Goal: Task Accomplishment & Management: Manage account settings

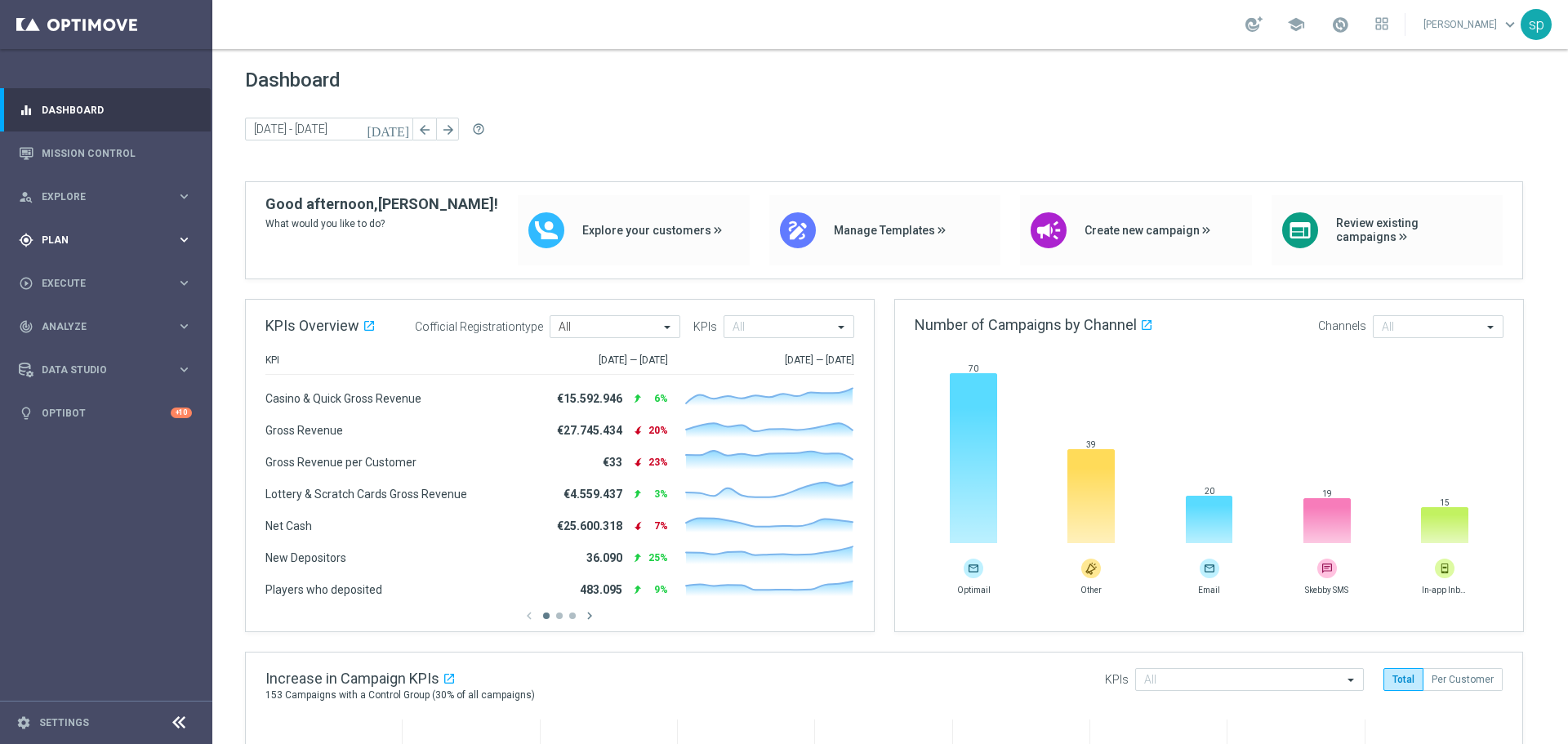
click at [55, 239] on span "Plan" at bounding box center [109, 240] width 134 height 9
click at [74, 277] on link "Target Groups" at bounding box center [106, 273] width 128 height 13
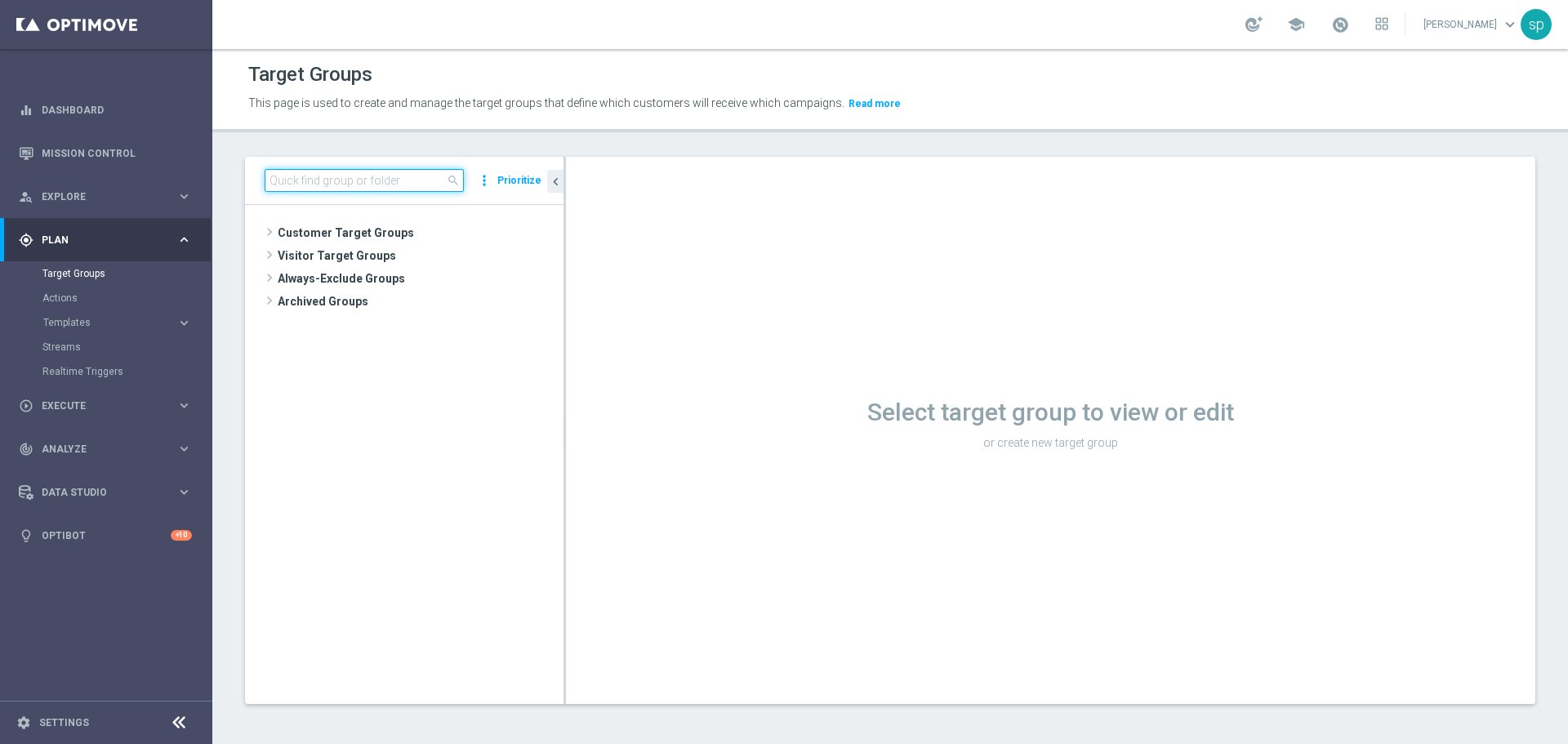
drag, startPoint x: 689, startPoint y: 4, endPoint x: 950, endPoint y: -49, distance: 266.3
click at [950, 0] on html "equalizer Dashboard Mission Control" at bounding box center [784, 372] width 1568 height 744
paste input "BF Retention 22.09 10€"
type input "BF Retention 22.09"
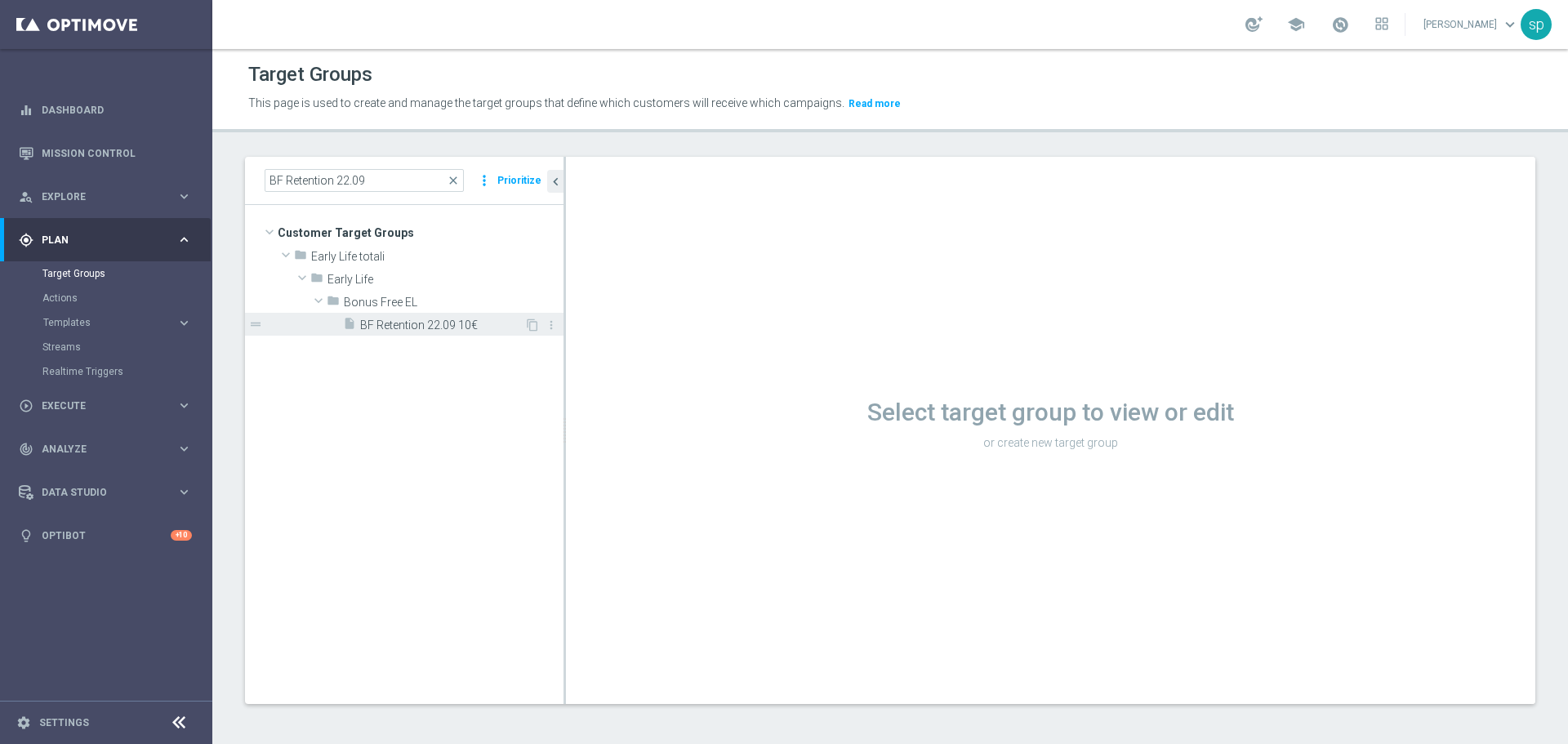
click at [426, 330] on span "BF Retention 22.09 10€" at bounding box center [442, 325] width 164 height 14
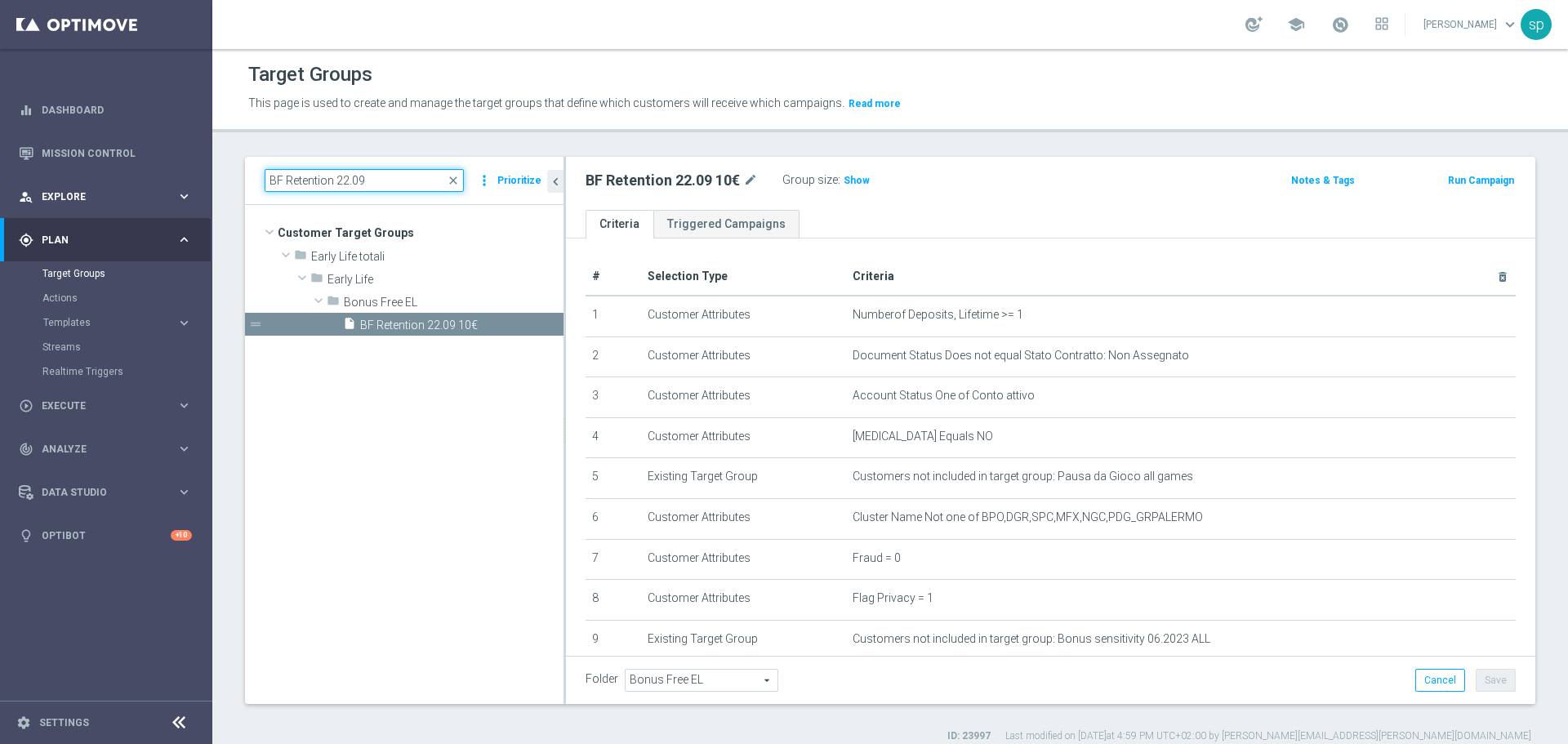
drag, startPoint x: 374, startPoint y: 185, endPoint x: 183, endPoint y: 197, distance: 191.4
click at [183, 197] on main "equalizer Dashboard Mission Control" at bounding box center [784, 372] width 1568 height 744
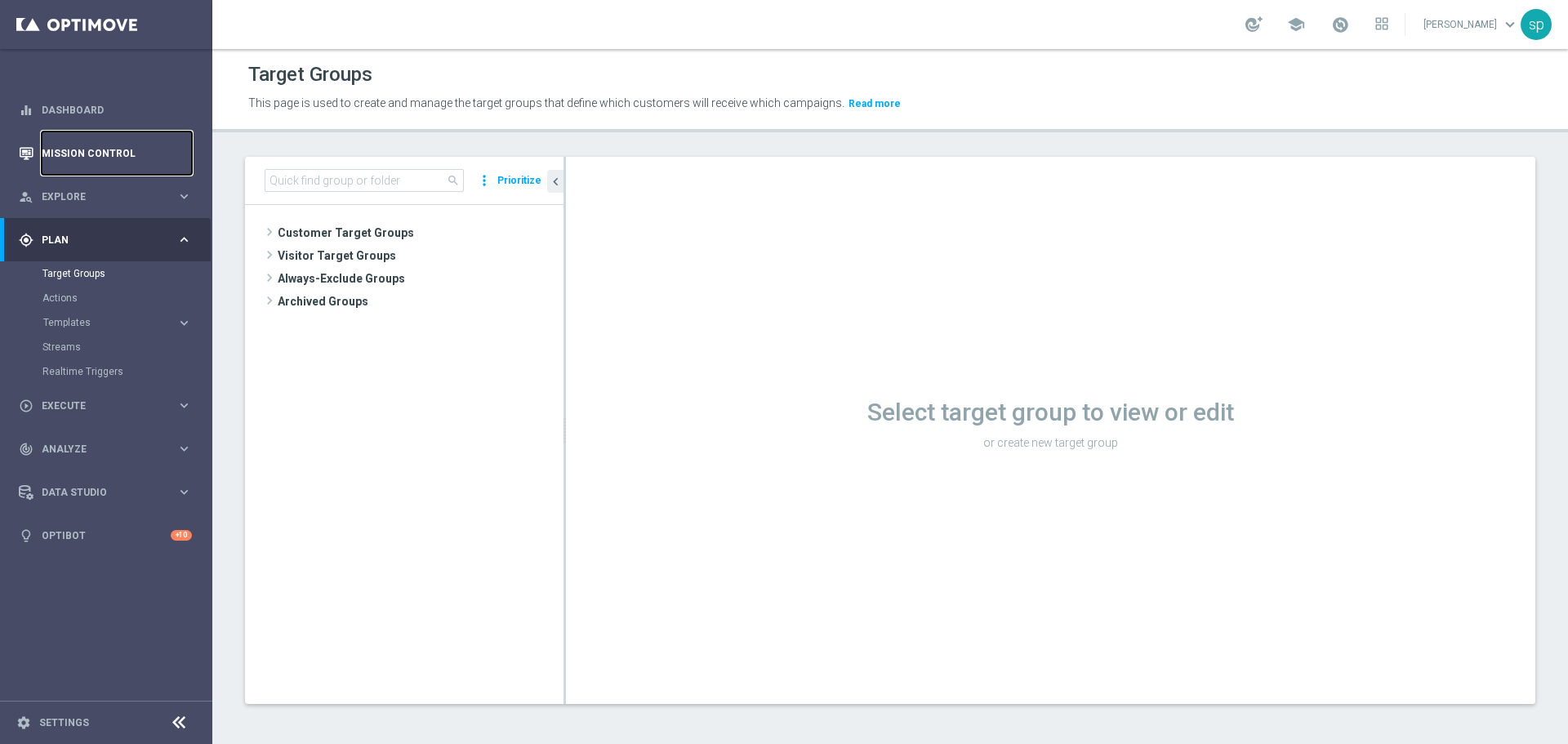
click at [74, 157] on link "Mission Control" at bounding box center [117, 153] width 151 height 44
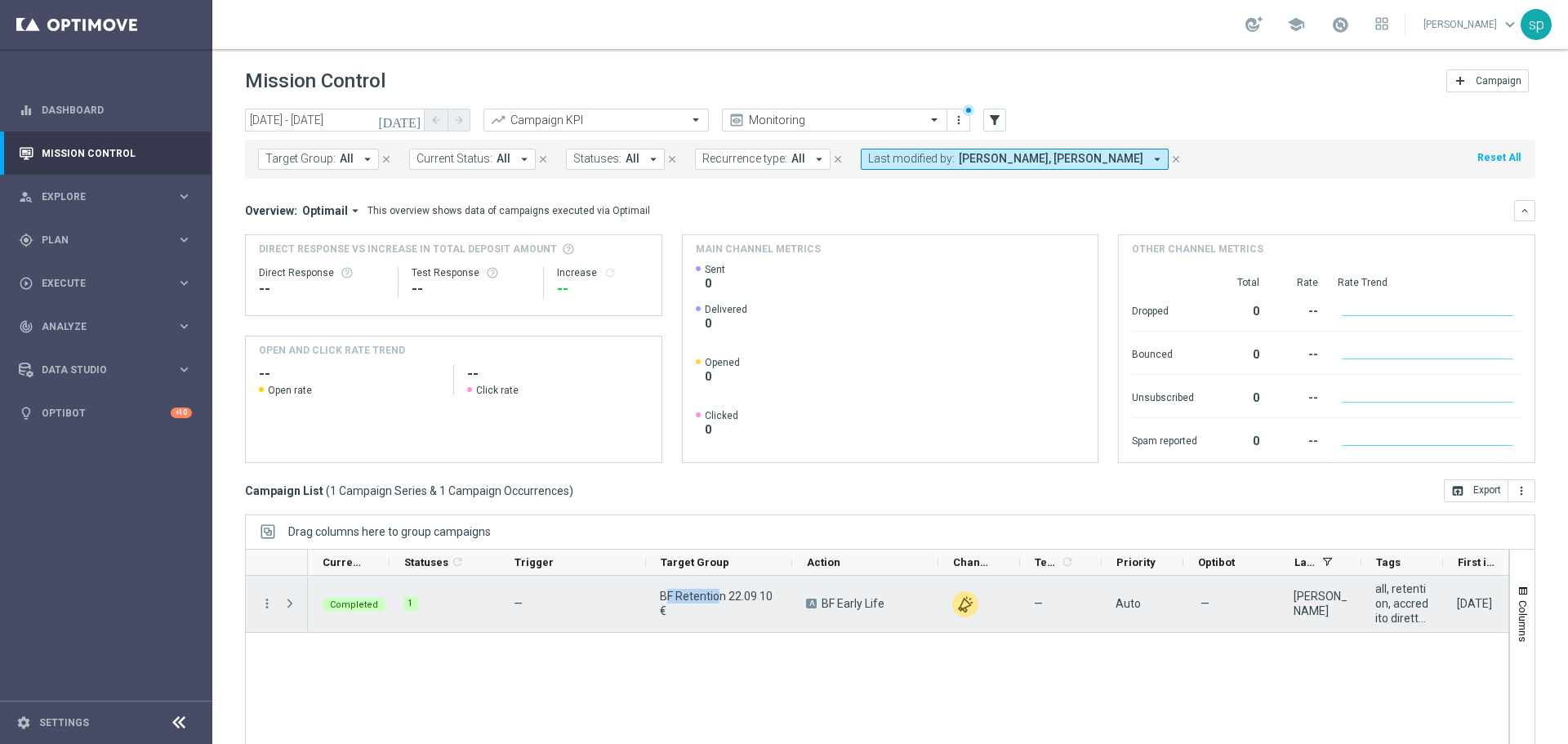
drag, startPoint x: 716, startPoint y: 604, endPoint x: 668, endPoint y: 593, distance: 49.2
click at [668, 593] on span "BF Retention 22.09 10€" at bounding box center [719, 604] width 118 height 29
click at [674, 608] on span "BF Retention 22.09 10€" at bounding box center [719, 604] width 118 height 29
drag, startPoint x: 674, startPoint y: 608, endPoint x: 661, endPoint y: 597, distance: 17.0
click at [661, 597] on span "BF Retention 22.09 10€" at bounding box center [719, 604] width 118 height 29
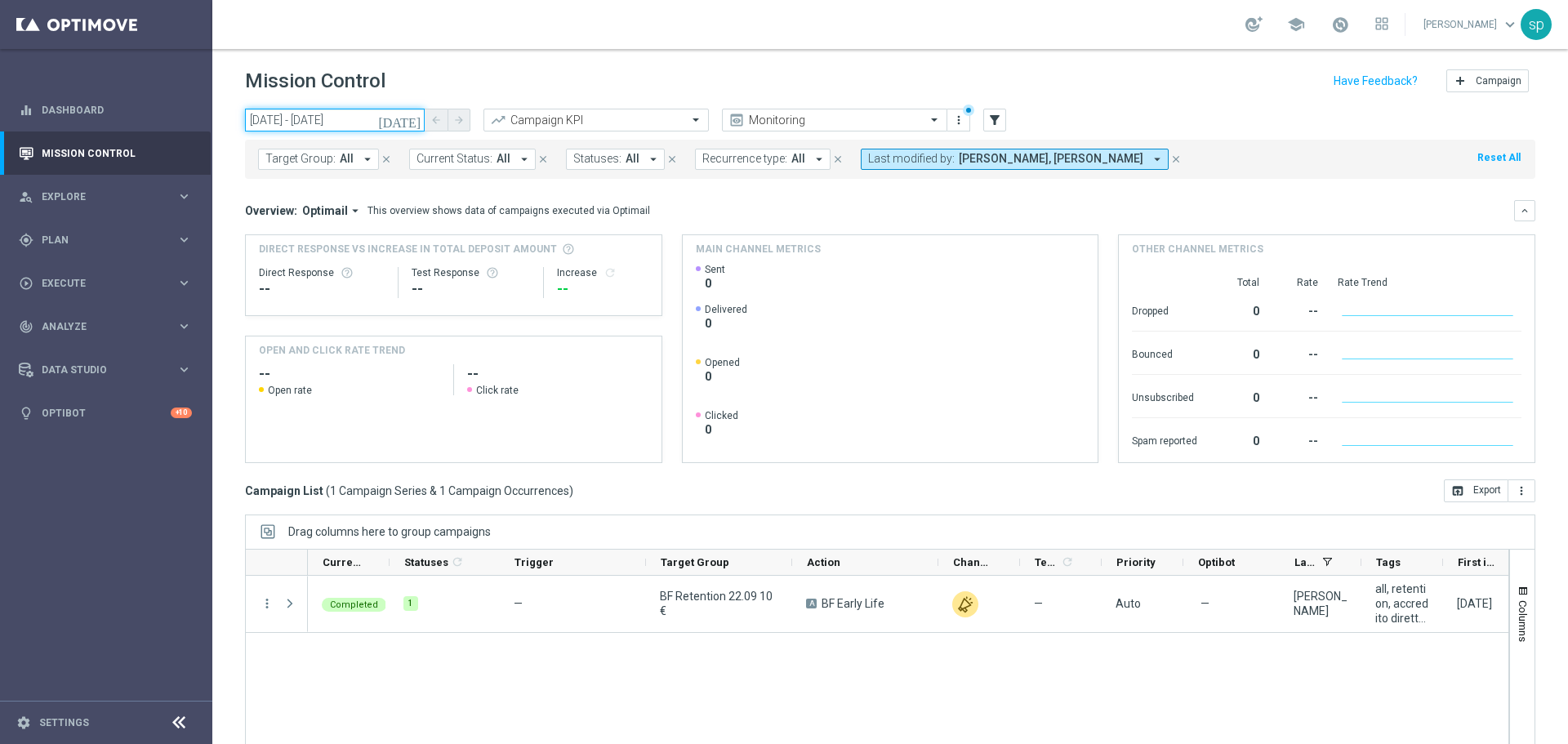
click at [288, 124] on input "22 Sep 2025 - 22 Sep 2025" at bounding box center [335, 120] width 180 height 23
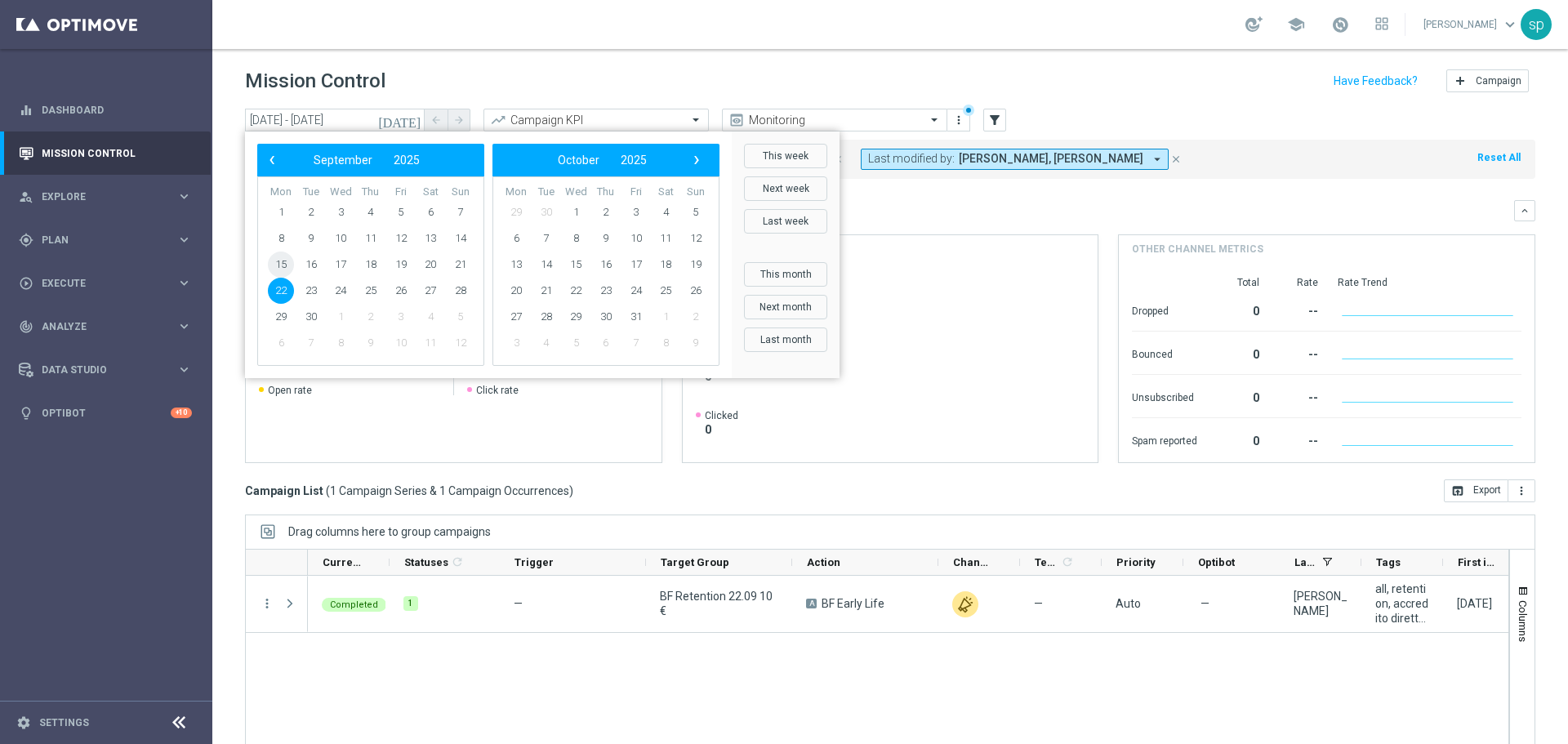
click at [276, 265] on span "15" at bounding box center [281, 265] width 27 height 27
click at [312, 259] on span "16" at bounding box center [311, 265] width 27 height 27
type input "15 Sep 2025 - 16 Sep 2025"
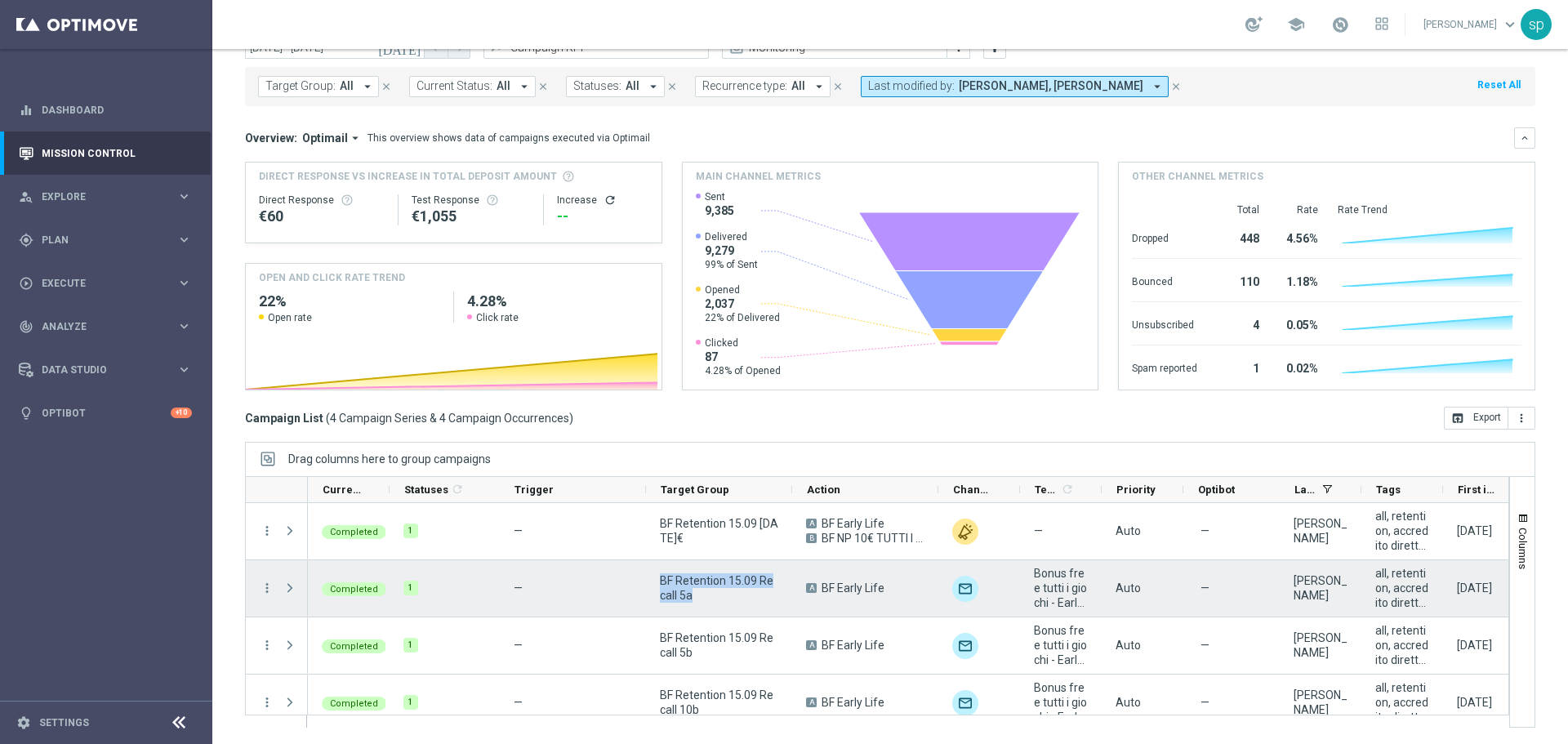
drag, startPoint x: 693, startPoint y: 600, endPoint x: 663, endPoint y: 578, distance: 37.2
click at [663, 578] on span "BF Retention 15.09 Recall 5a" at bounding box center [719, 588] width 118 height 29
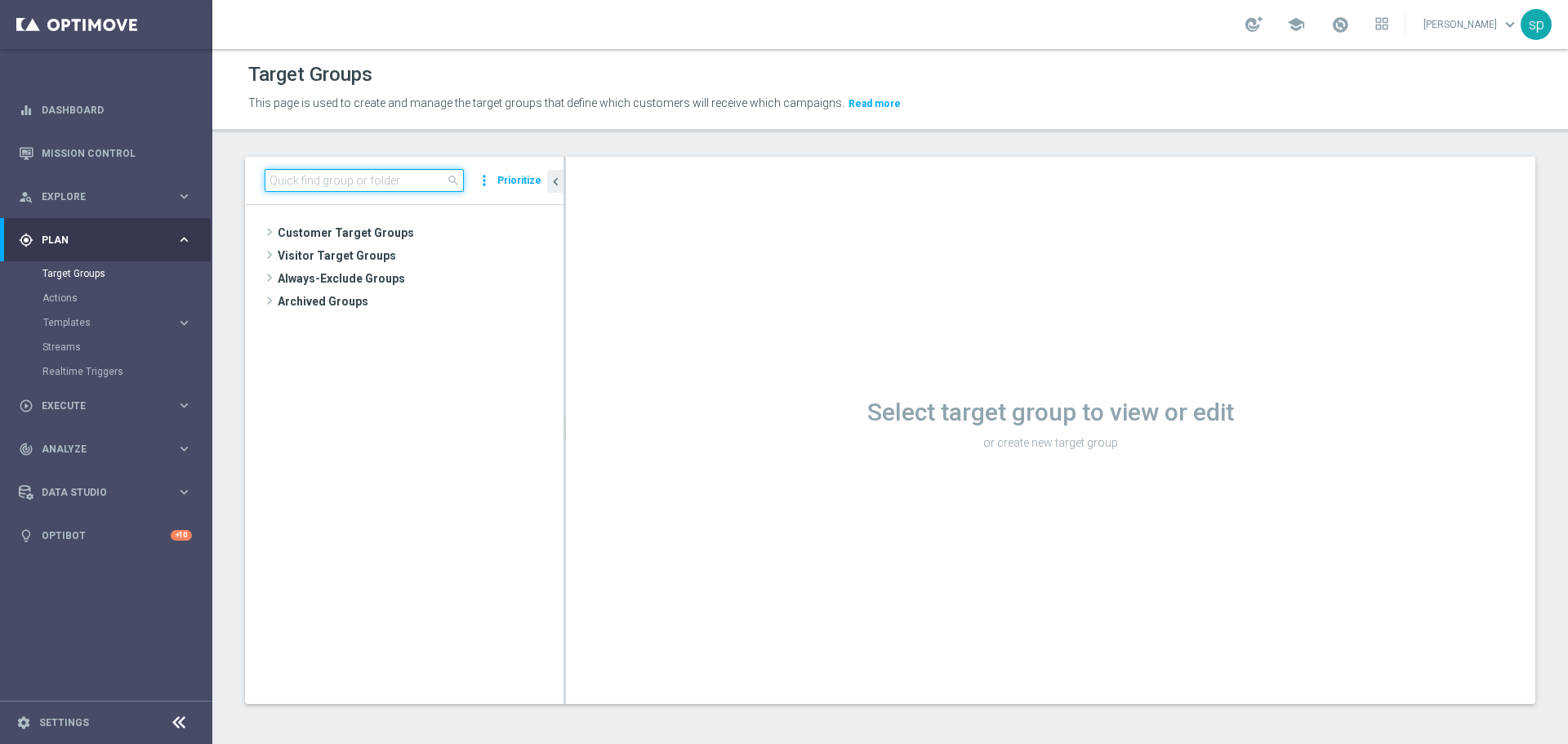
click at [342, 176] on input at bounding box center [364, 181] width 199 height 23
paste input "BF Retention 15.09 Recall 5a"
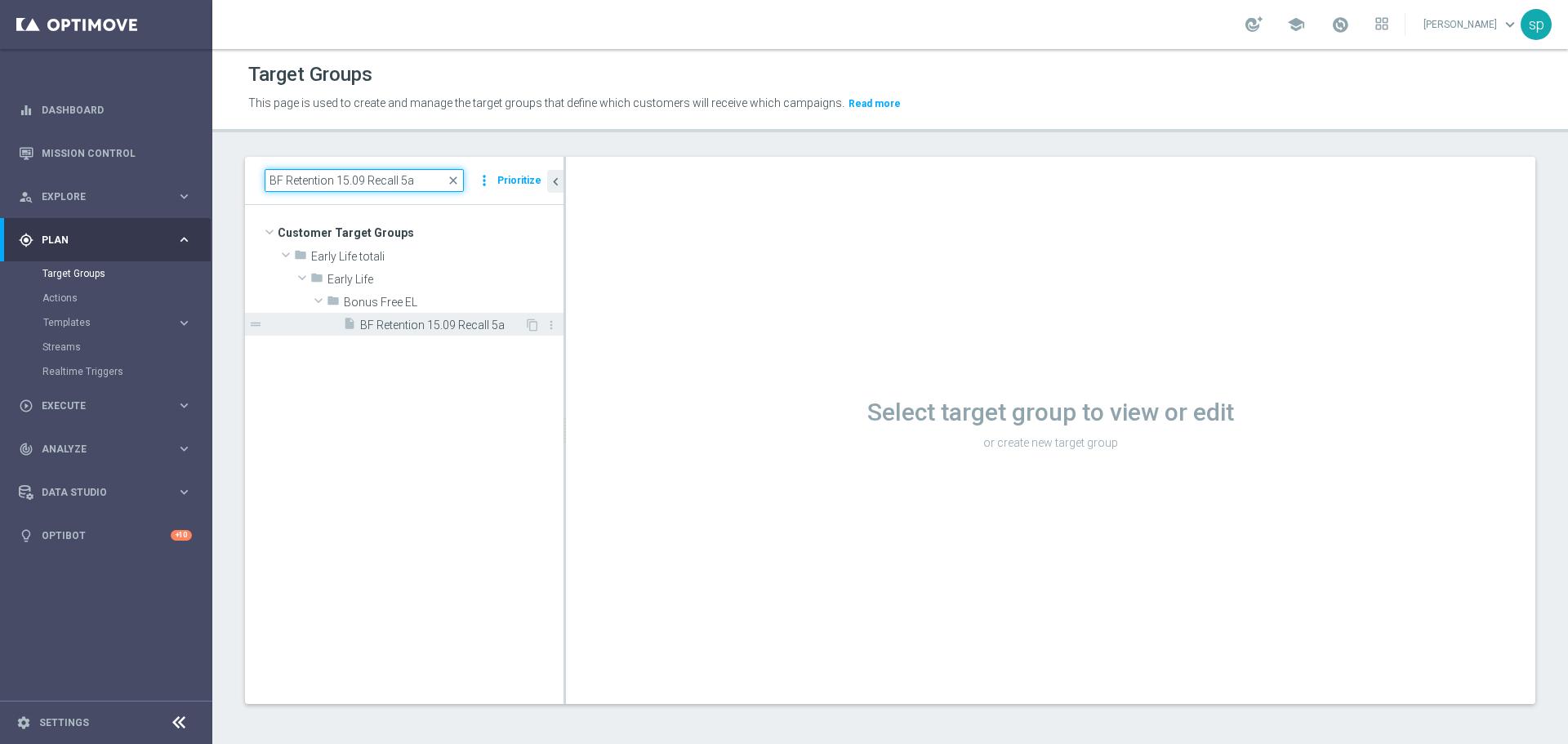
type input "BF Retention 15.09 Recall 5a"
click at [437, 322] on span "BF Retention 15.09 Recall 5a" at bounding box center [442, 325] width 164 height 14
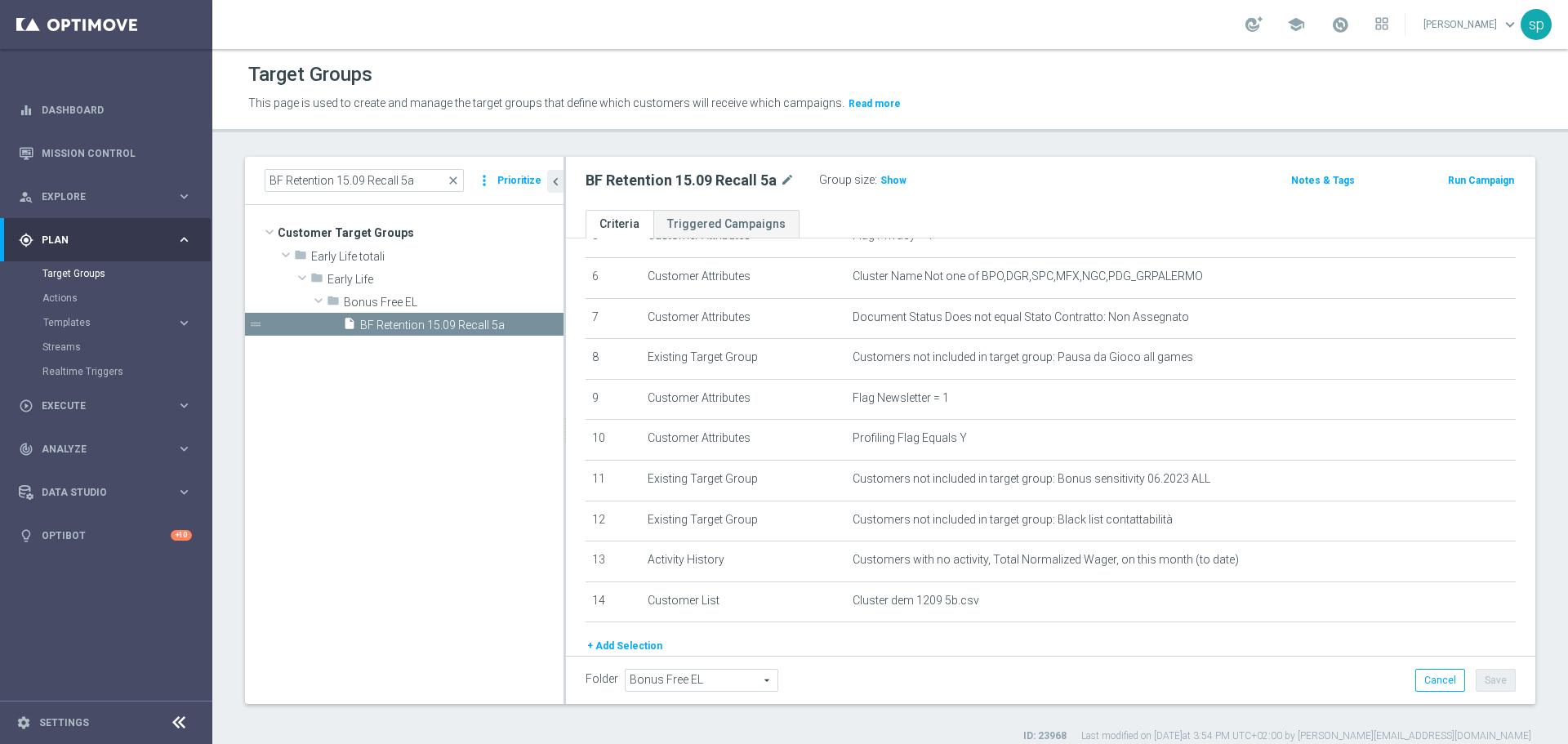
scroll to position [247, 0]
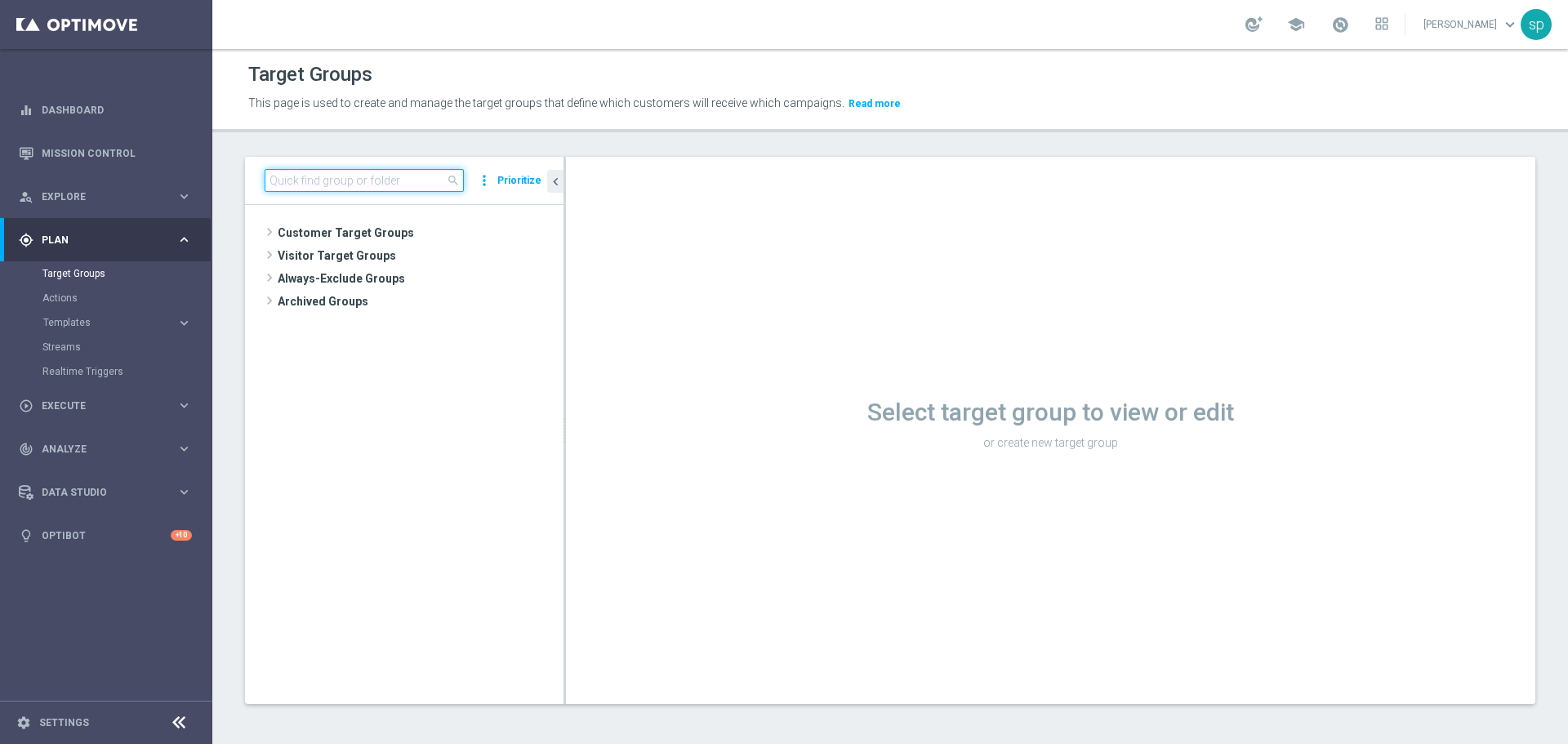
click at [388, 179] on input at bounding box center [364, 181] width 199 height 23
paste input "BF Retention 22.09"
type input "BF Retention 22.09"
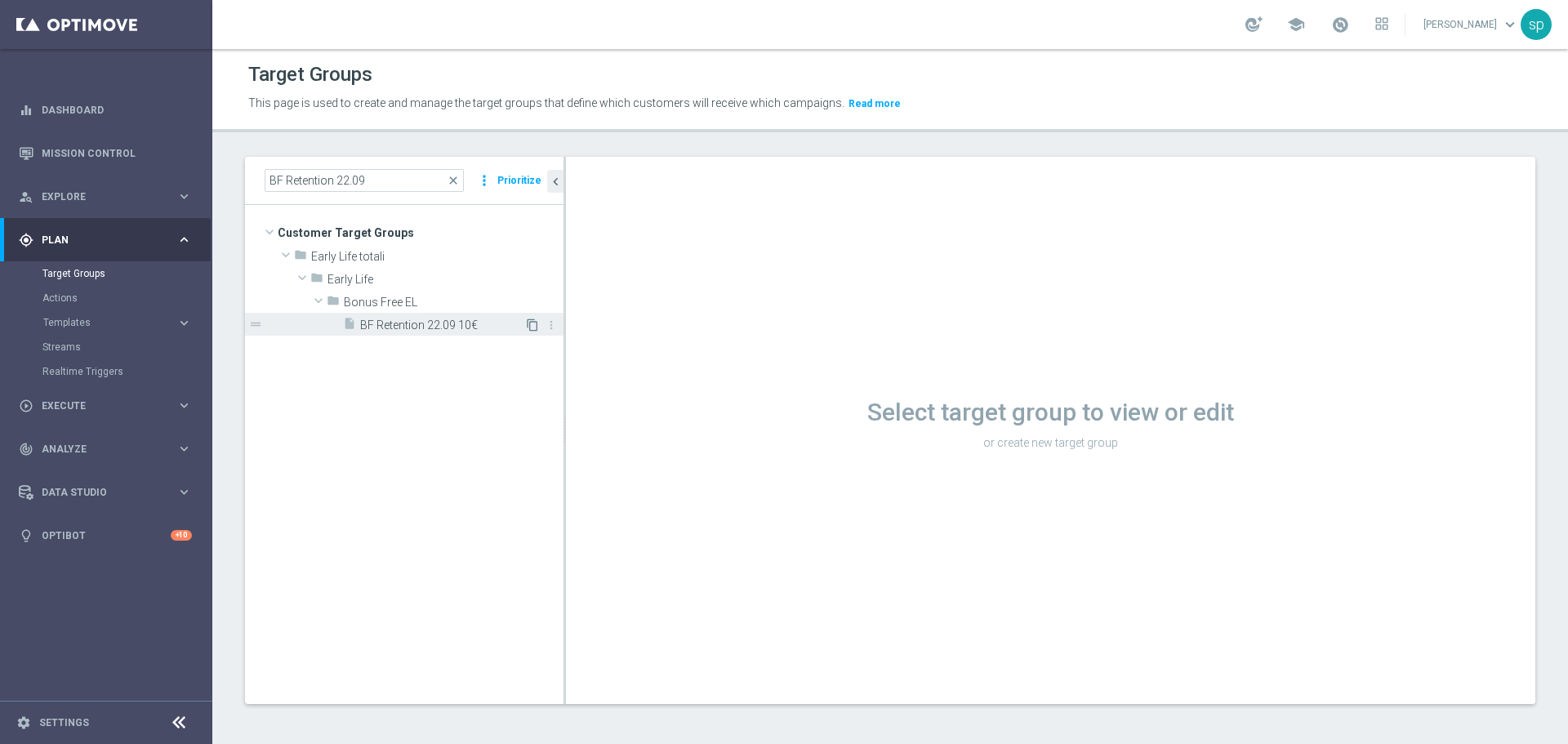
click at [532, 324] on icon "content_copy" at bounding box center [532, 324] width 13 height 13
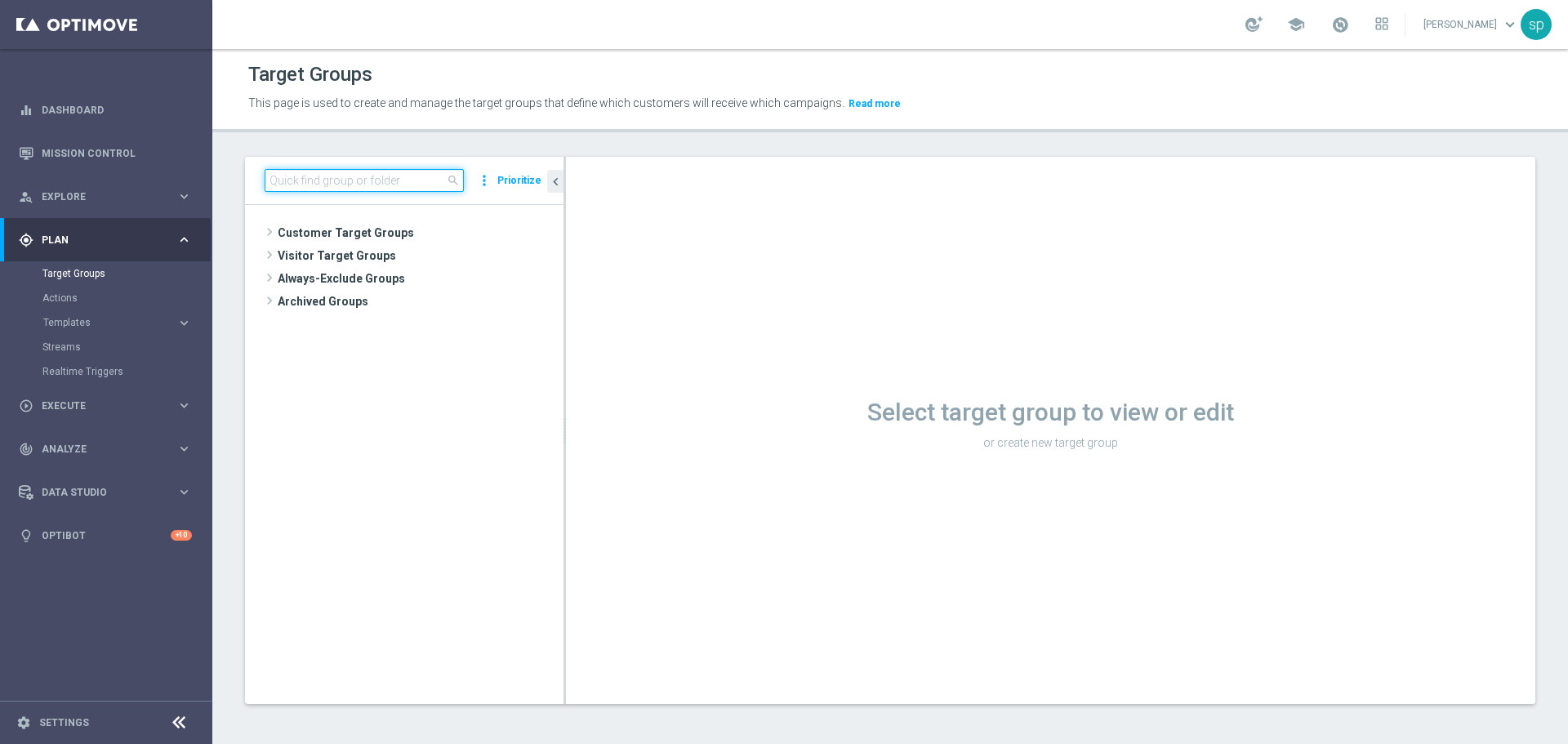
click at [376, 176] on input at bounding box center [364, 181] width 199 height 23
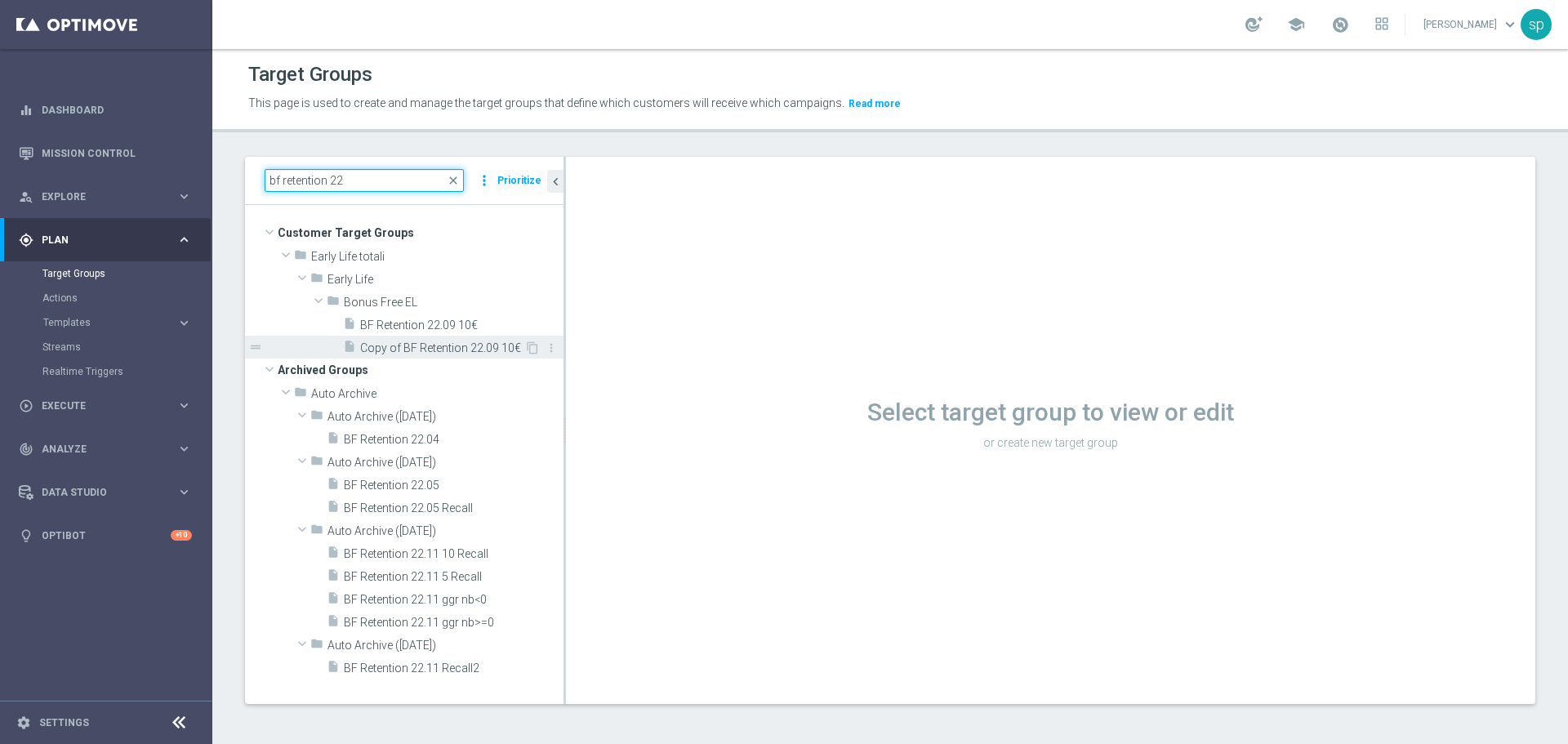
type input "bf retention 22"
click at [455, 345] on span "Copy of BF Retention 22.09 10€" at bounding box center [442, 348] width 164 height 14
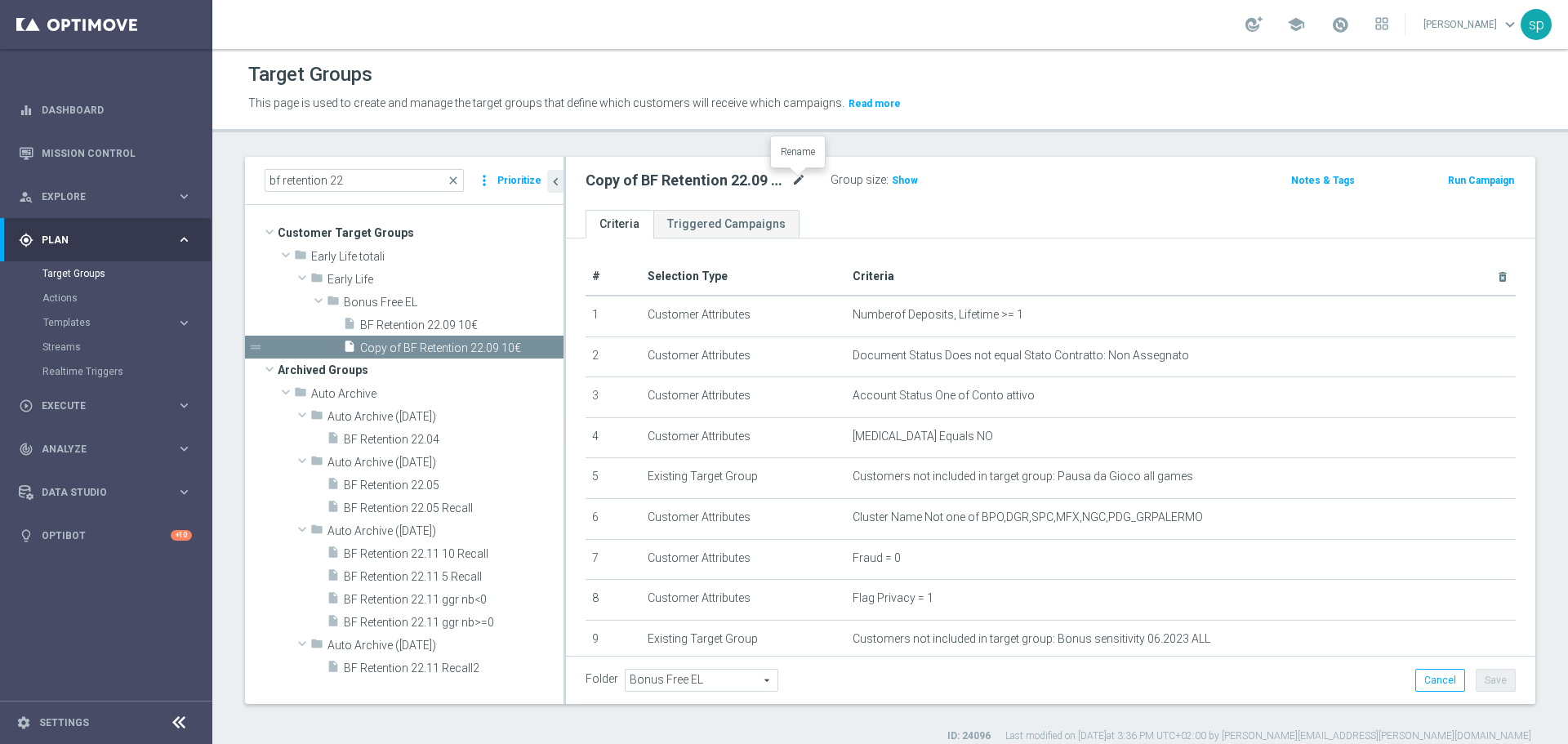
click at [799, 177] on icon "mode_edit" at bounding box center [799, 180] width 15 height 20
click at [751, 181] on input "Copy of BF Retention 22.09 10€" at bounding box center [696, 182] width 221 height 23
click at [629, 182] on input "Copy of BF Retention 22.09 10€ Recall" at bounding box center [696, 182] width 221 height 23
drag, startPoint x: 633, startPoint y: 173, endPoint x: 533, endPoint y: 174, distance: 100.0
click at [533, 174] on as-split "bf retention 22 close more_vert Prioritize Customer Target Groups library_add c…" at bounding box center [890, 430] width 1291 height 547
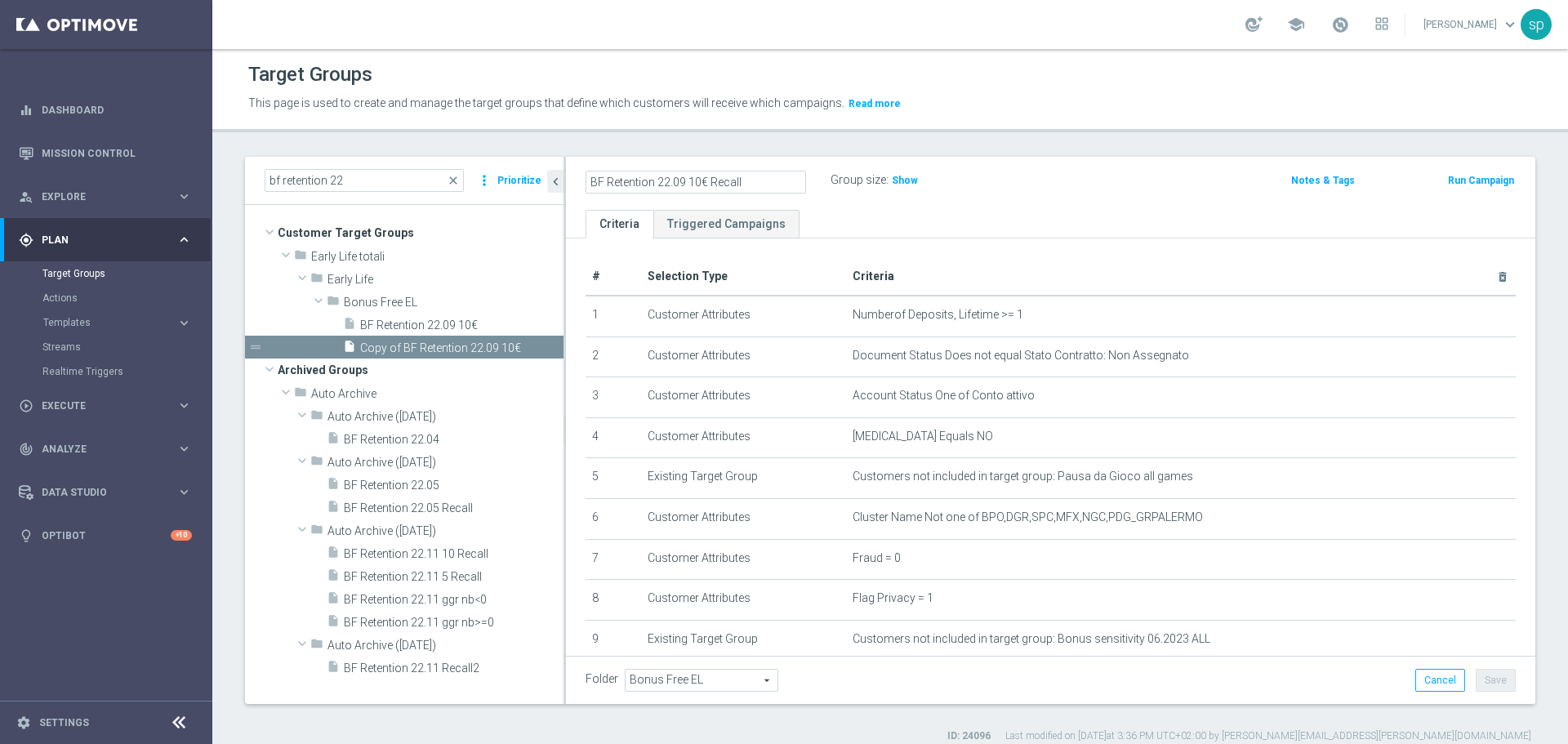
type input "BF Retention 22.09 10€ Recall"
click at [942, 223] on ul "Criteria Triggered Campaigns" at bounding box center [1050, 223] width 970 height 28
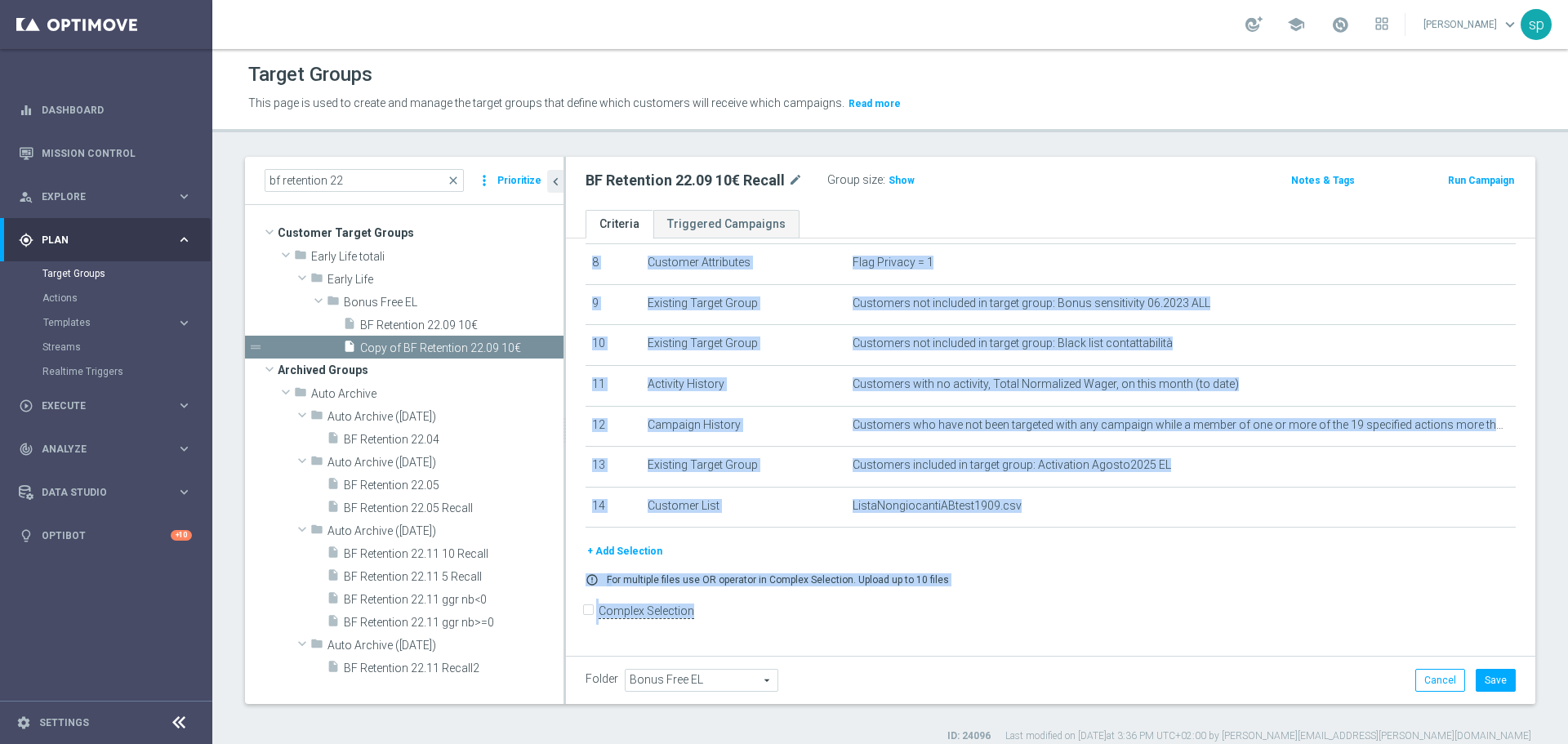
drag, startPoint x: 1523, startPoint y: 573, endPoint x: 1516, endPoint y: 527, distance: 46.5
click at [1516, 527] on div "bf retention 22 close more_vert Prioritize Customer Target Groups library_add c…" at bounding box center [890, 449] width 1356 height 586
click at [1478, 557] on div "+ Add Selection" at bounding box center [1050, 551] width 954 height 18
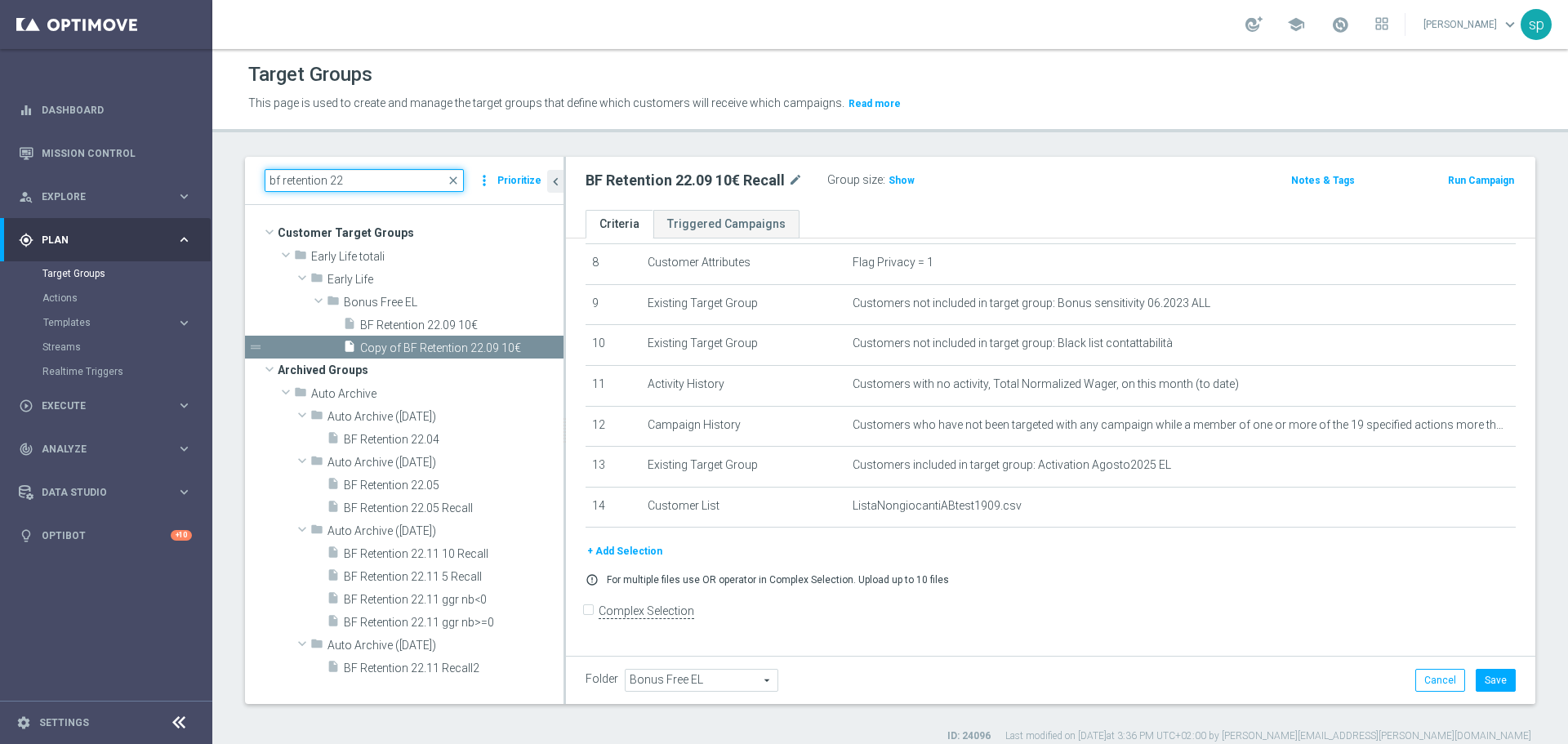
click at [366, 181] on input "bf retention 22" at bounding box center [364, 181] width 199 height 23
click at [1481, 687] on button "Save" at bounding box center [1495, 680] width 40 height 23
drag, startPoint x: 353, startPoint y: 184, endPoint x: 107, endPoint y: 175, distance: 246.2
click at [107, 175] on main "equalizer Dashboard Mission Control" at bounding box center [784, 372] width 1568 height 744
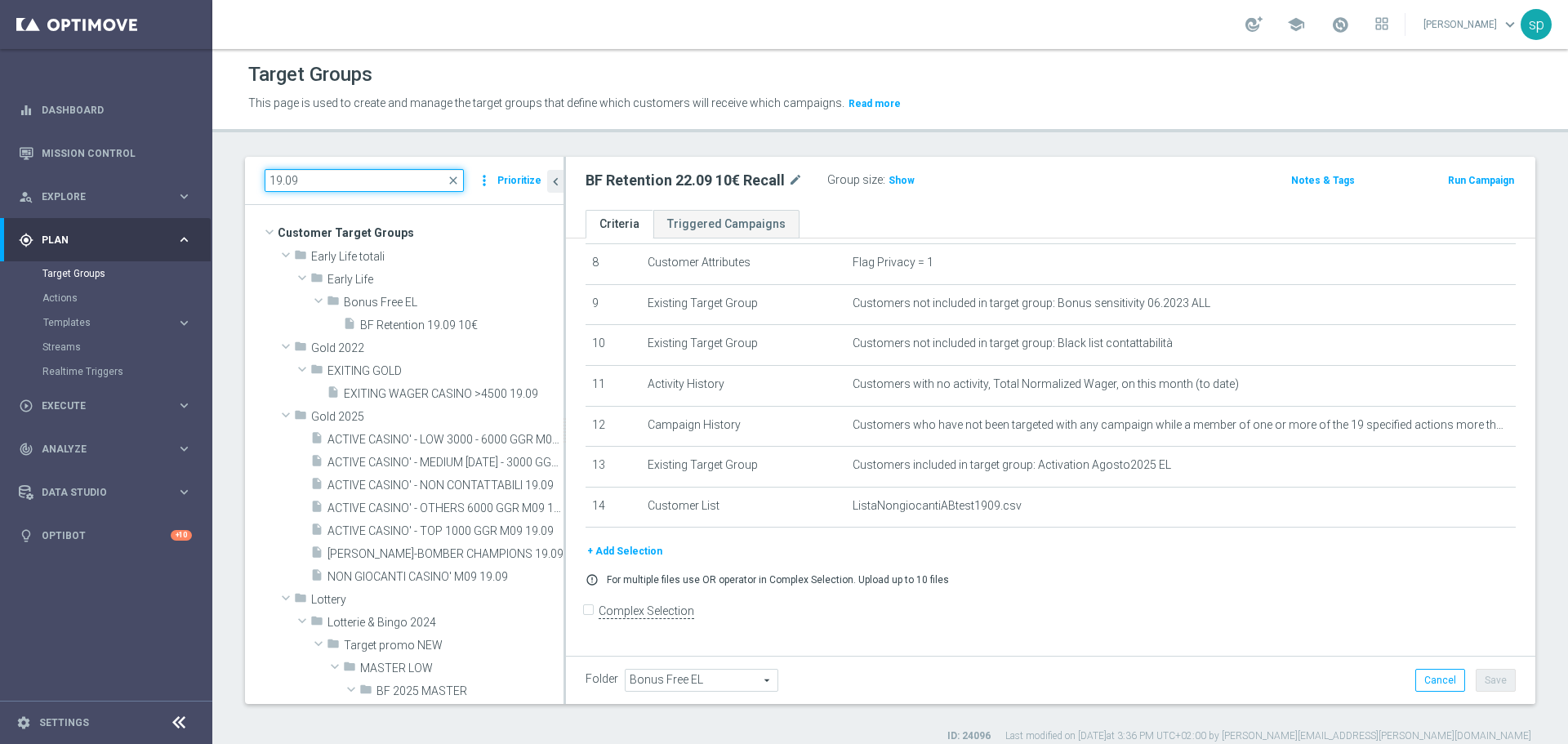
type input "19.09"
click at [1509, 536] on div "# Selection Type Criteria delete_forever 1 Customer Attributes Numberof Deposit…" at bounding box center [1050, 280] width 970 height 756
click at [797, 180] on icon "mode_edit" at bounding box center [795, 180] width 15 height 20
click at [710, 182] on input "BF Retention 22.09 10€ Recall" at bounding box center [696, 182] width 221 height 23
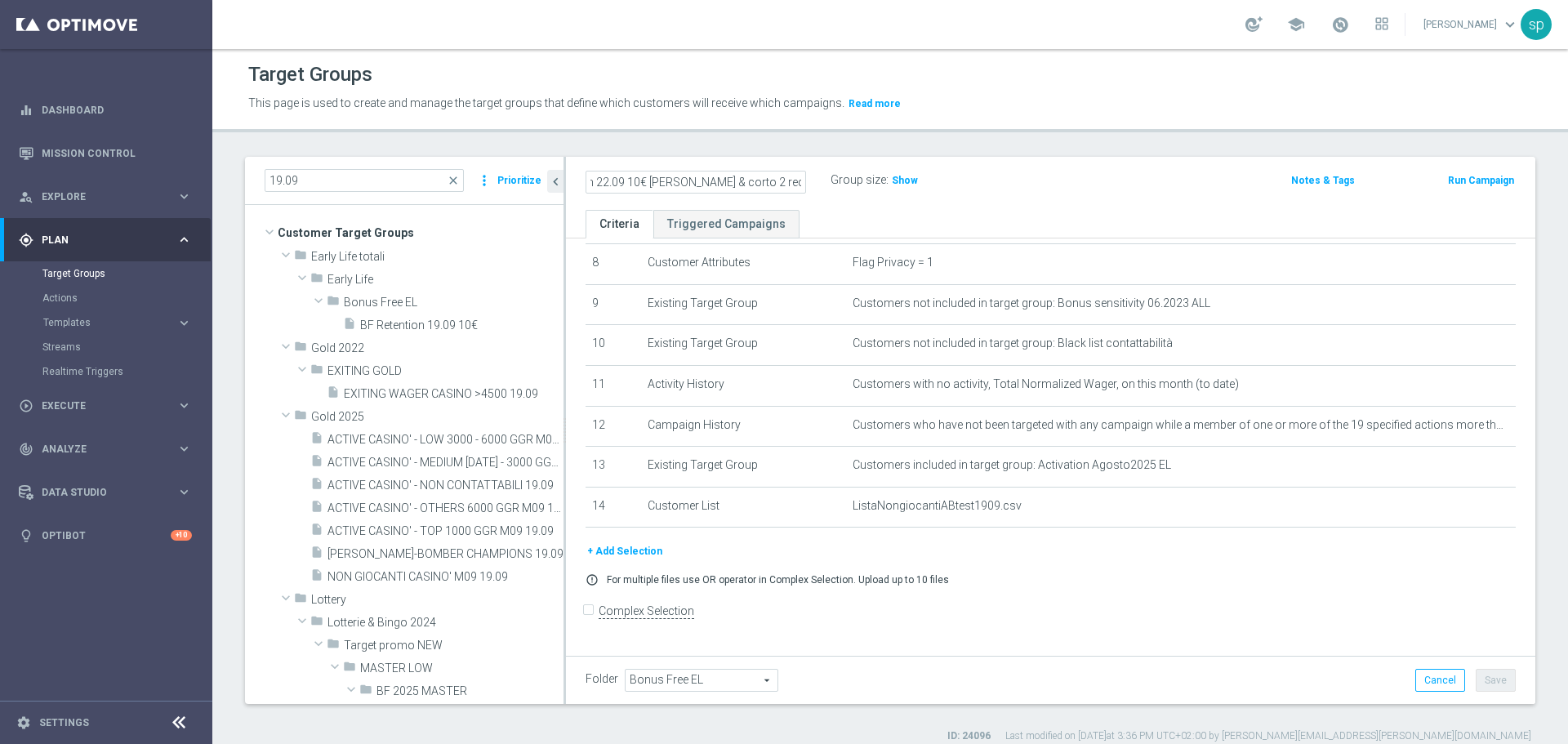
drag, startPoint x: 775, startPoint y: 186, endPoint x: 800, endPoint y: 186, distance: 25.0
click at [800, 186] on input "BF Retention 22.09 10€ BF lungo & corto 2 recallRecall" at bounding box center [696, 182] width 221 height 23
click at [770, 178] on input "BF Retention 22.09 10€ BF lungo & corto 2 recallRecall" at bounding box center [696, 182] width 221 height 23
type input "BF Retention 22.09 10€ BF lungo & corto 2_Recall"
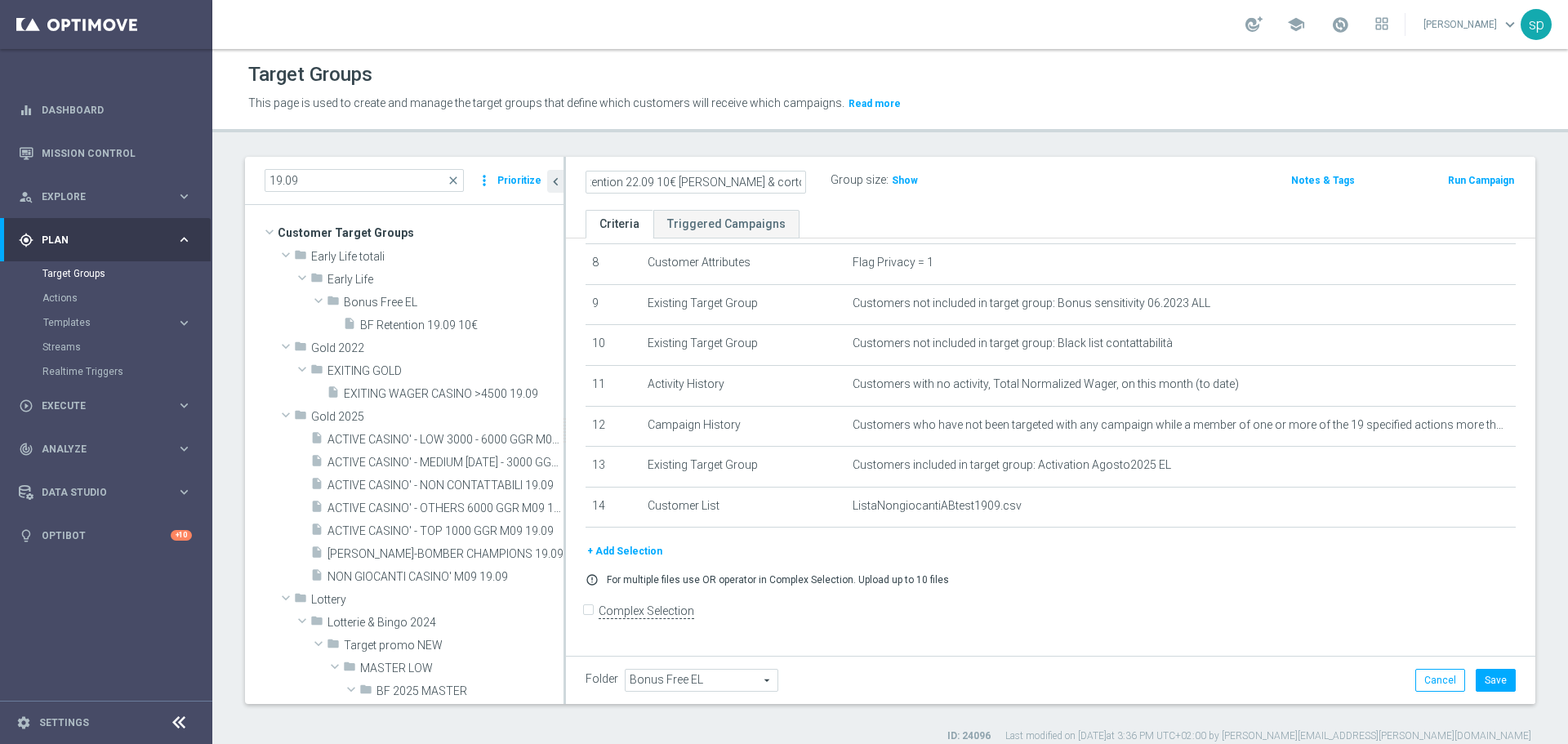
scroll to position [0, 0]
click at [836, 211] on ul "Criteria Triggered Campaigns" at bounding box center [1050, 223] width 970 height 28
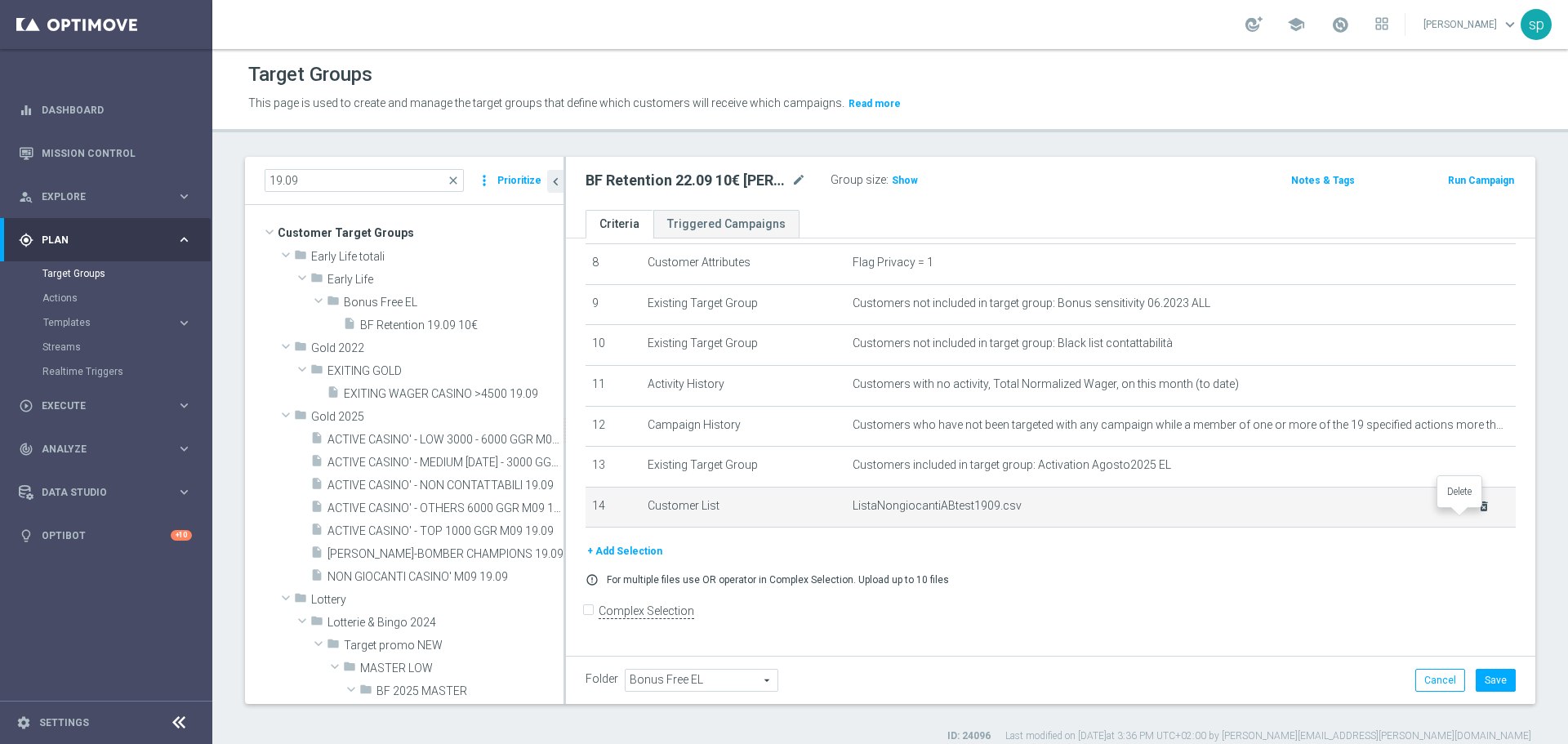
click at [1477, 513] on icon "delete_forever" at bounding box center [1483, 506] width 13 height 13
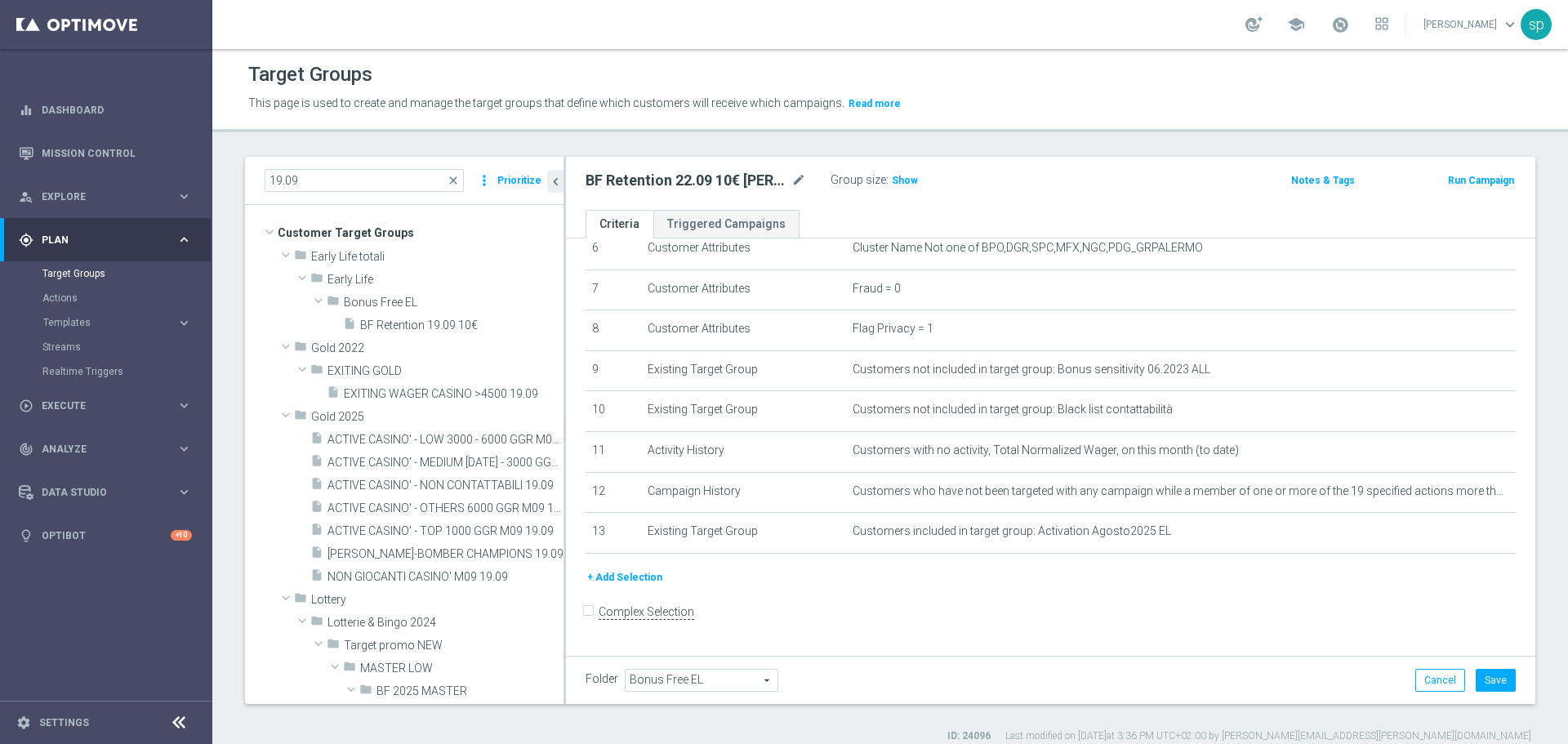
click at [662, 586] on div "+ Add Selection" at bounding box center [1050, 577] width 954 height 18
click at [644, 586] on button "+ Add Selection" at bounding box center [625, 577] width 79 height 18
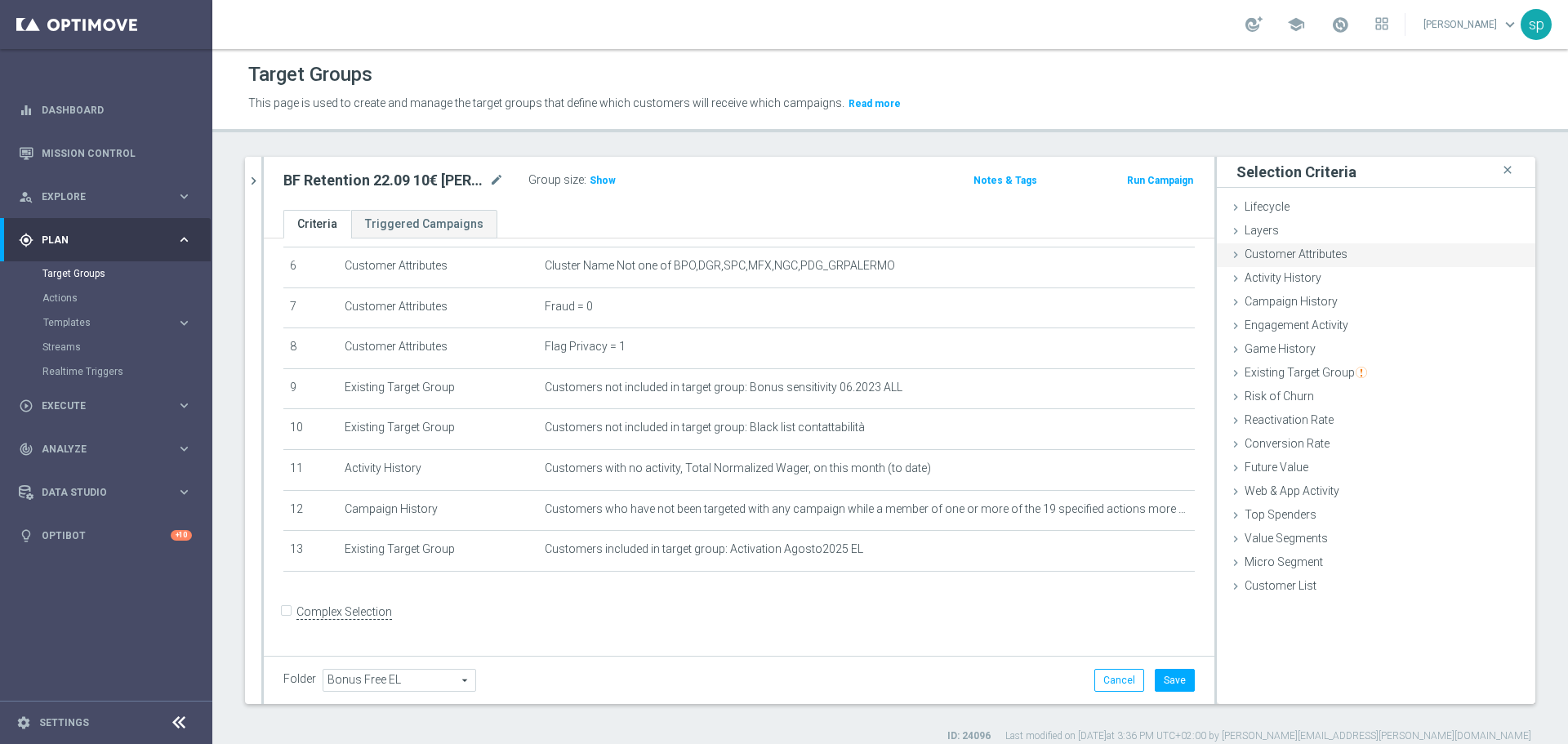
click at [1276, 251] on span "Customer Attributes" at bounding box center [1296, 253] width 103 height 13
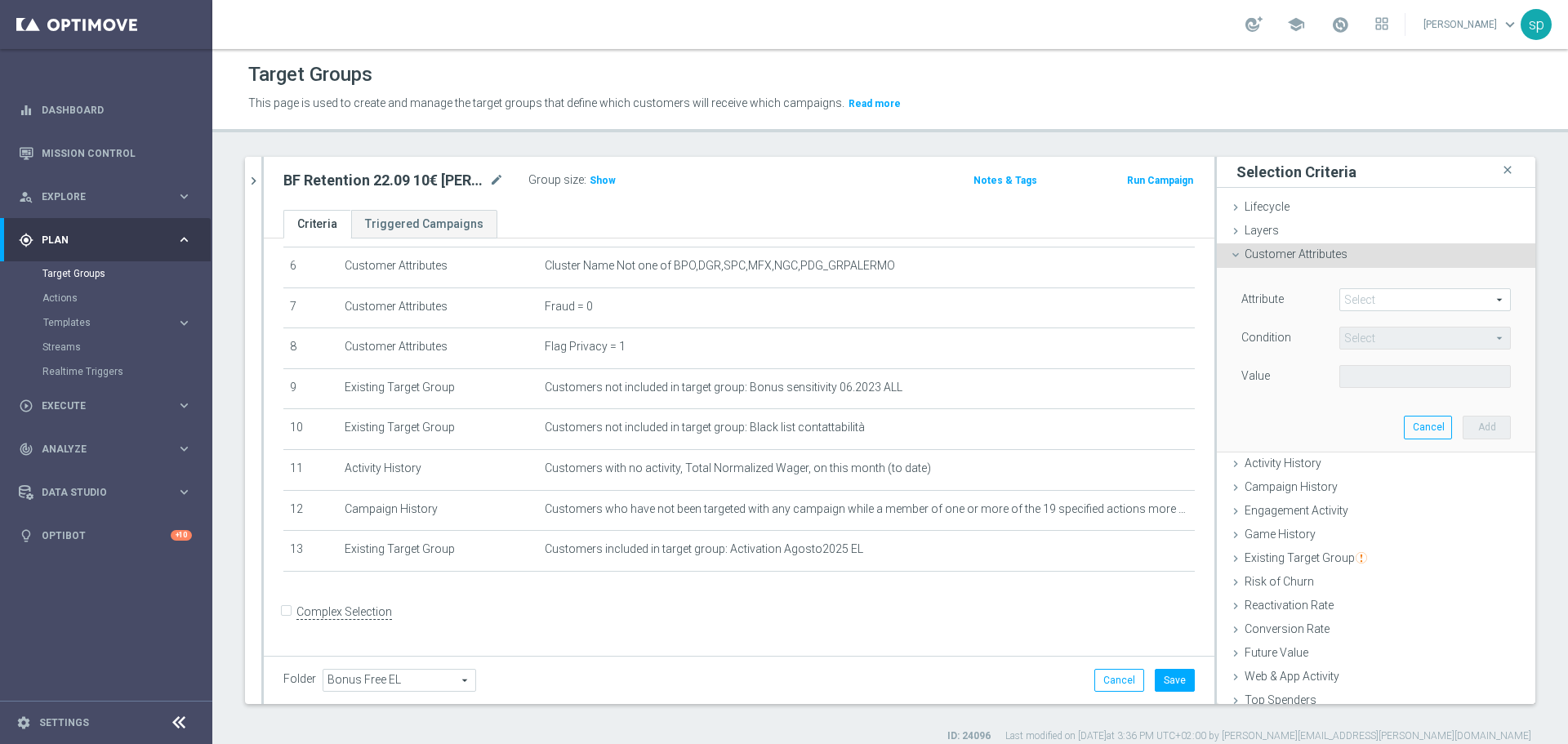
click at [1352, 312] on div "Select arrow_drop_down search" at bounding box center [1425, 300] width 171 height 23
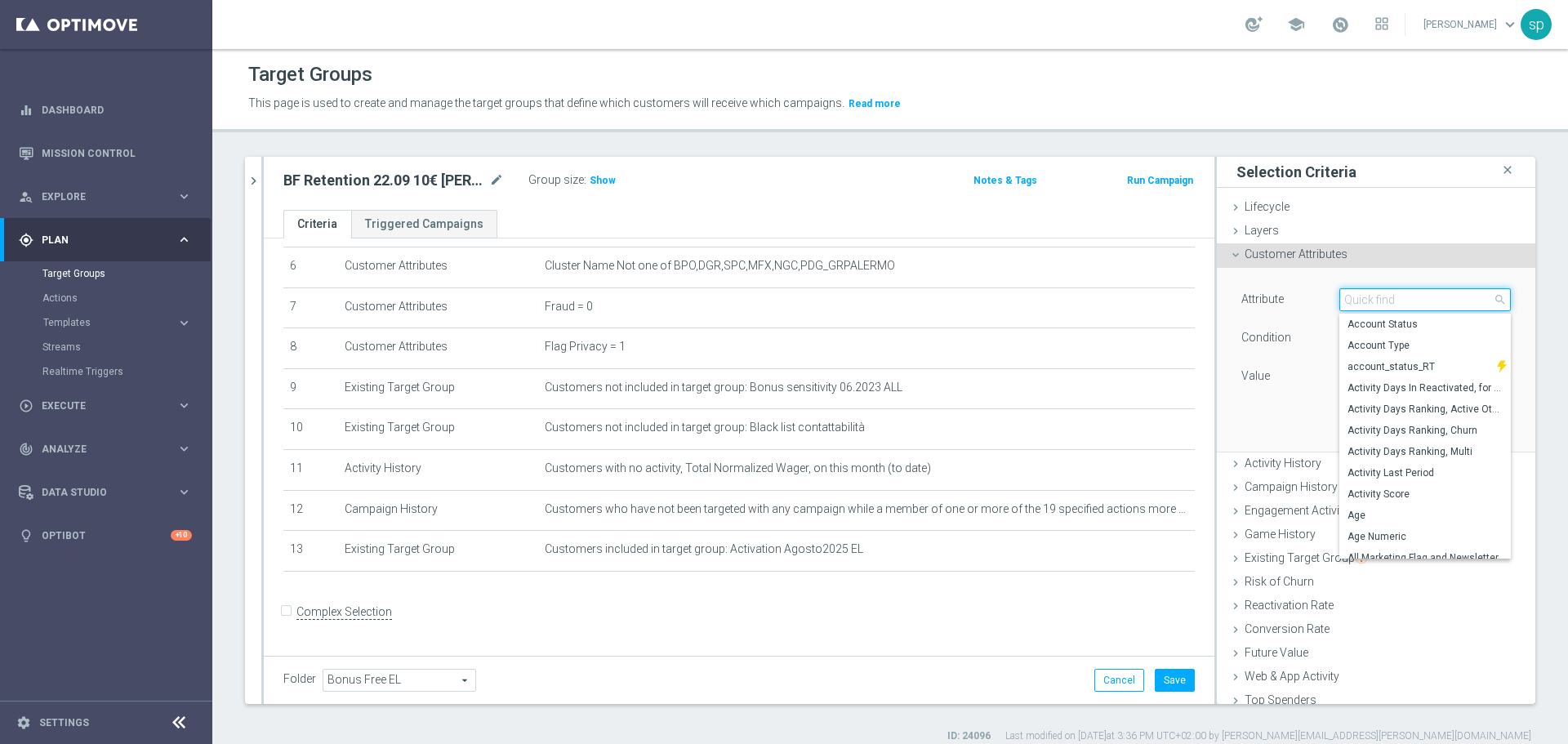
click at [1367, 304] on input "search" at bounding box center [1425, 300] width 171 height 23
type input "flag"
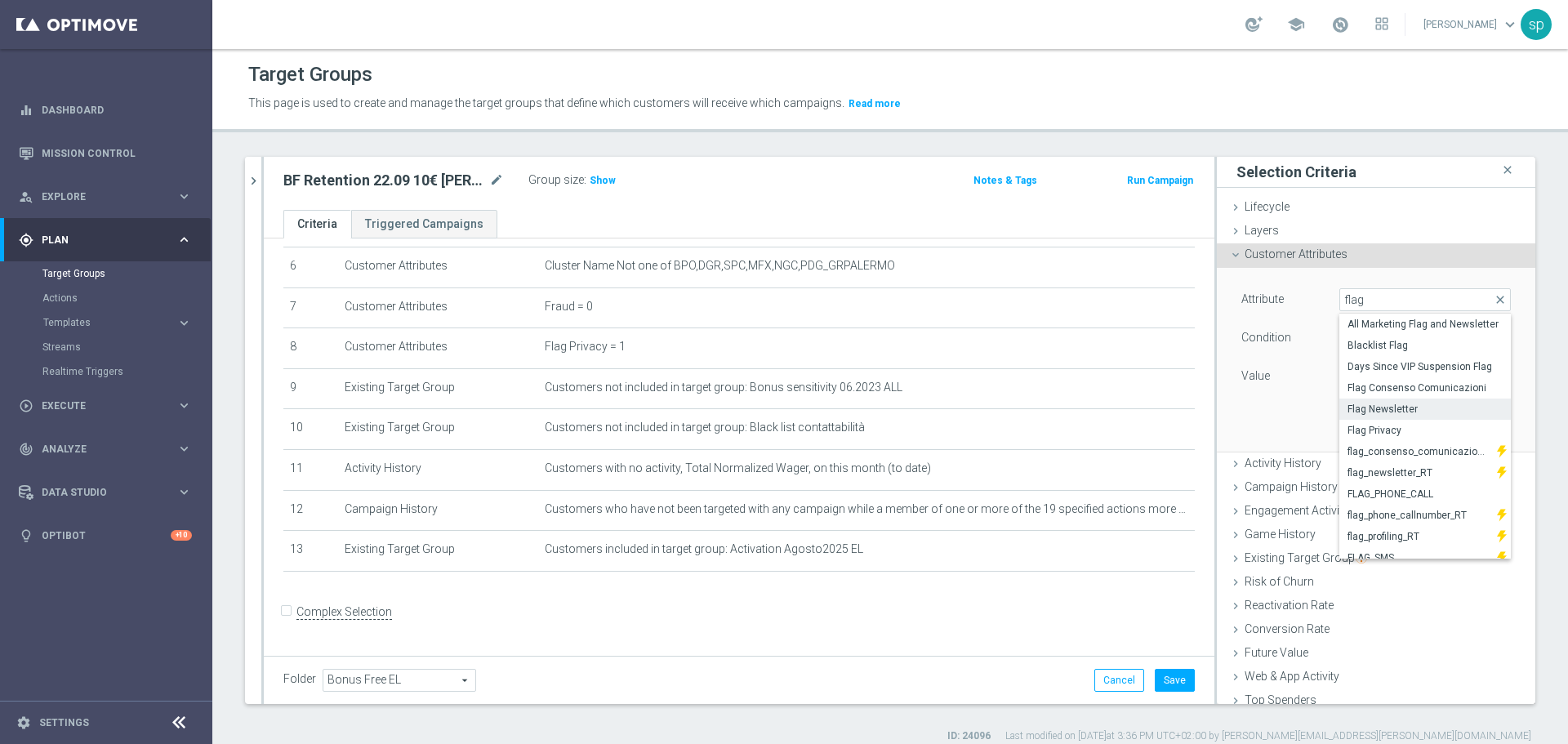
click at [1393, 409] on span "Flag Newsletter" at bounding box center [1424, 408] width 155 height 13
type input "Flag Newsletter"
type input "="
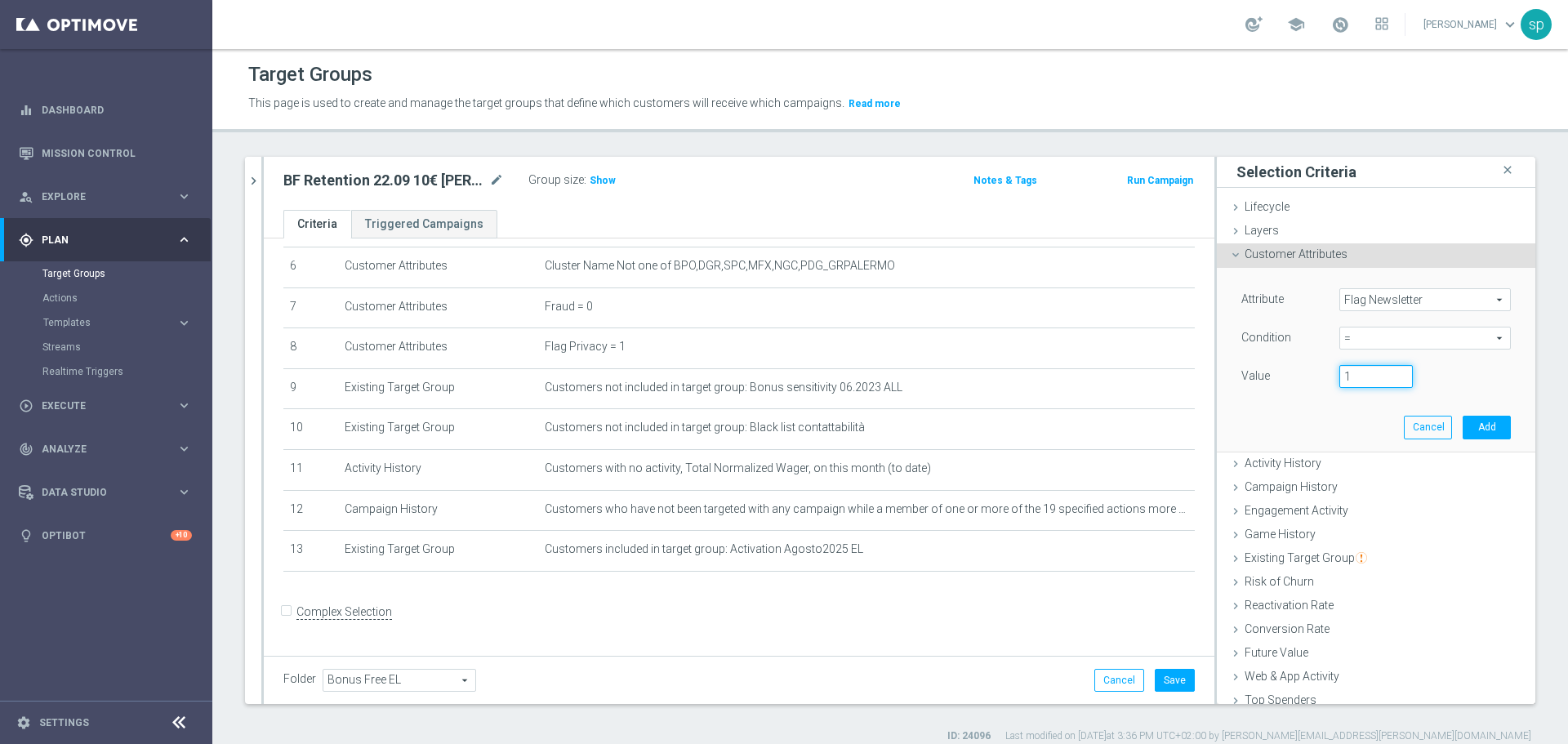
type input "1"
click at [1381, 371] on input "1" at bounding box center [1376, 377] width 74 height 23
click at [1463, 426] on button "Add" at bounding box center [1487, 427] width 48 height 23
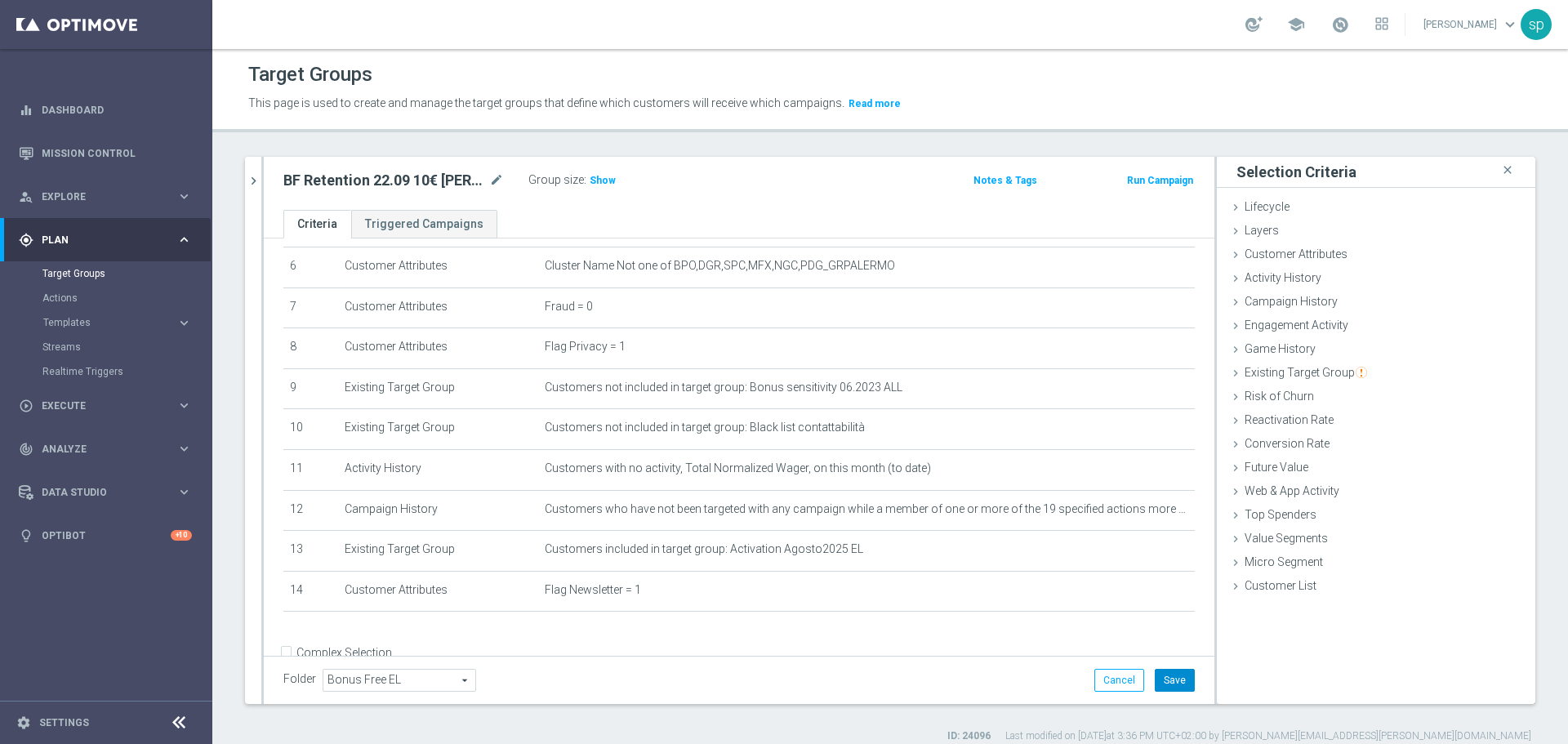
click at [1159, 682] on button "Save" at bounding box center [1174, 680] width 40 height 23
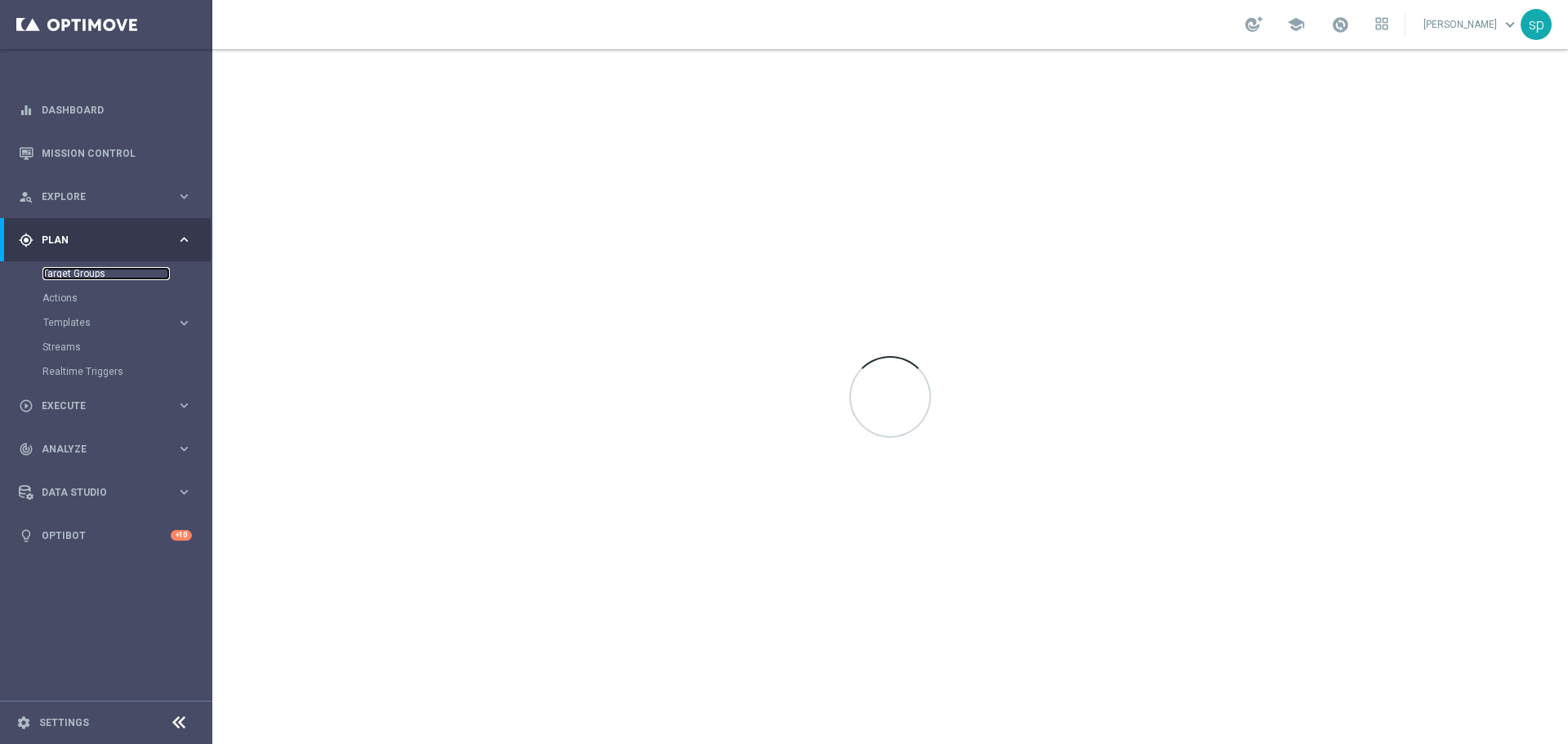
click at [86, 267] on link "Target Groups" at bounding box center [106, 273] width 128 height 13
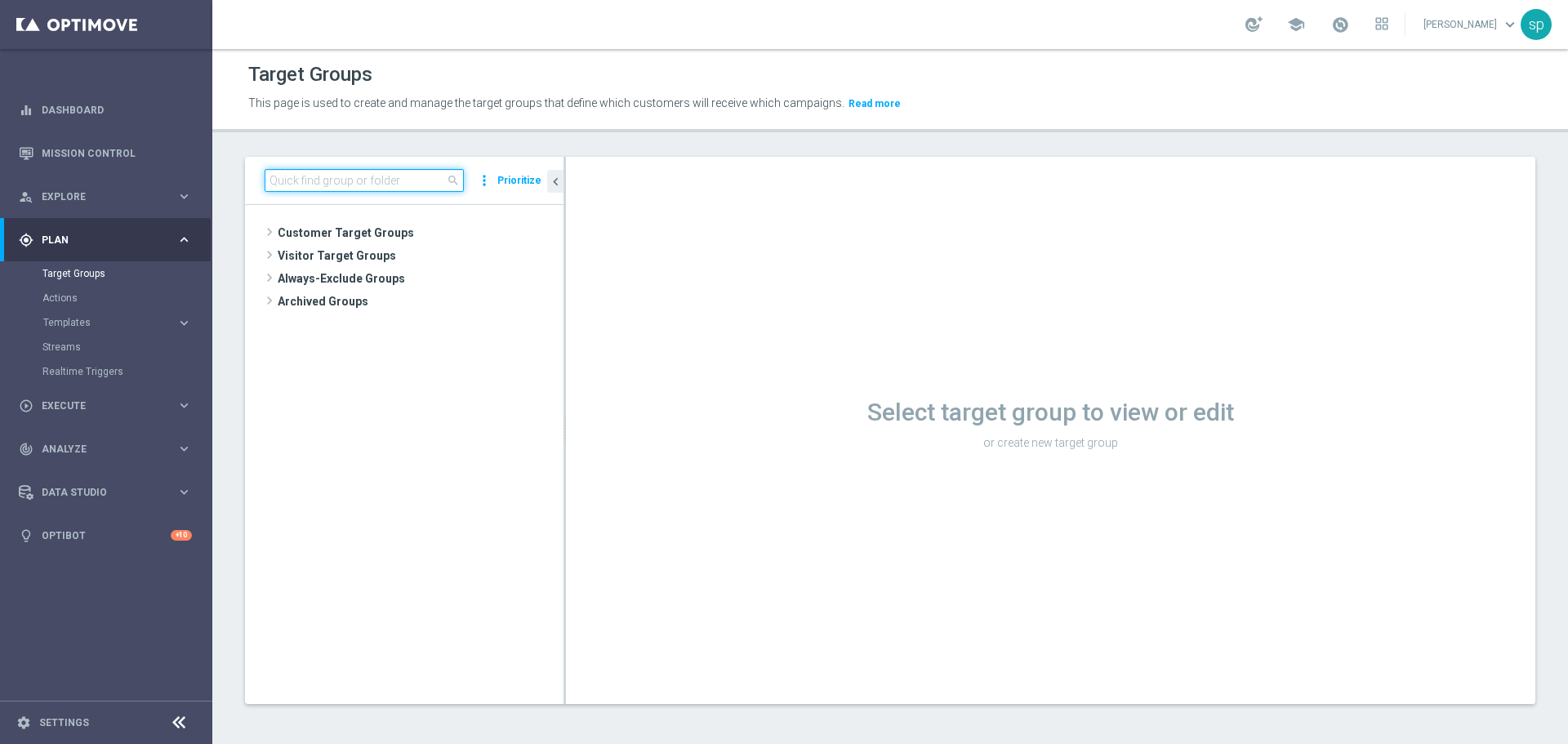
click at [387, 185] on input at bounding box center [364, 181] width 199 height 23
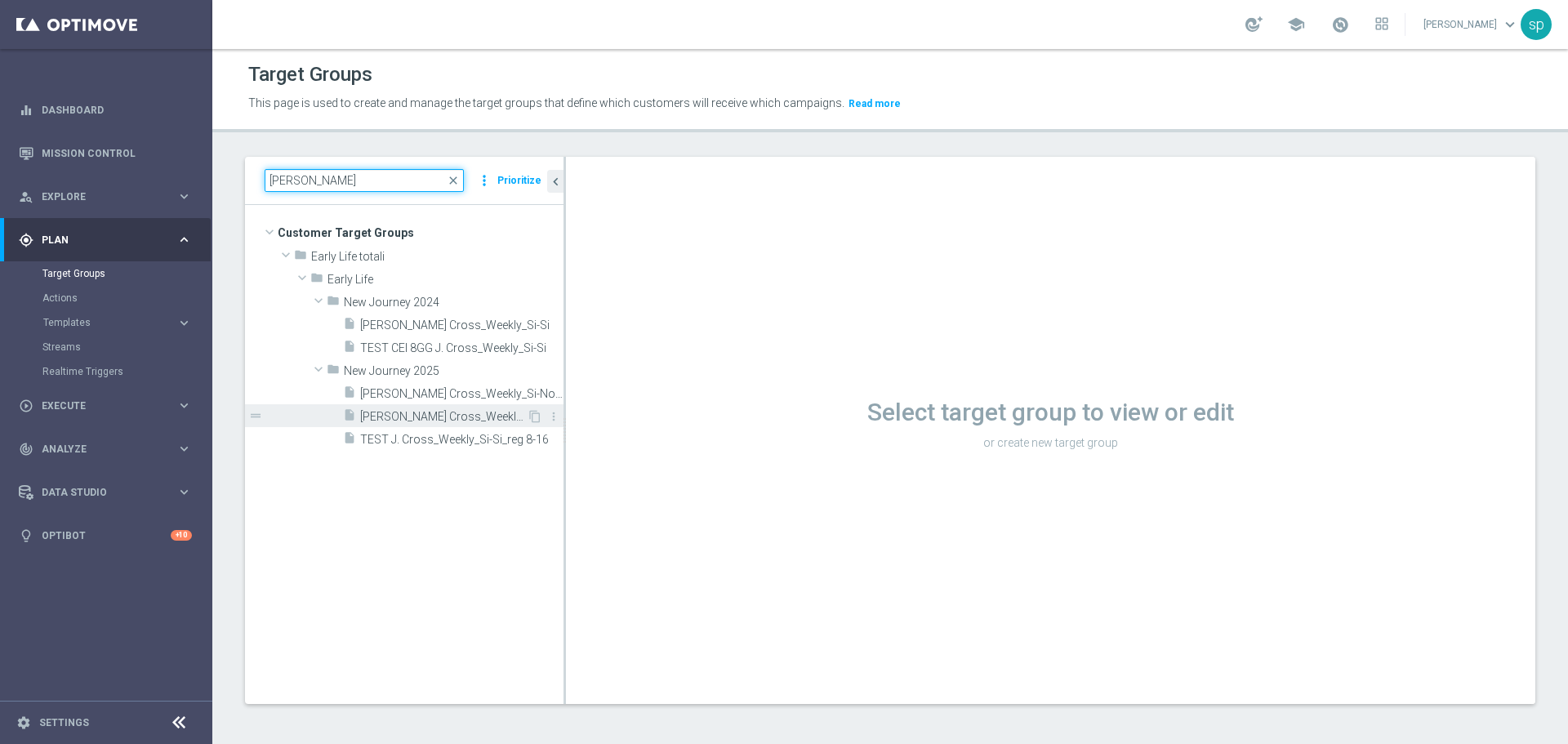
type input "[PERSON_NAME]"
click at [445, 418] on span "[PERSON_NAME] Cross_Weekly_Si-Si_reg 8-16" at bounding box center [443, 417] width 167 height 14
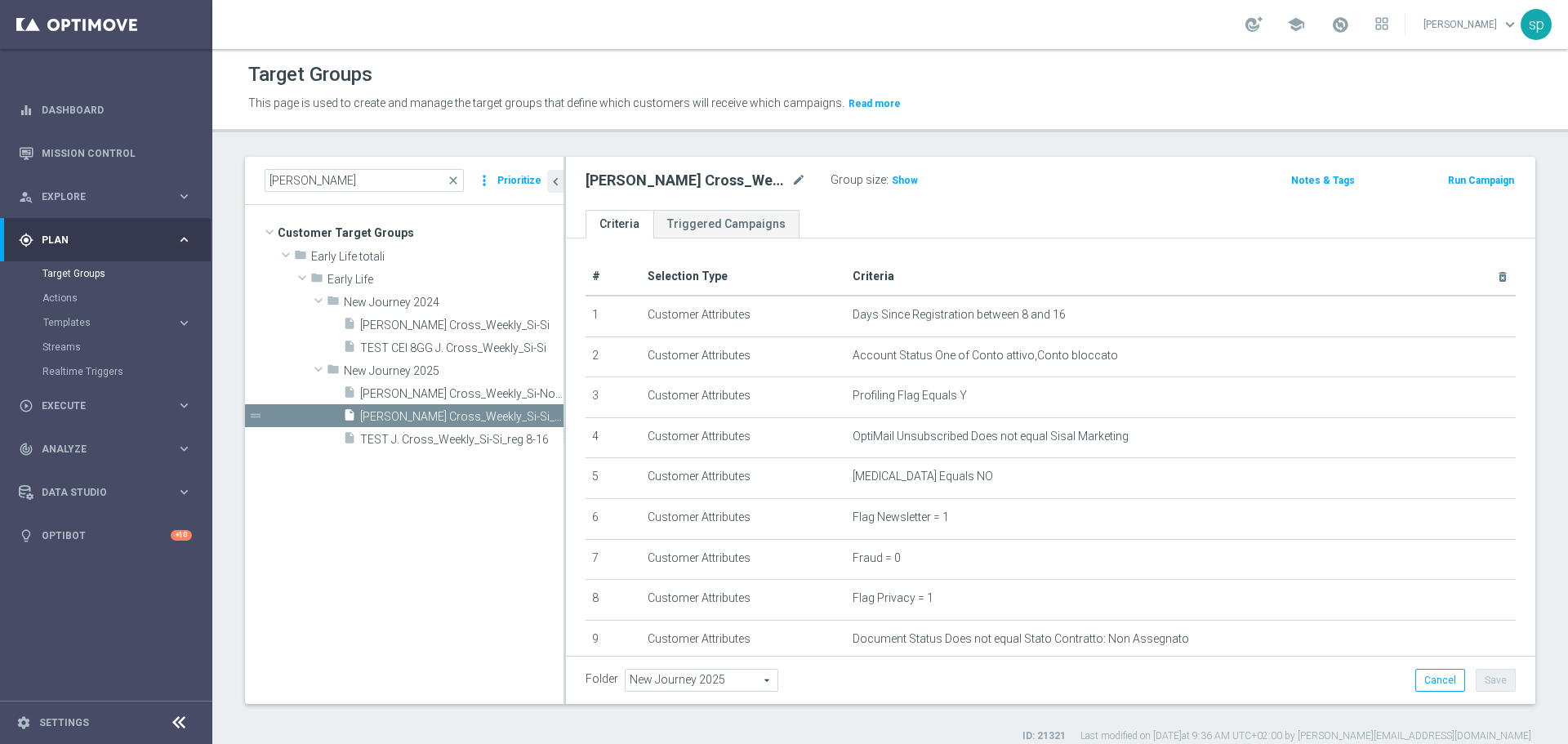
scroll to position [366, 0]
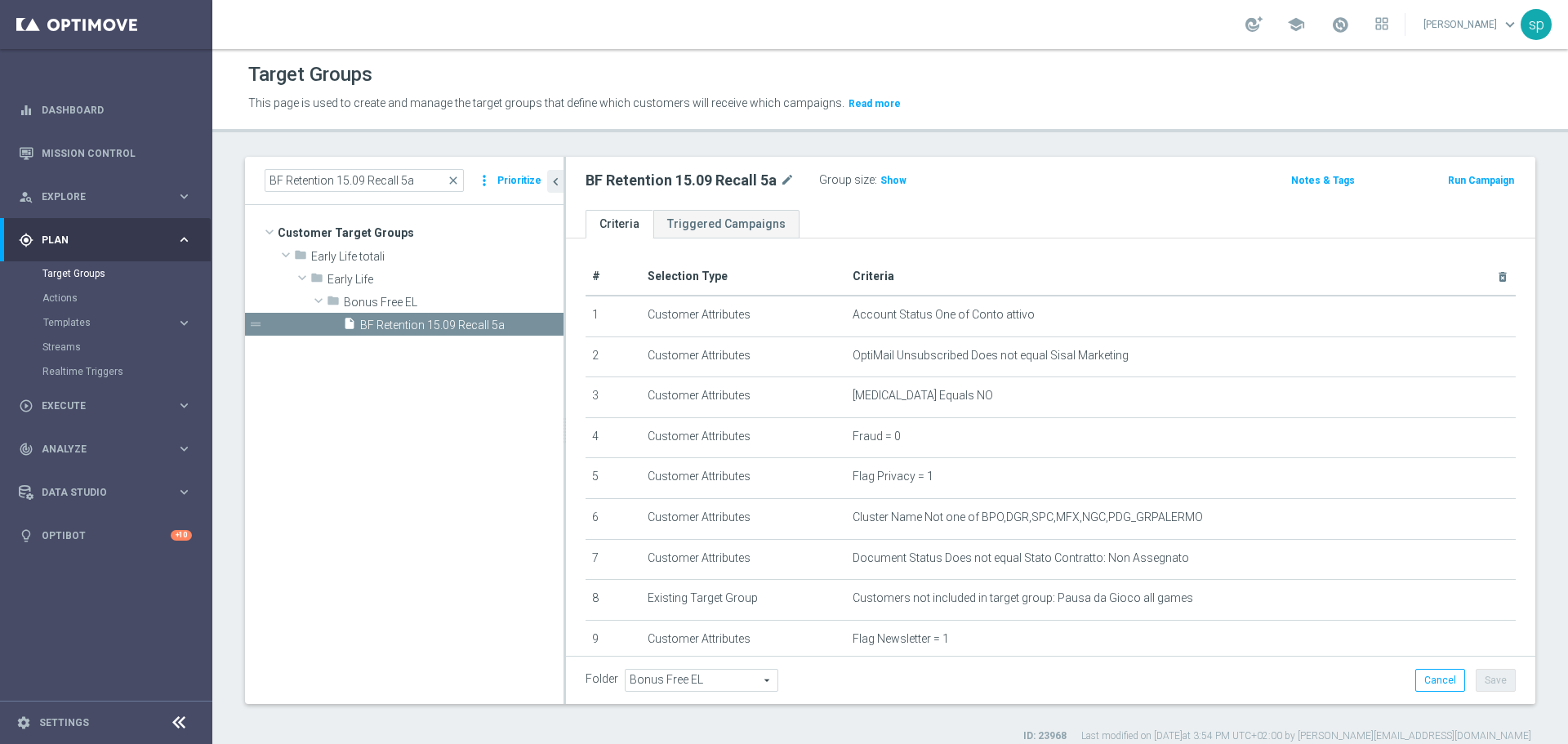
scroll to position [247, 0]
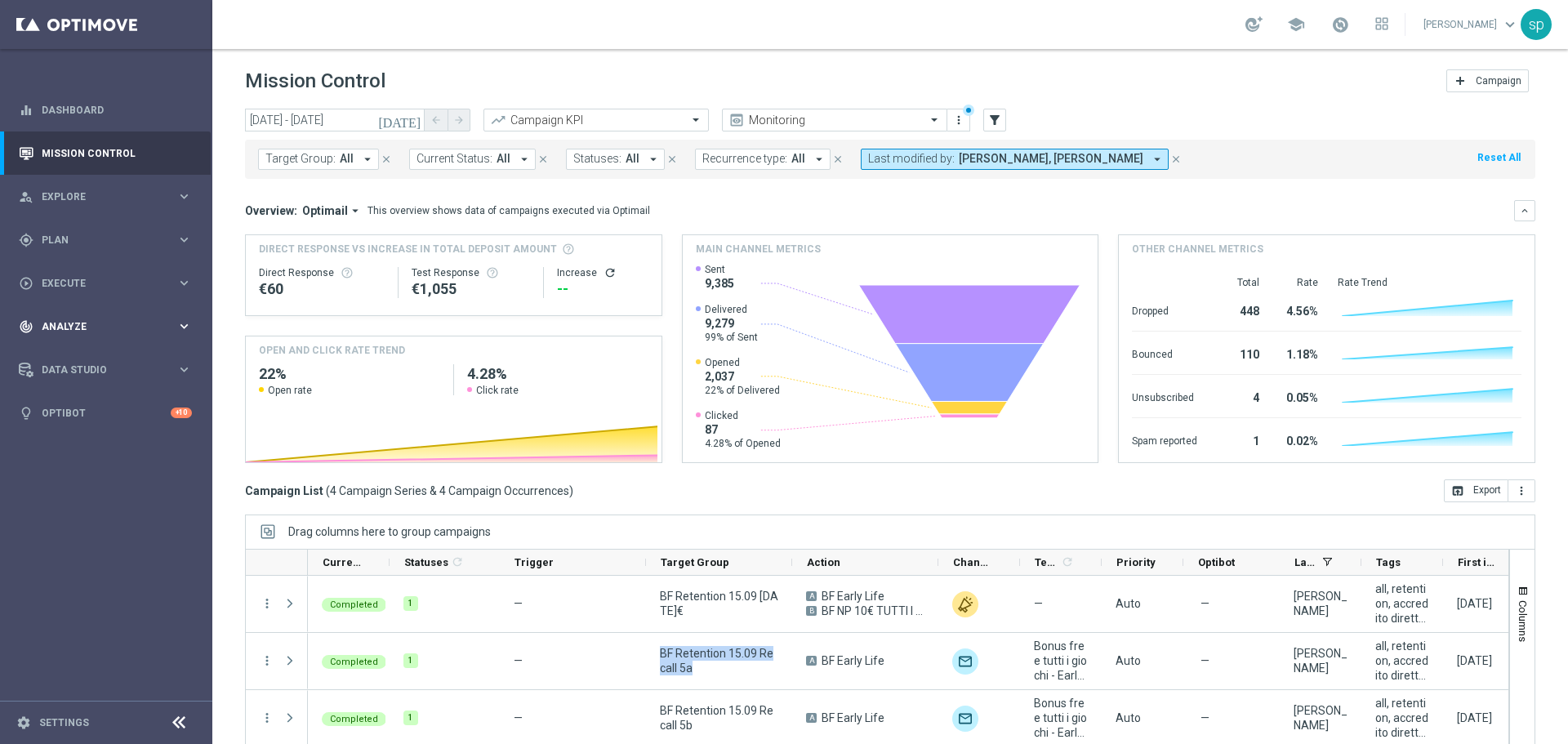
scroll to position [73, 0]
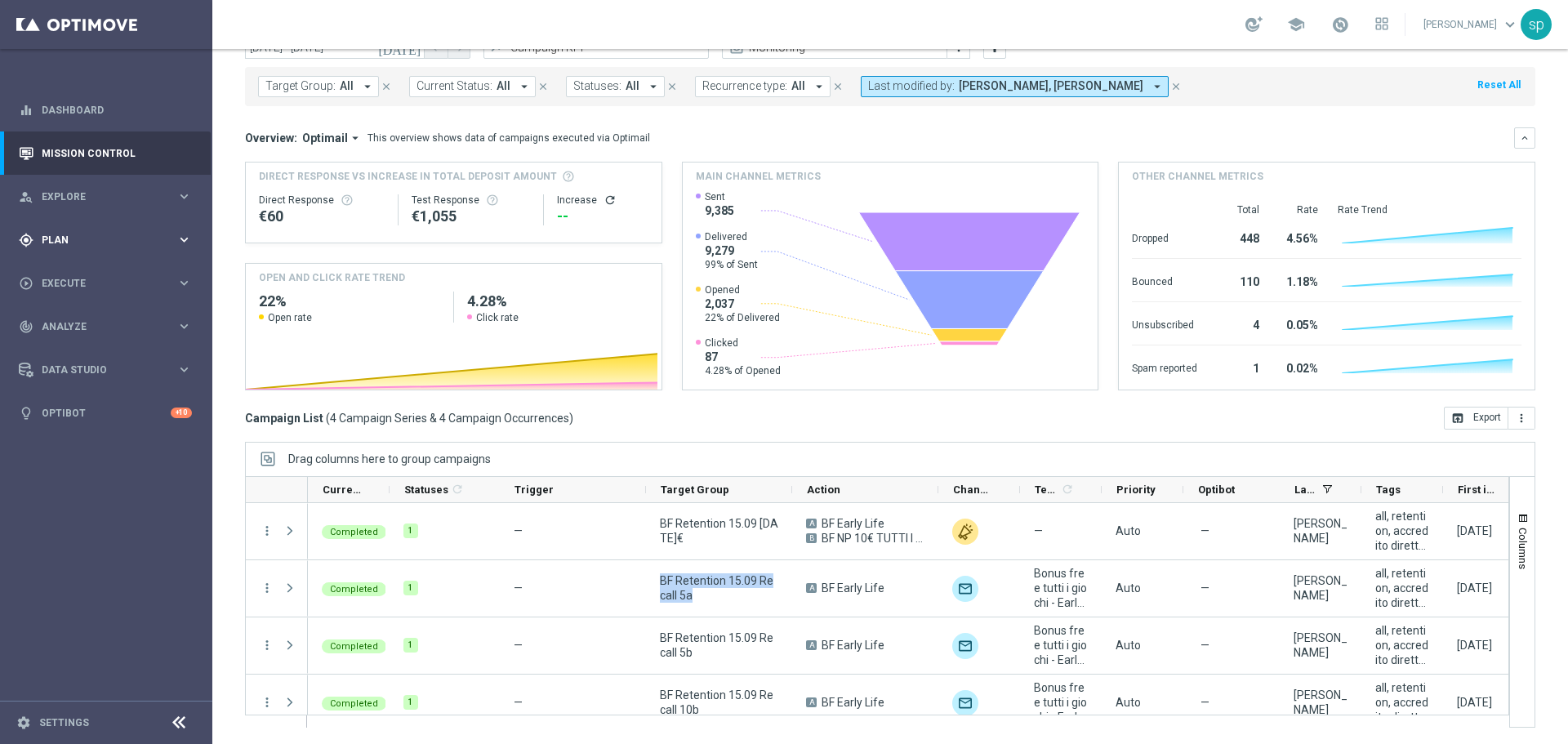
click at [56, 235] on span "Plan" at bounding box center [109, 240] width 134 height 9
click at [78, 321] on span "Templates" at bounding box center [102, 322] width 116 height 9
click at [70, 350] on link "Optimail" at bounding box center [110, 347] width 119 height 13
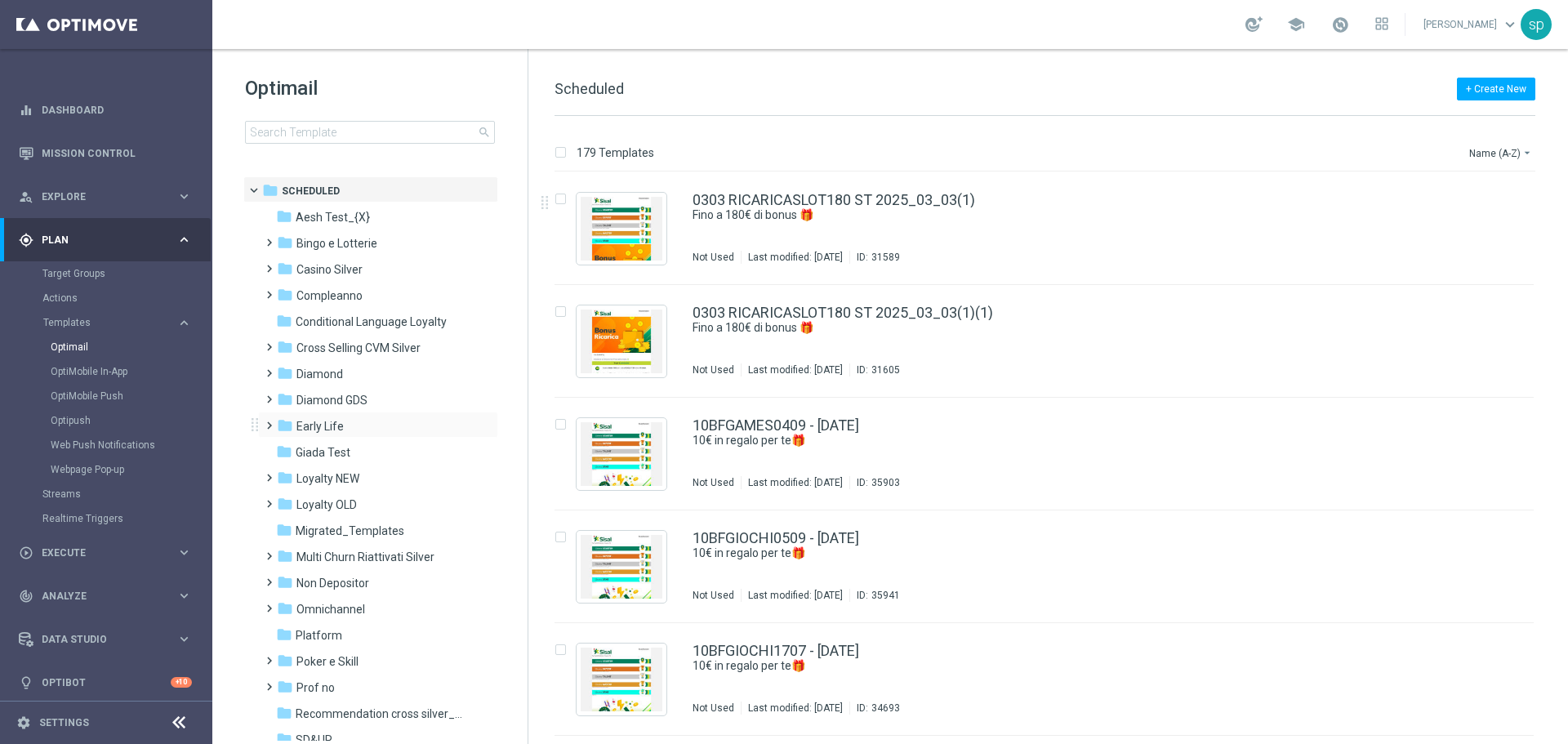
click at [270, 421] on span at bounding box center [265, 419] width 8 height 7
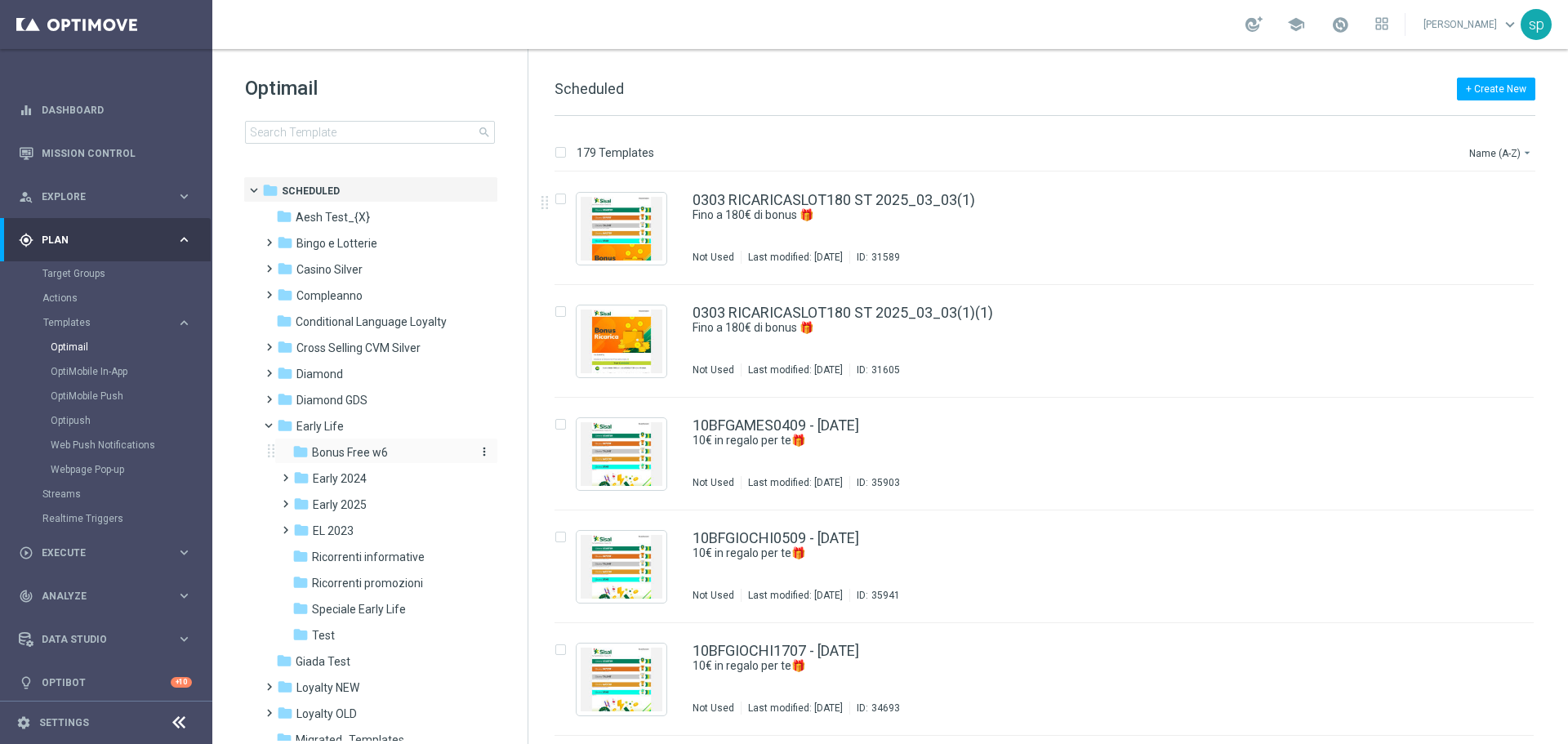
click at [356, 452] on span "Bonus Free w6" at bounding box center [349, 452] width 76 height 15
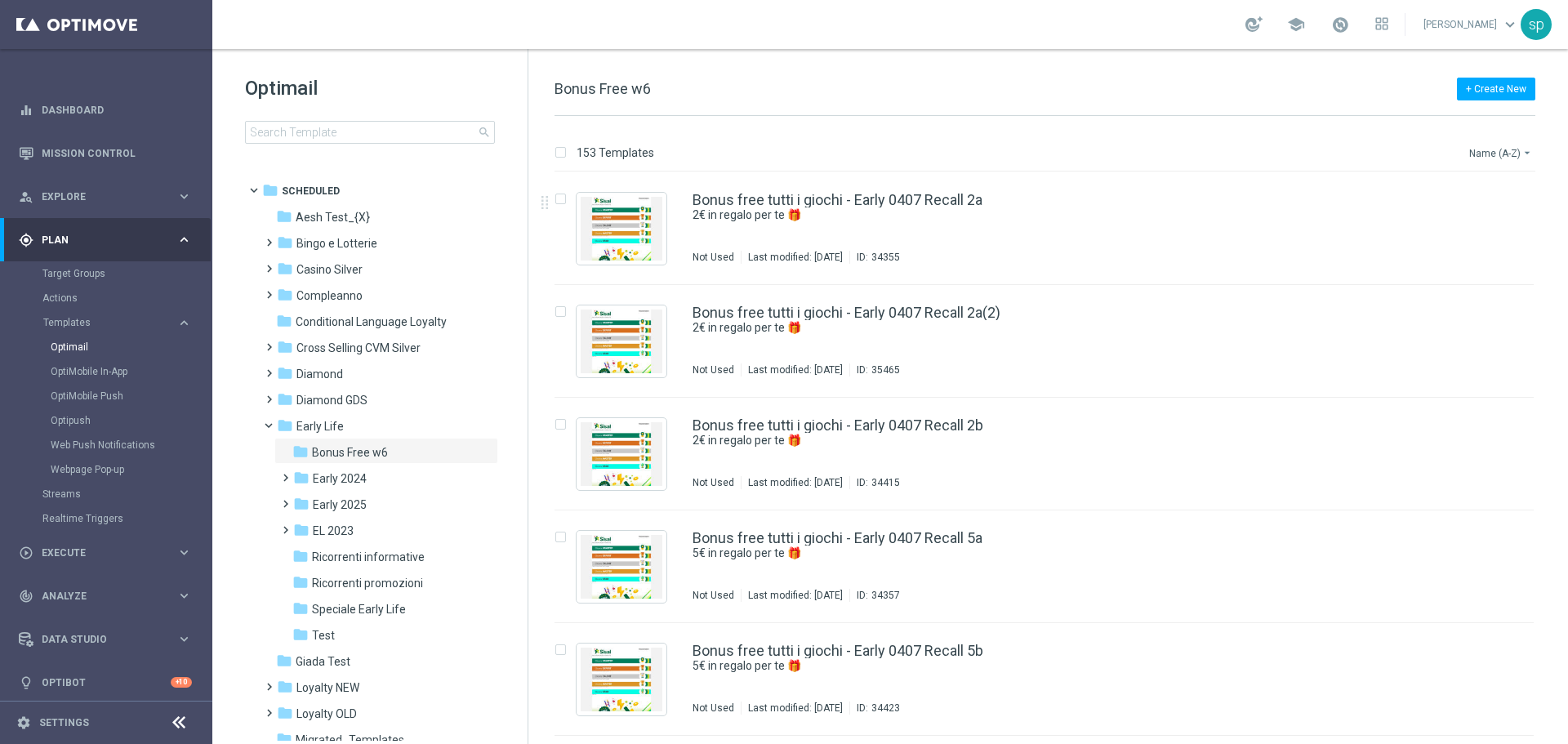
click at [1514, 154] on button "Name (A-Z) arrow_drop_down" at bounding box center [1501, 152] width 68 height 20
click at [1512, 228] on span "Date Modified (Newest)" at bounding box center [1472, 225] width 110 height 11
click at [1482, 194] on icon "file_copy" at bounding box center [1488, 195] width 13 height 13
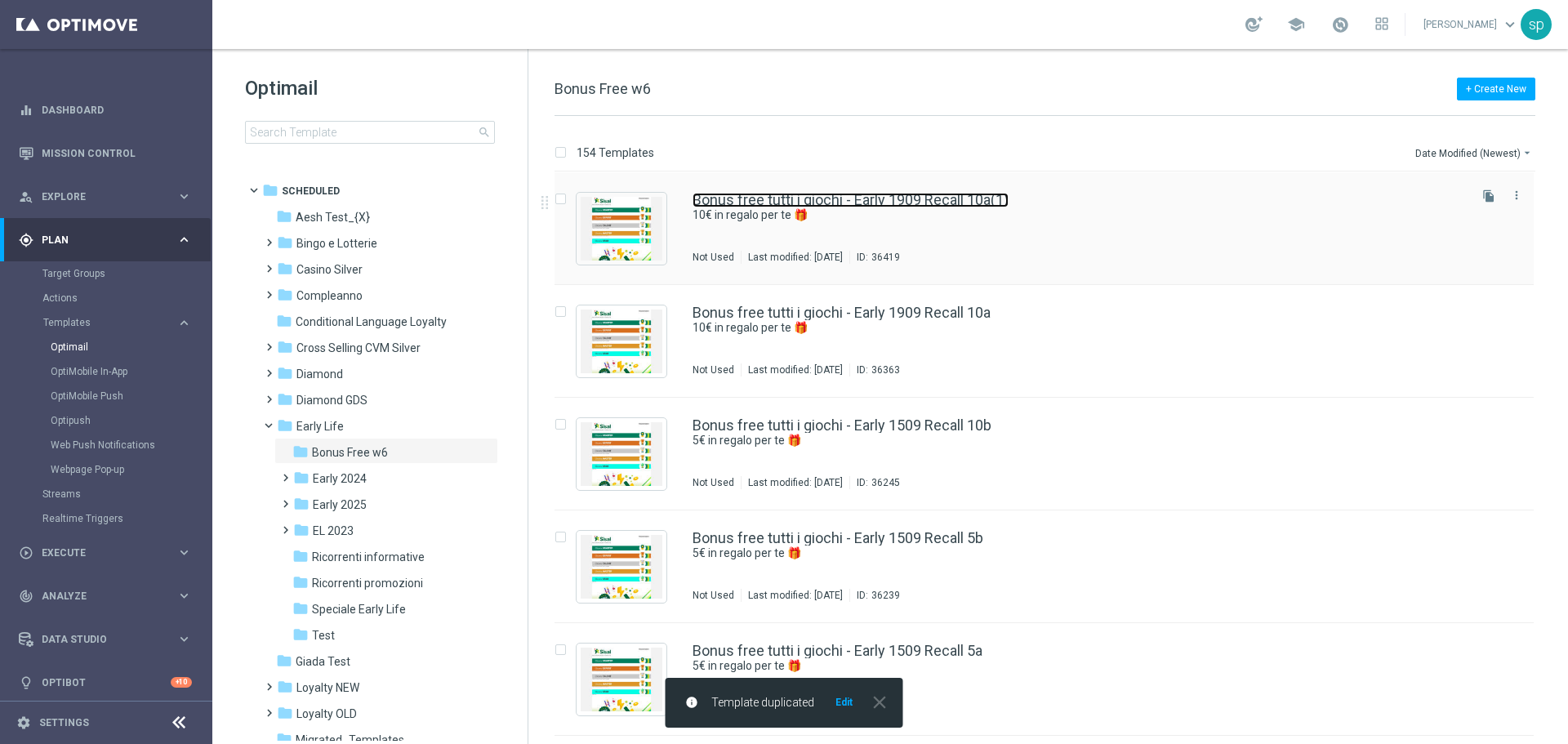
click at [987, 205] on link "Bonus free tutti i giochi - Early 1909 Recall 10a(1)" at bounding box center [850, 199] width 316 height 15
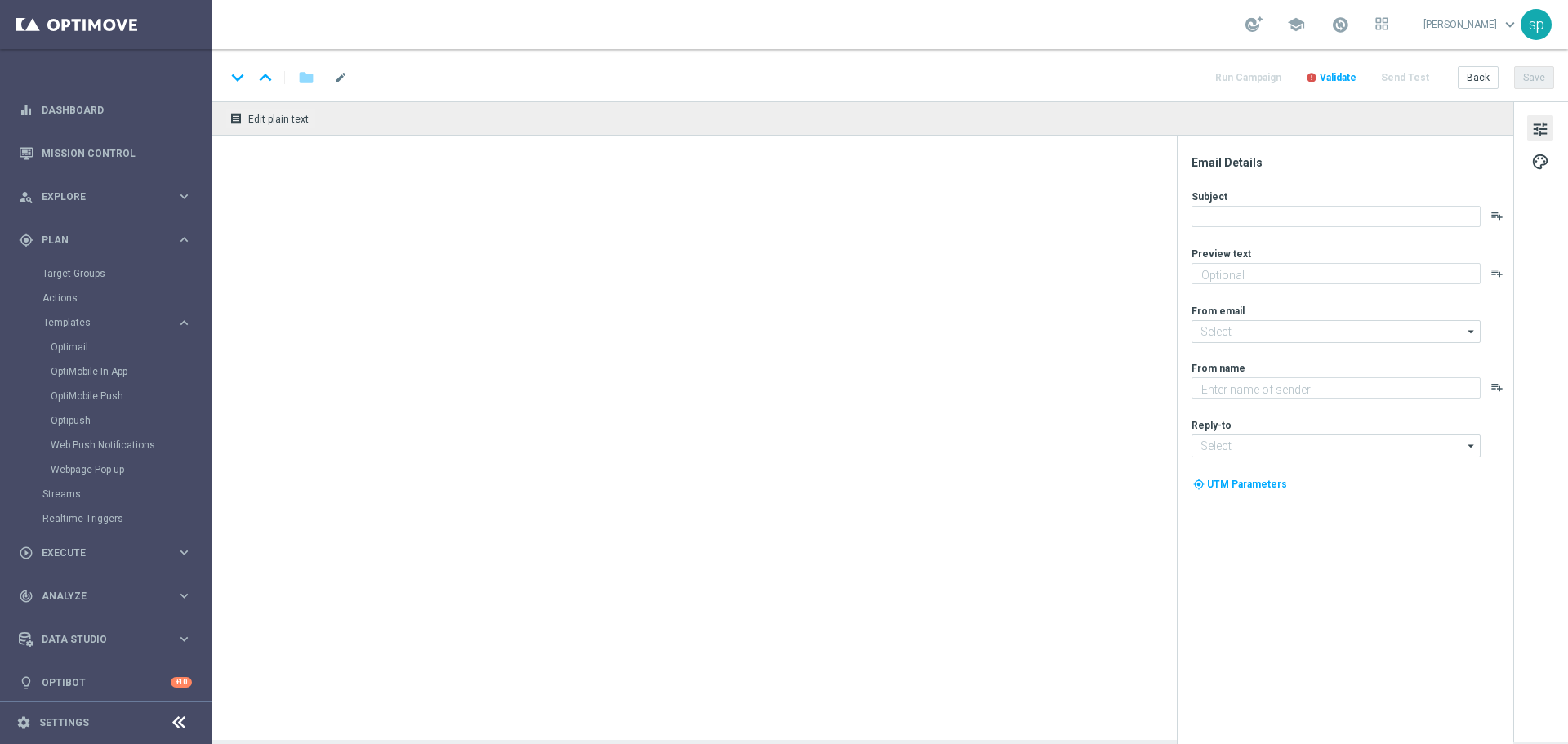
type input "Bonus free tutti i giochi - Early 1909 Recall 10a(1)"
type textarea "10€ in regalo per te 🎁"
type input "[EMAIL_ADDRESS][DOMAIN_NAME]"
type textarea "Sisal"
type input "[EMAIL_ADDRESS][DOMAIN_NAME]"
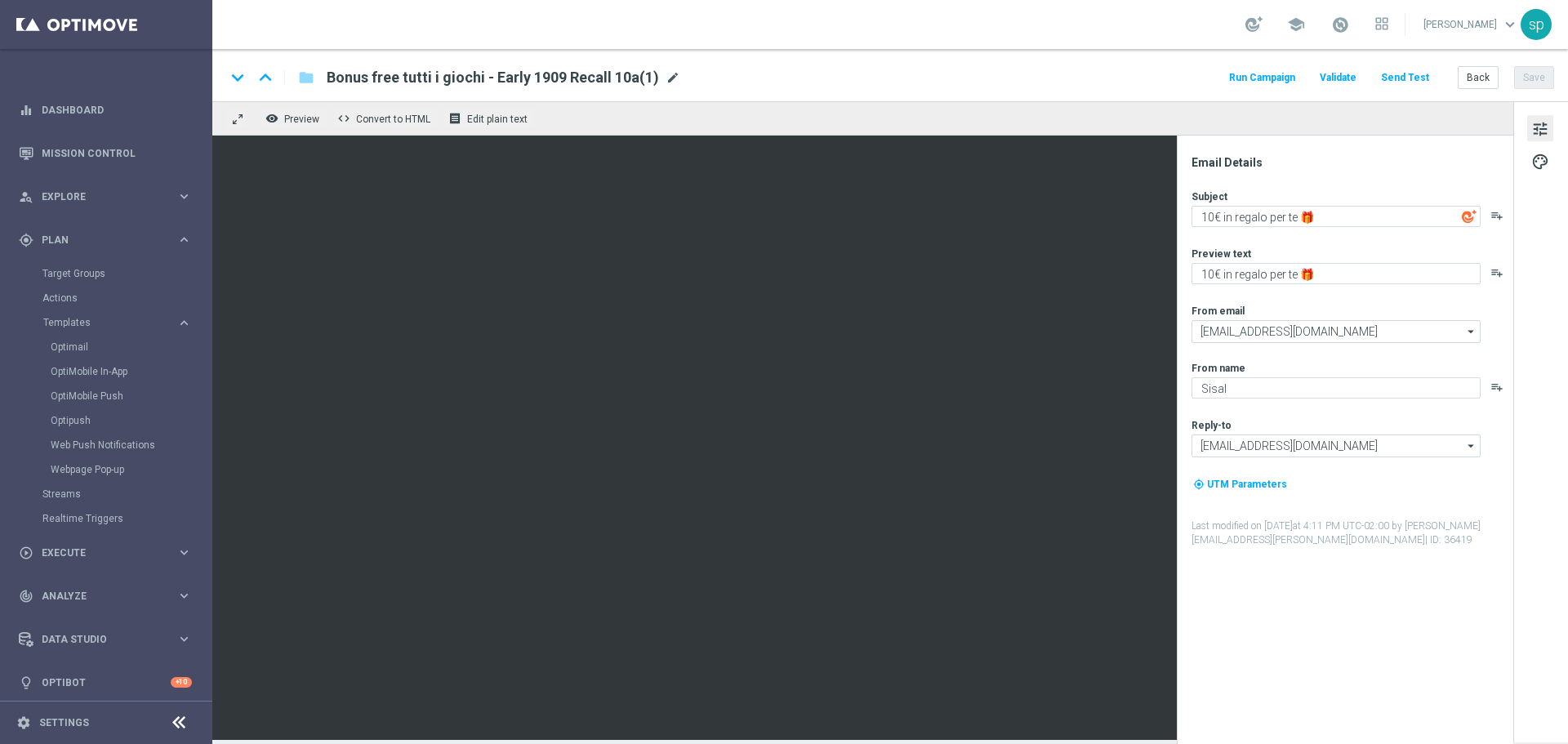
click at [666, 76] on span "mode_edit" at bounding box center [673, 77] width 15 height 15
click at [497, 77] on input "Bonus free tutti i giochi - Early 1909 Recall 10a(1)" at bounding box center [529, 77] width 405 height 21
click at [1478, 75] on button "Back" at bounding box center [1478, 77] width 41 height 23
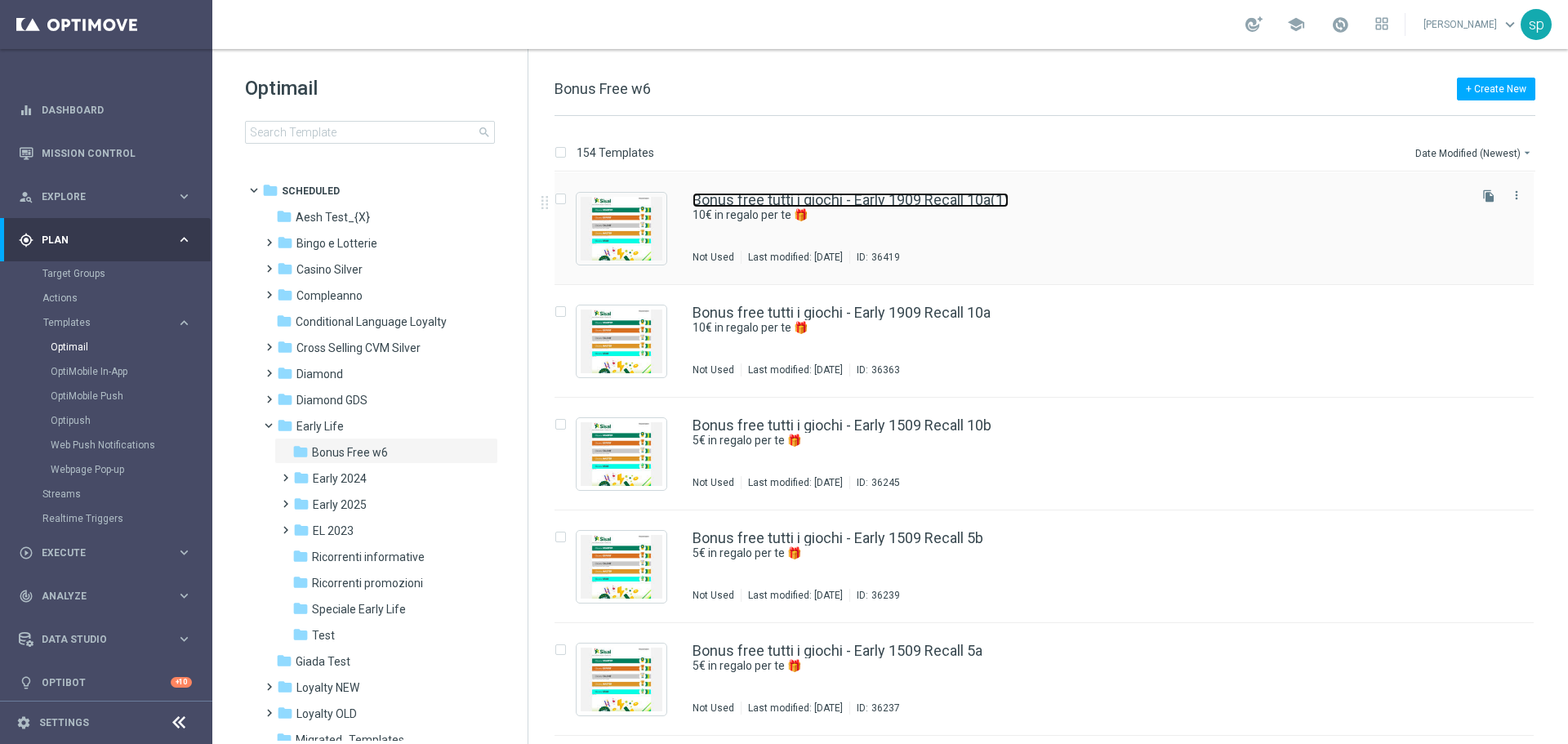
click at [916, 195] on link "Bonus free tutti i giochi - Early 1909 Recall 10a(1)" at bounding box center [850, 199] width 316 height 15
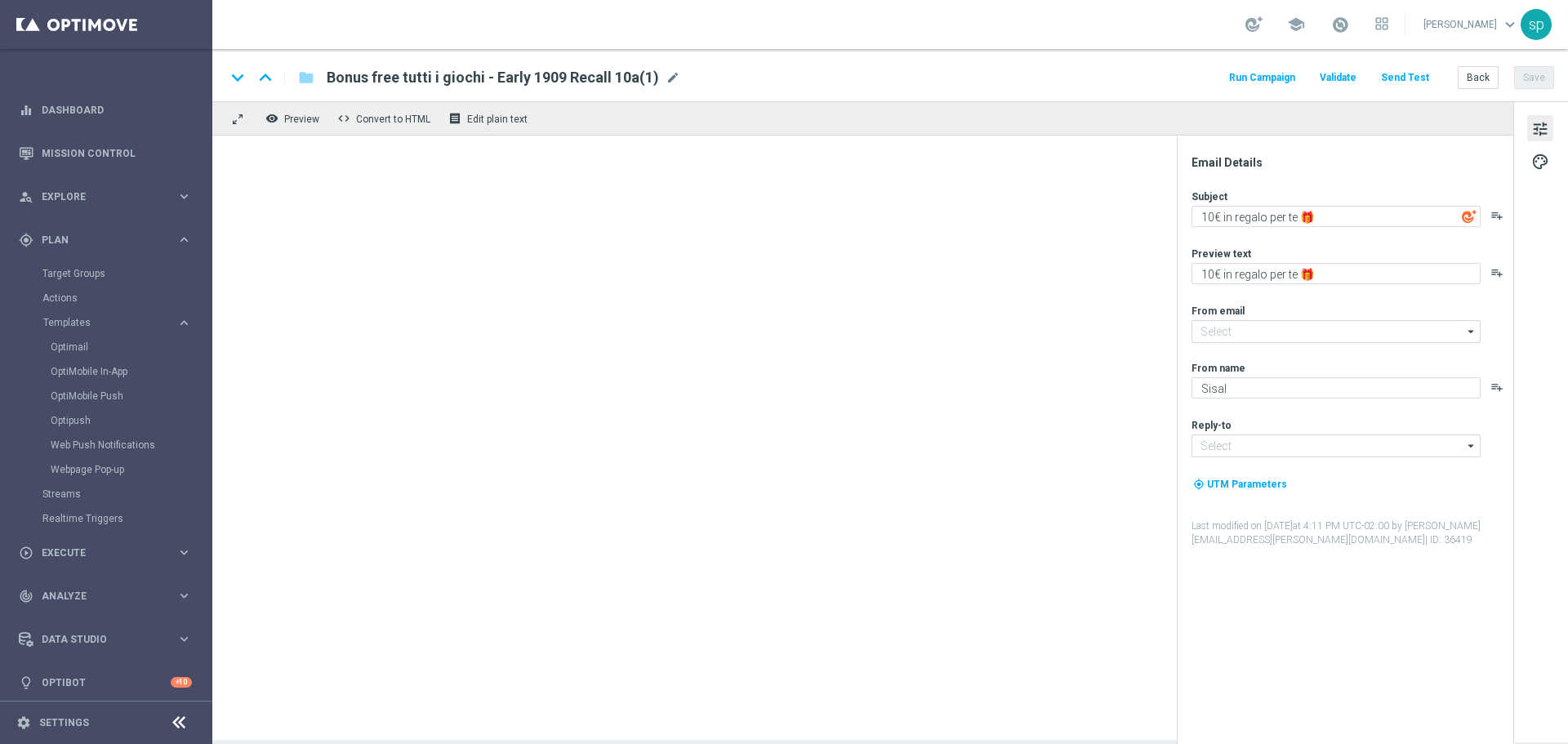
type input "[EMAIL_ADDRESS][DOMAIN_NAME]"
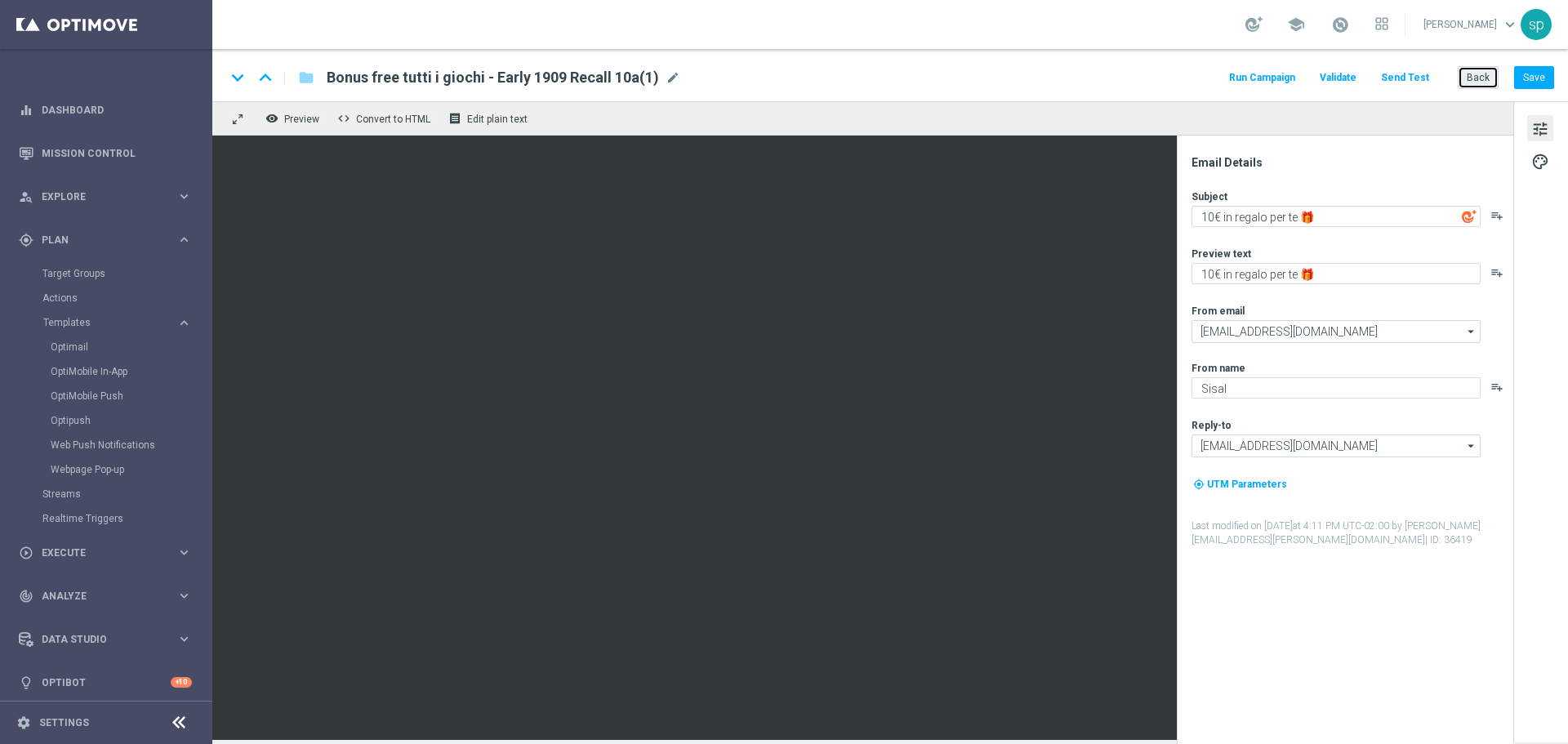
click at [1472, 74] on button "Back" at bounding box center [1478, 77] width 41 height 23
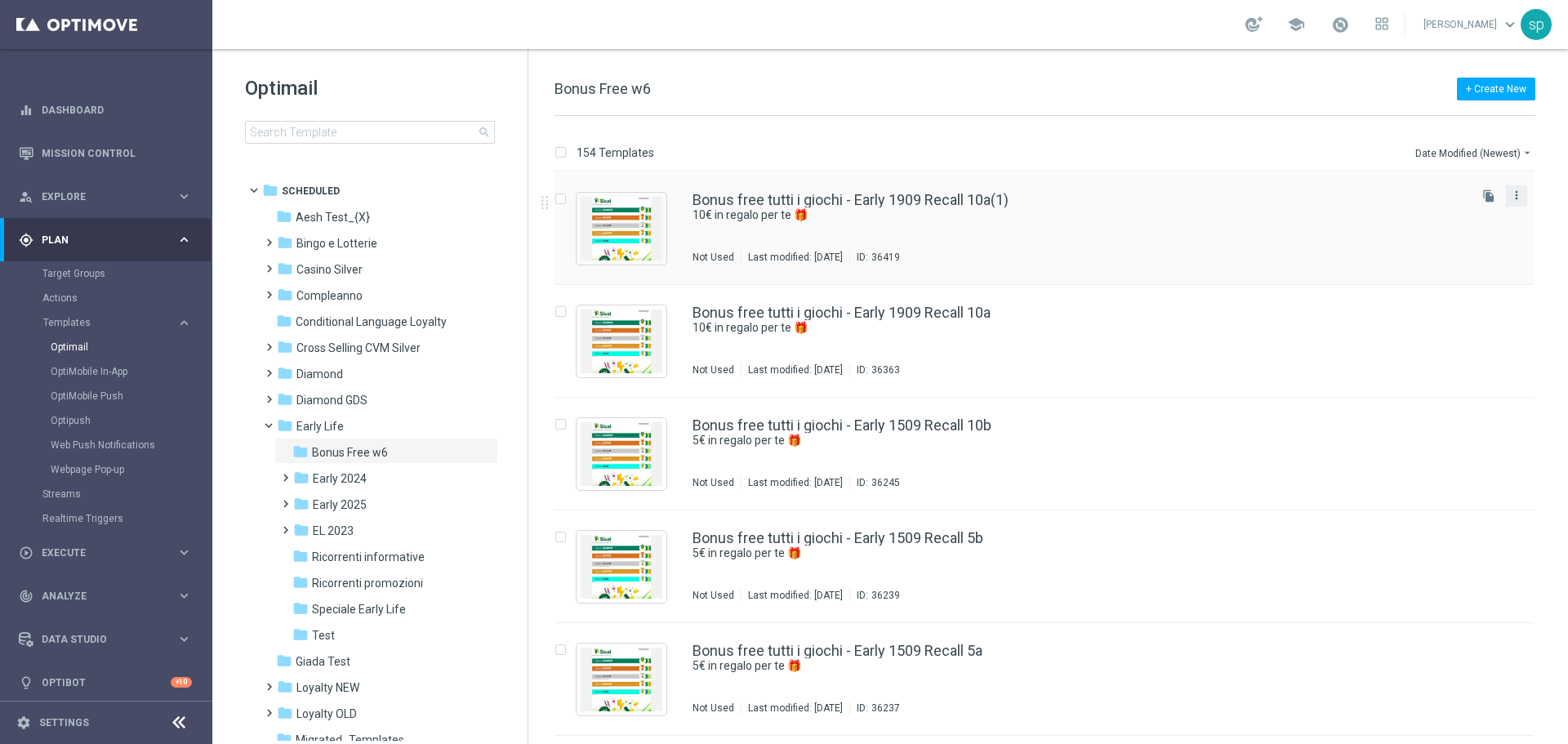
click at [1516, 193] on icon "more_vert" at bounding box center [1516, 194] width 13 height 13
click at [1446, 261] on div "Delete" at bounding box center [1447, 259] width 98 height 11
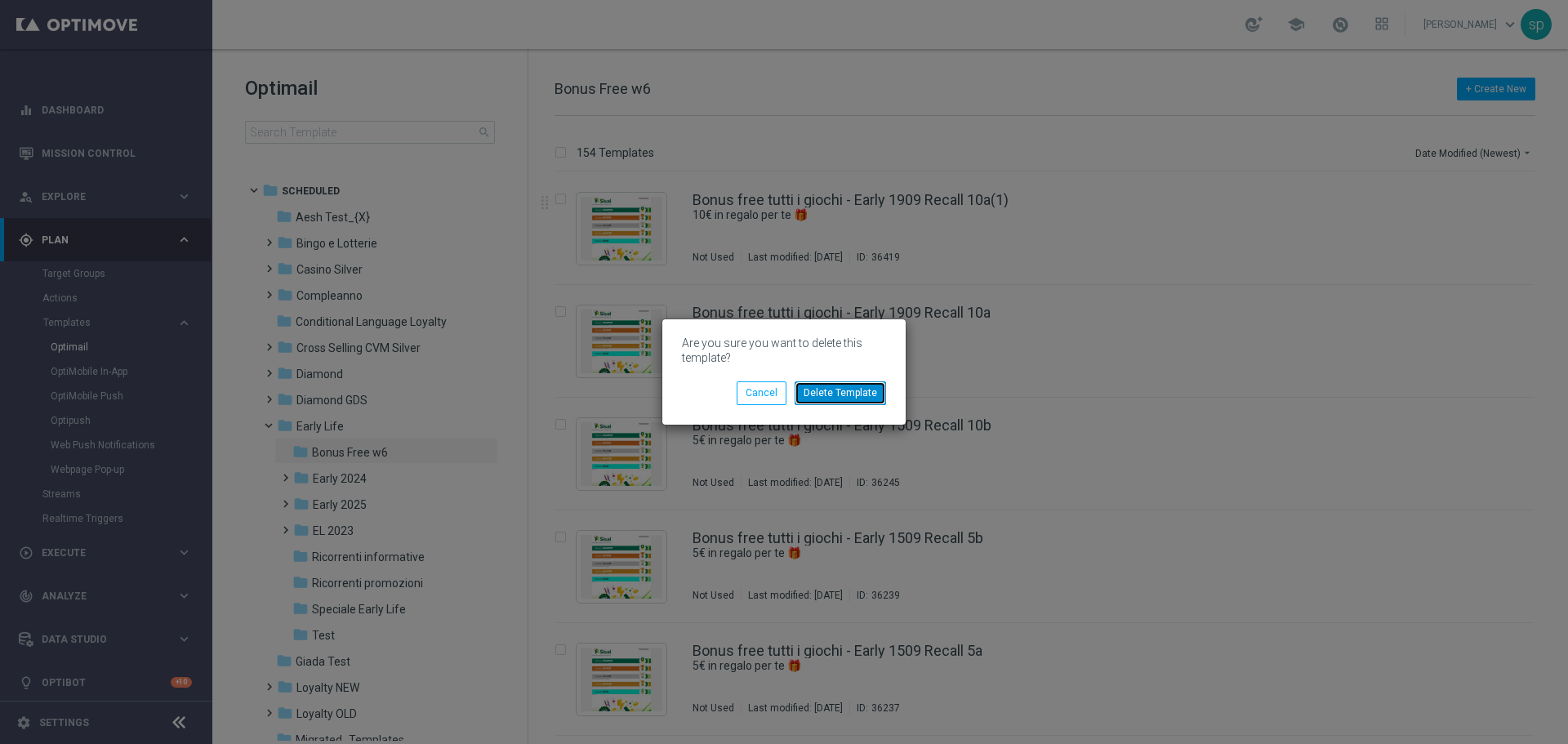
click at [867, 385] on button "Delete Template" at bounding box center [840, 393] width 92 height 23
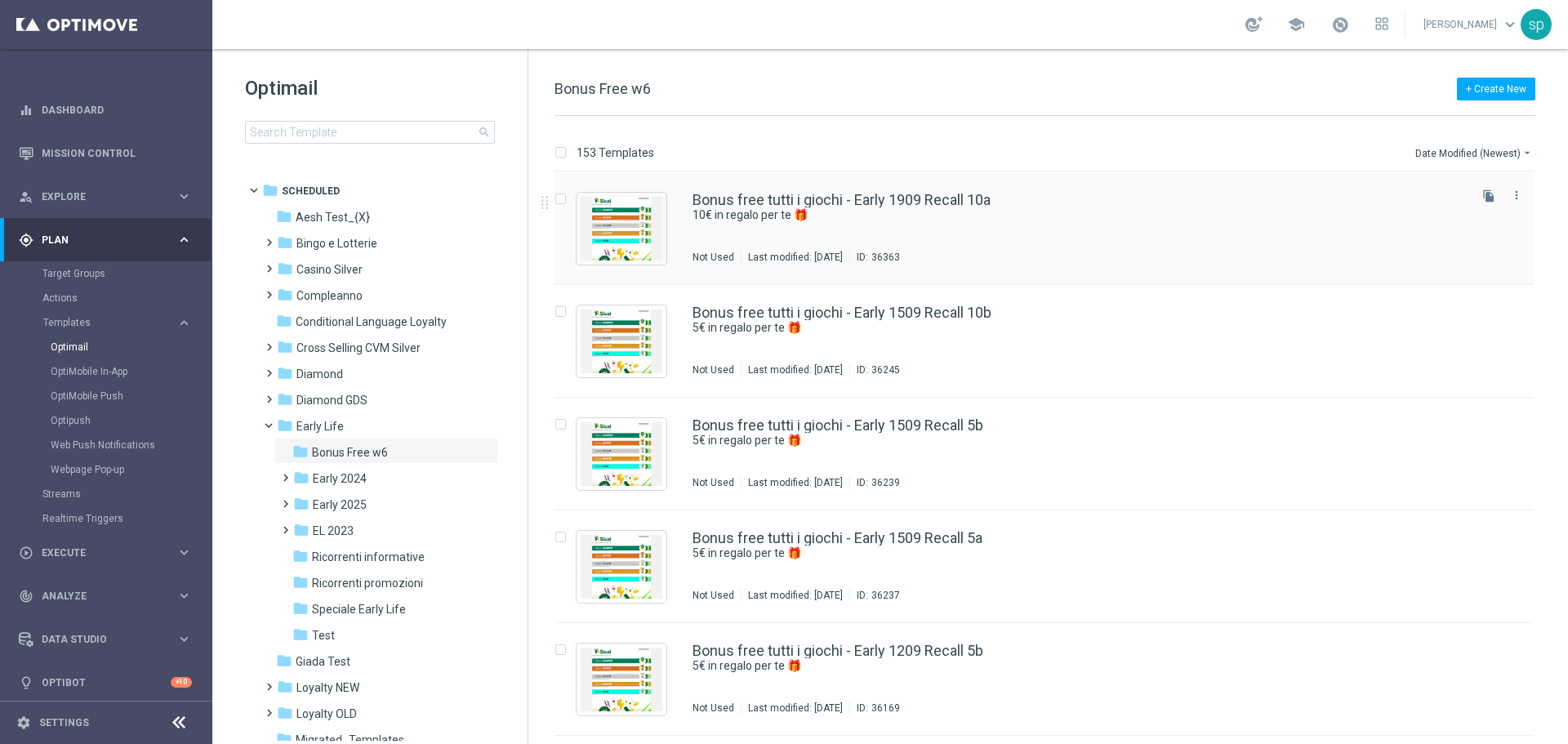
click at [959, 192] on div "Bonus free tutti i giochi - Early 1909 Recall 10a 10€ in regalo per te 🎁 Not Us…" at bounding box center [1044, 229] width 979 height 113
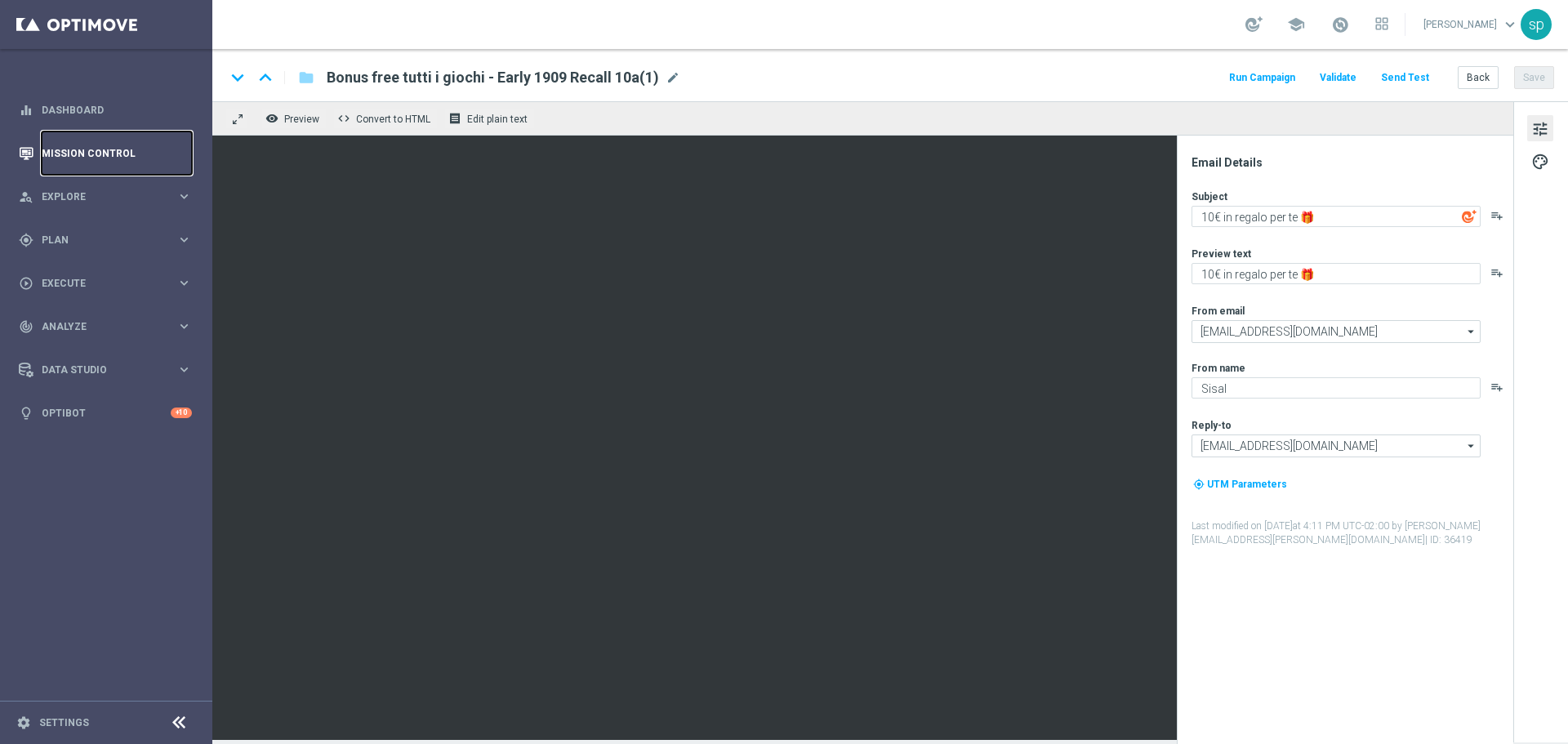
click at [108, 145] on link "Mission Control" at bounding box center [117, 153] width 151 height 44
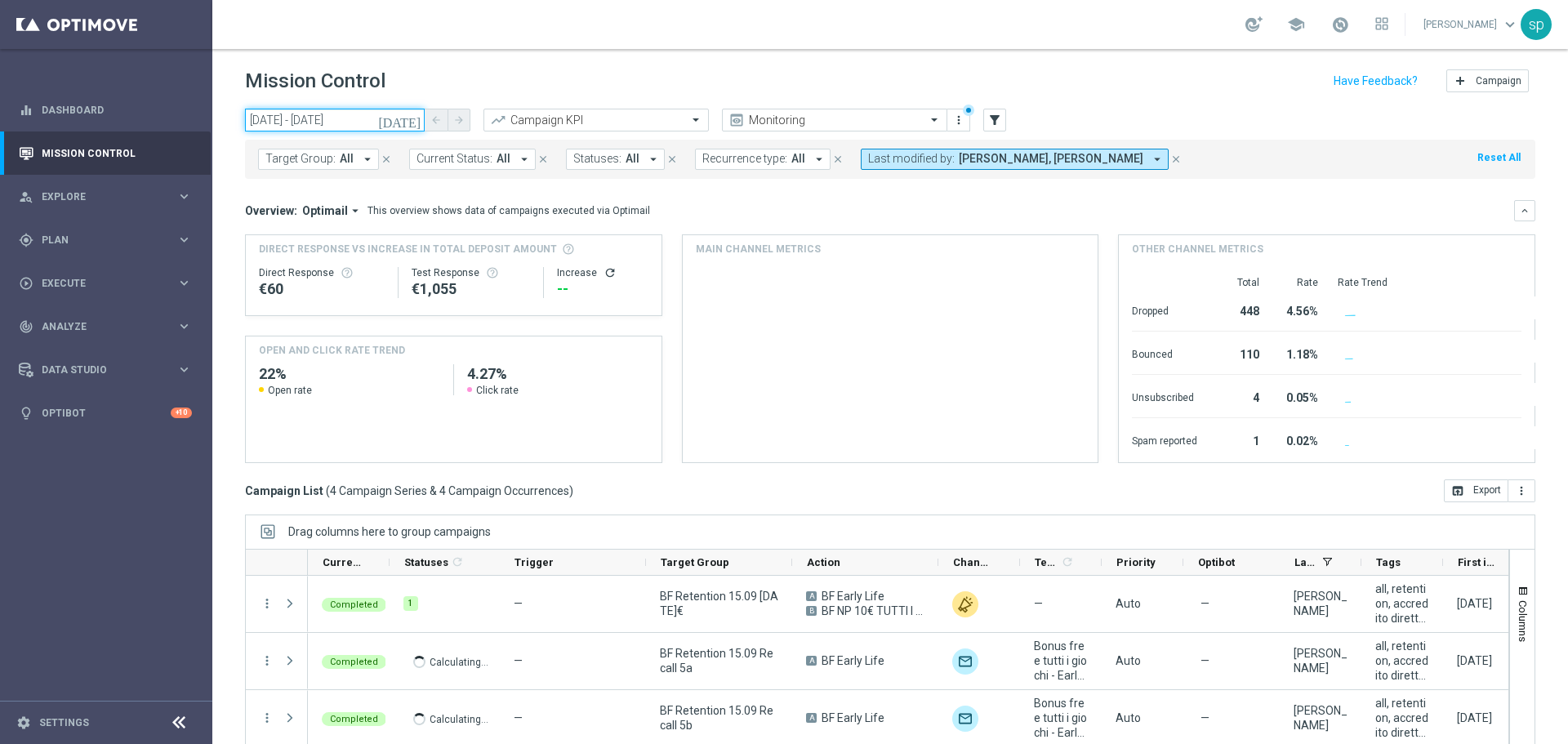
click at [294, 116] on input "[DATE] - [DATE]" at bounding box center [335, 120] width 180 height 23
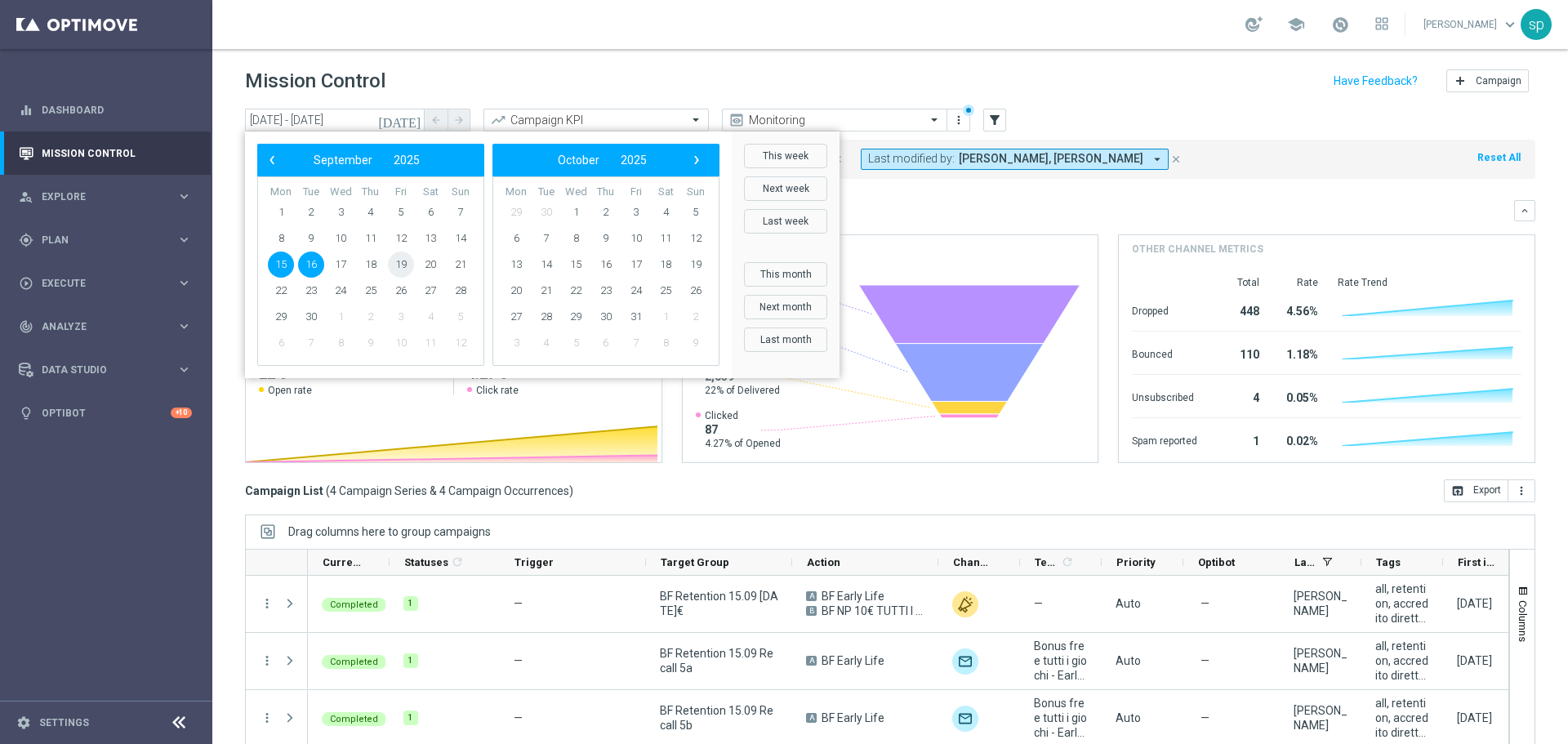
click at [401, 259] on span "19" at bounding box center [401, 265] width 27 height 27
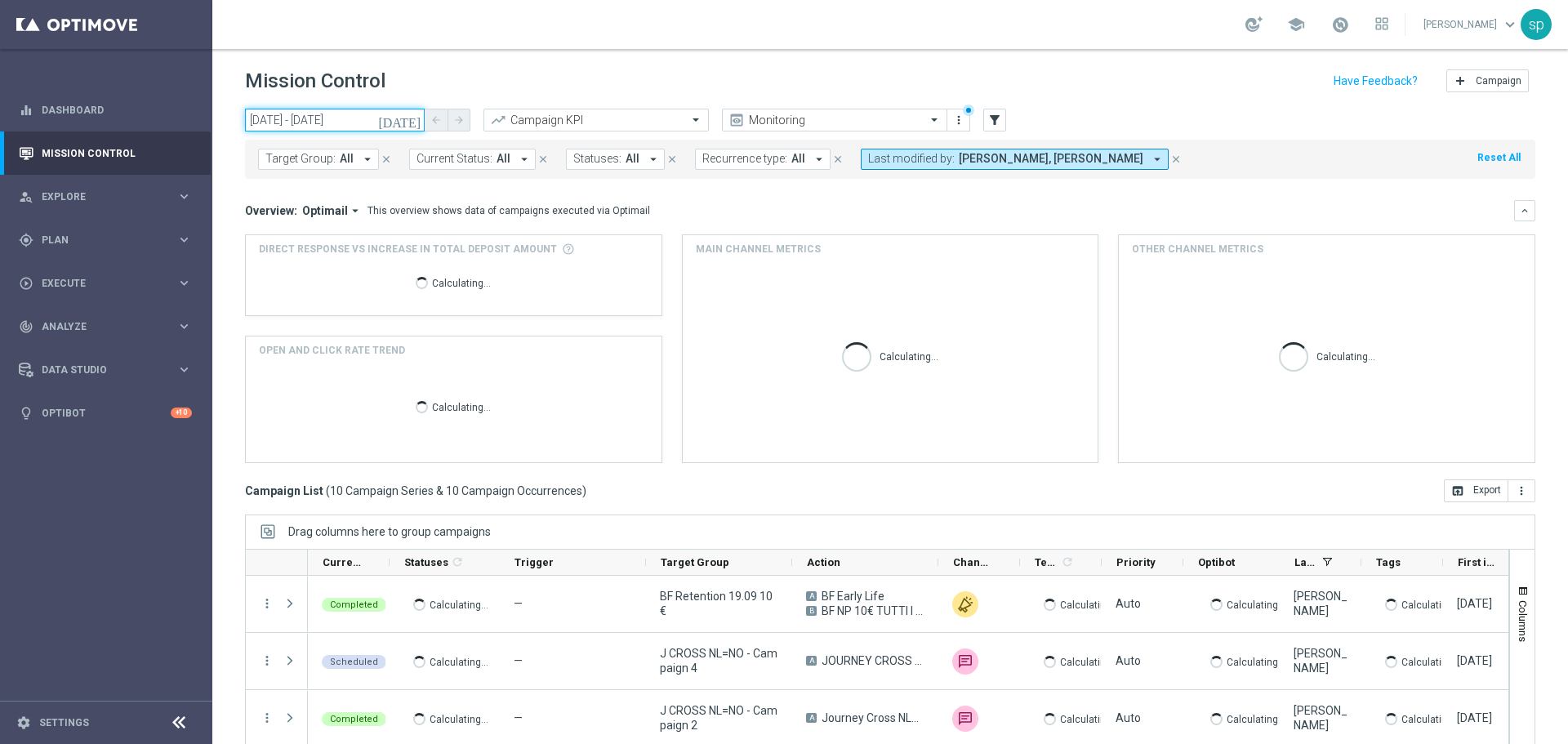
click at [353, 117] on input "[DATE] - [DATE]" at bounding box center [335, 120] width 180 height 23
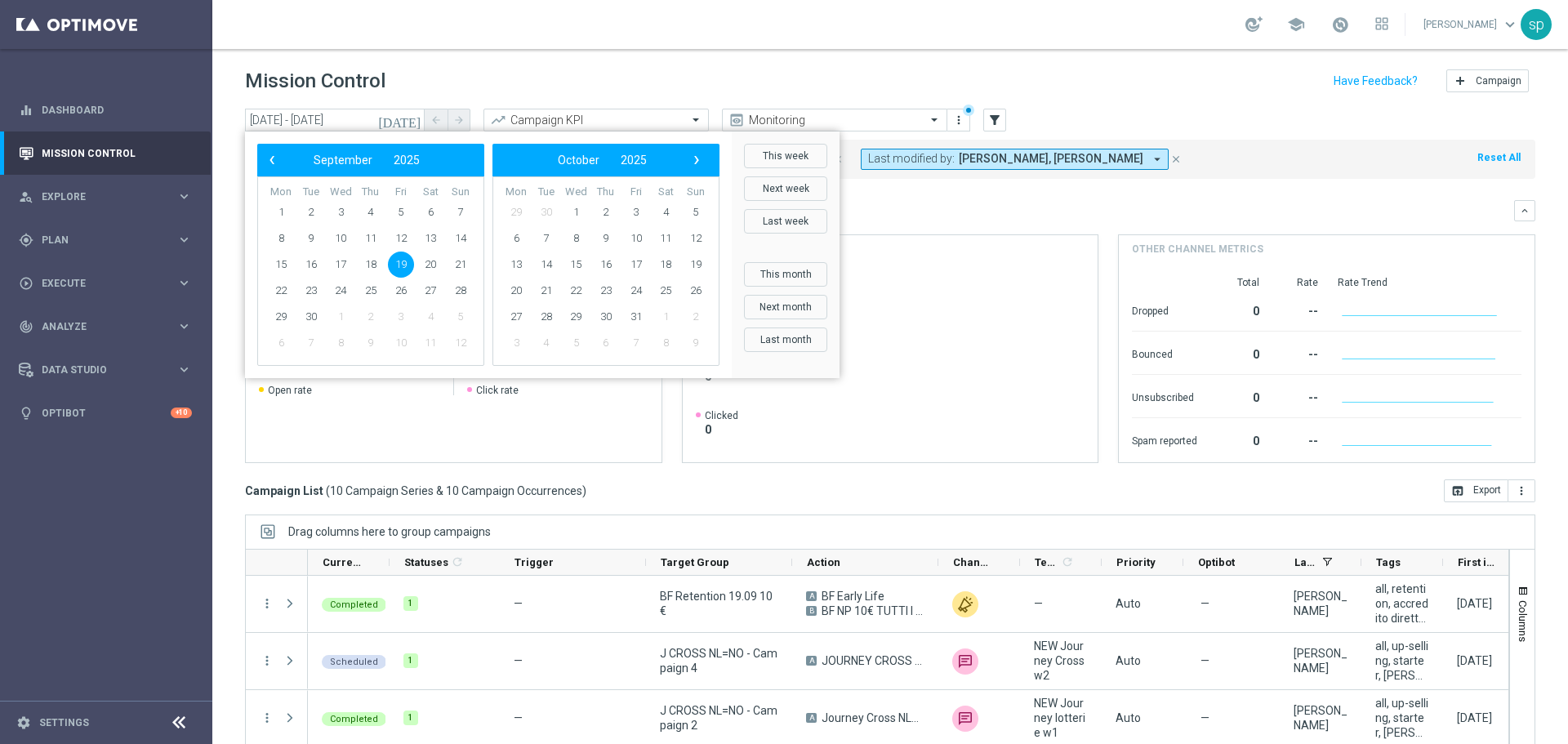
click at [402, 267] on span "19" at bounding box center [401, 265] width 27 height 27
click at [431, 263] on tr "15 16 17 18 19 20 21" at bounding box center [371, 265] width 209 height 27
click at [431, 263] on span "20" at bounding box center [431, 265] width 27 height 27
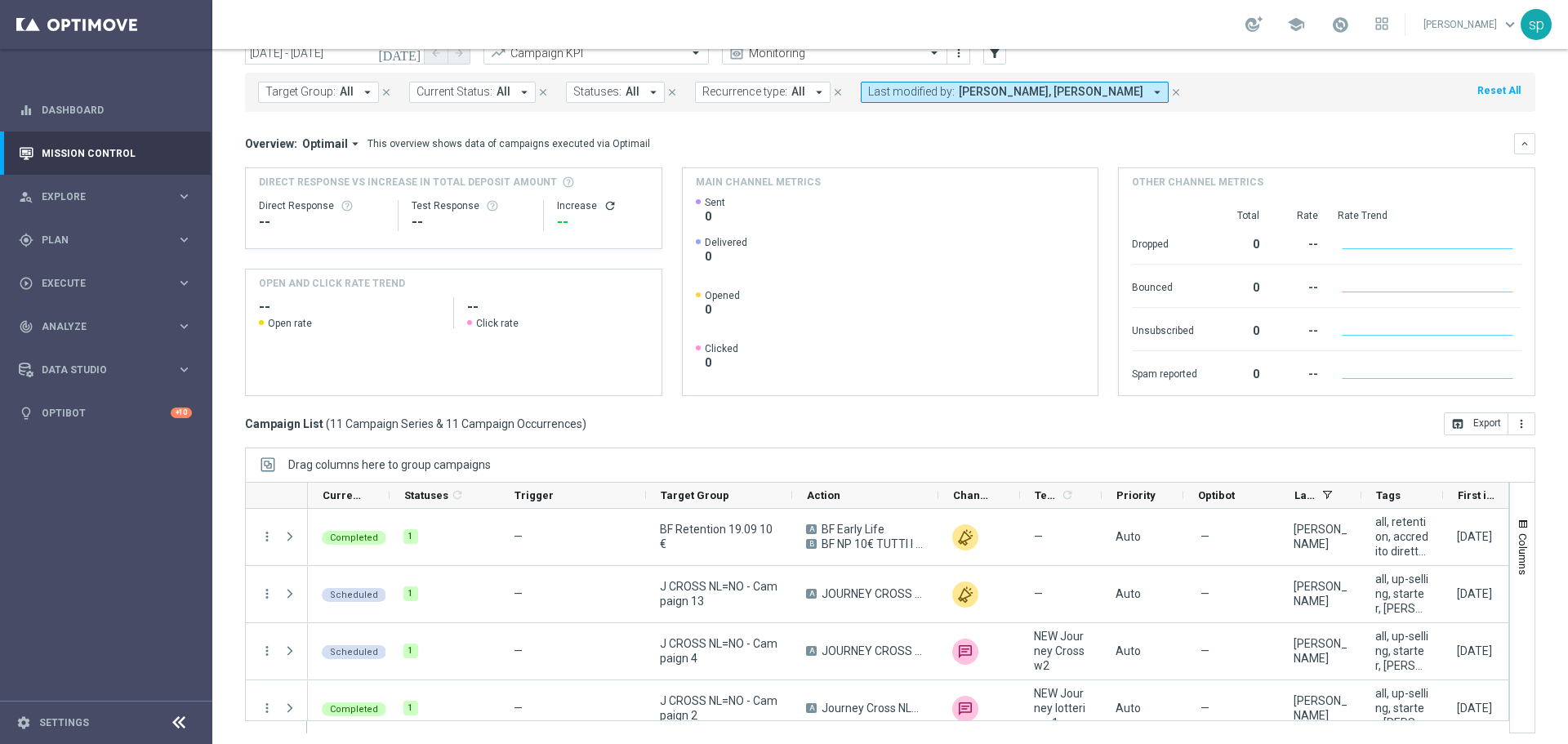
scroll to position [73, 0]
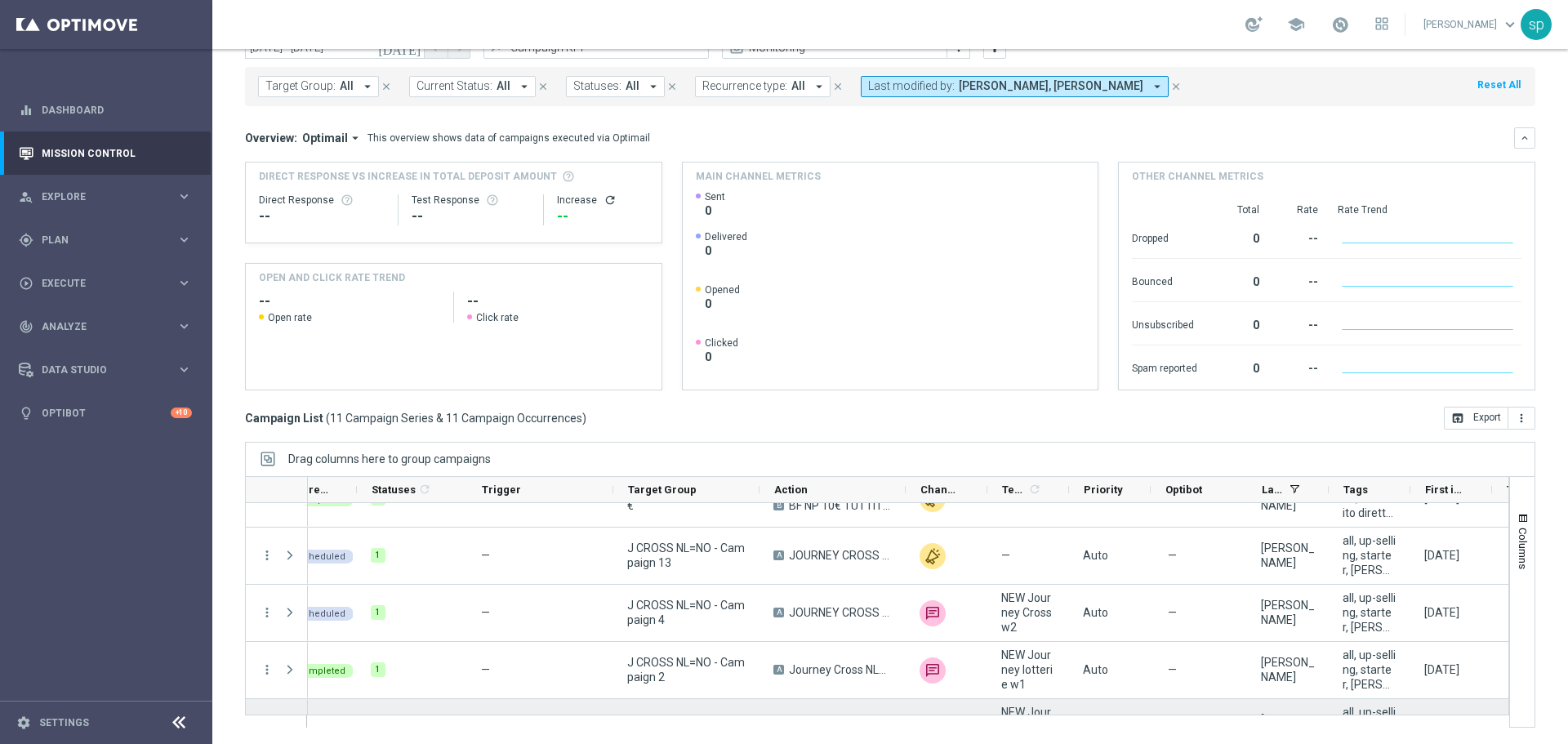
click at [1482, 705] on div "Scheduled 1 — J CROSS NL=NO - Campaign 8 A JOURNEY CROSS NL=0 W4 DEP unfold_mor…" at bounding box center [965, 728] width 1381 height 57
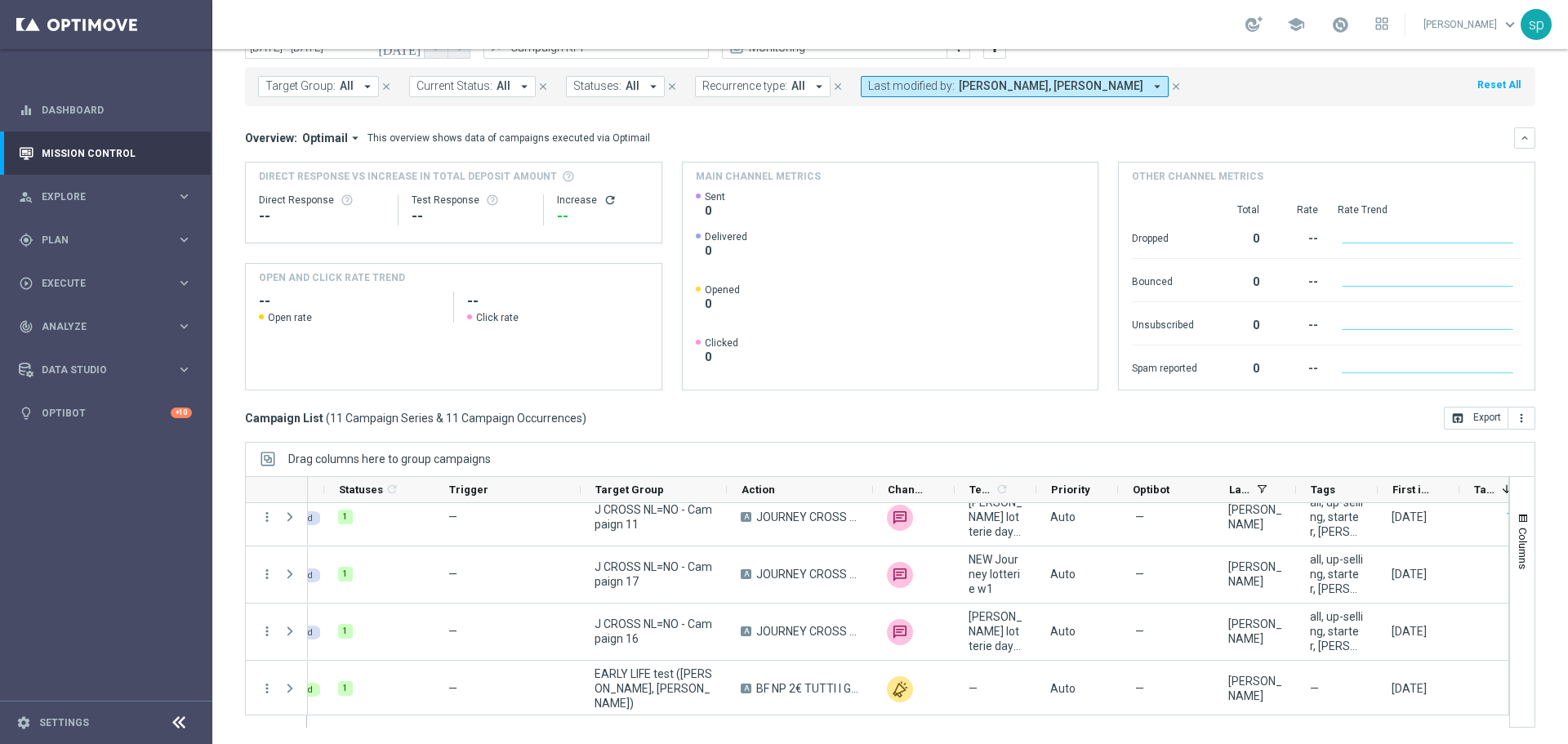
scroll to position [418, 0]
click at [1036, 86] on span "[PERSON_NAME], [PERSON_NAME]" at bounding box center [1051, 86] width 185 height 14
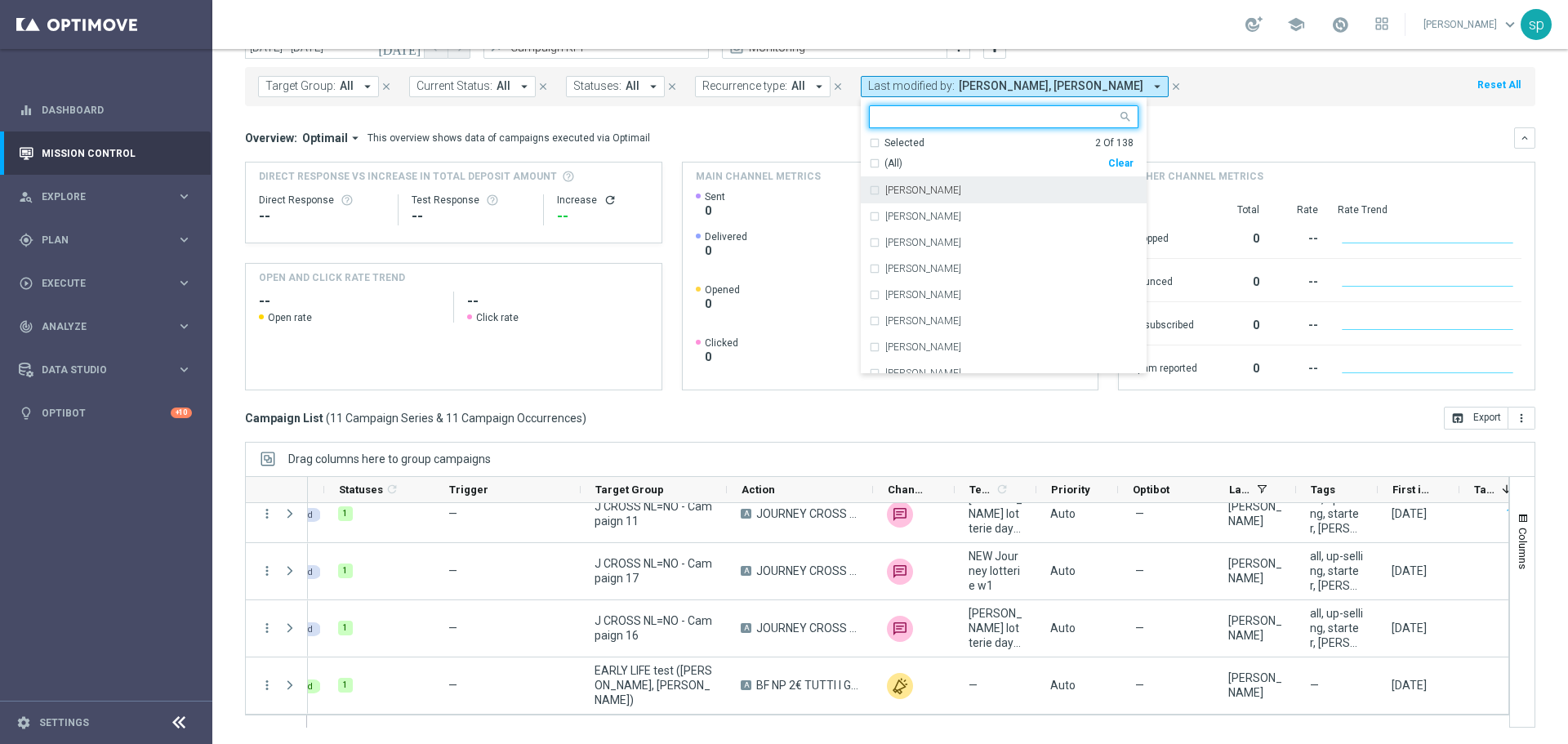
click at [870, 137] on div "Selected 2 Of 138" at bounding box center [1001, 143] width 264 height 14
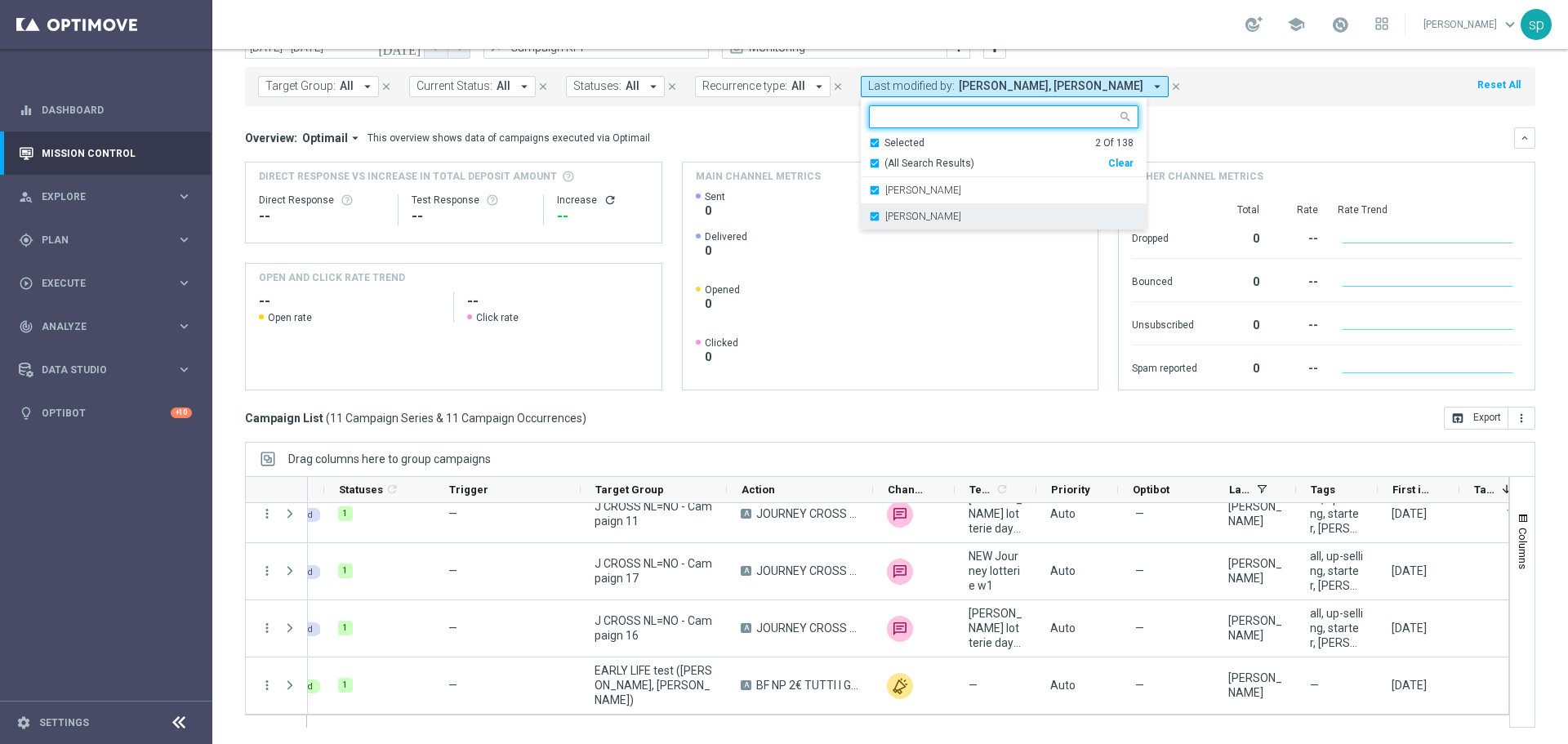
click at [869, 219] on div "[PERSON_NAME]" at bounding box center [1003, 217] width 270 height 27
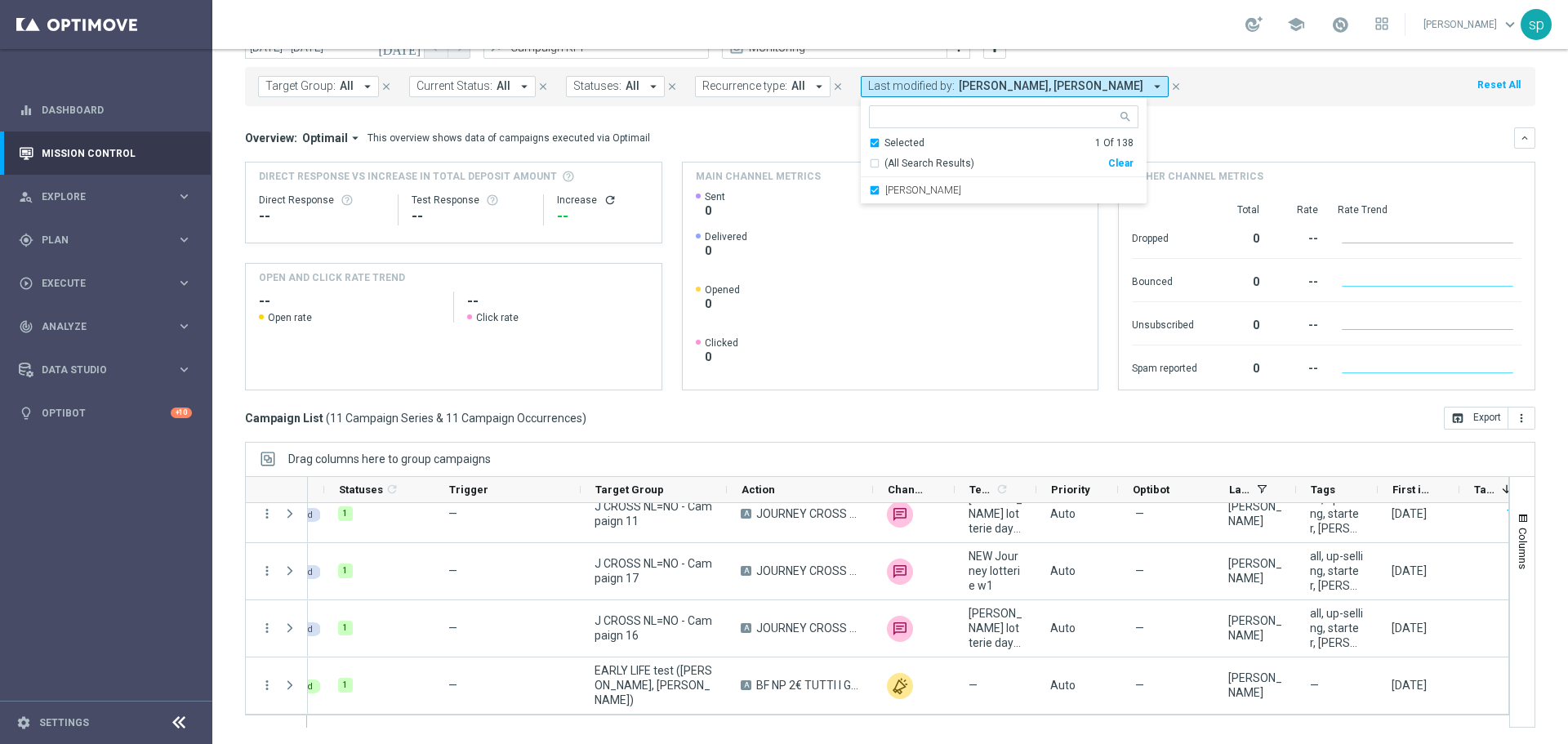
click at [820, 138] on div "Overview: Optimail arrow_drop_down This overview shows data of campaigns execut…" at bounding box center [879, 138] width 1269 height 15
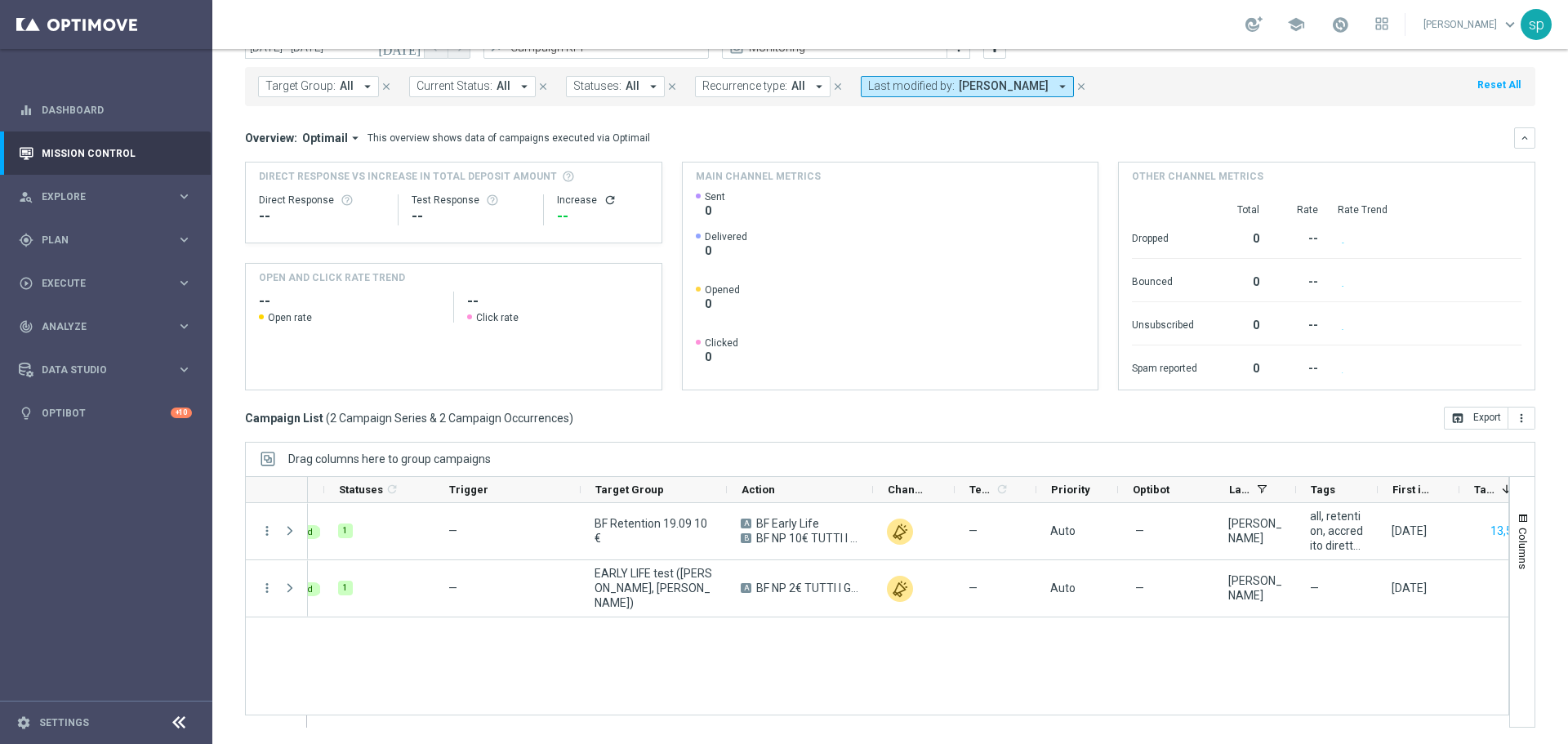
scroll to position [0, 0]
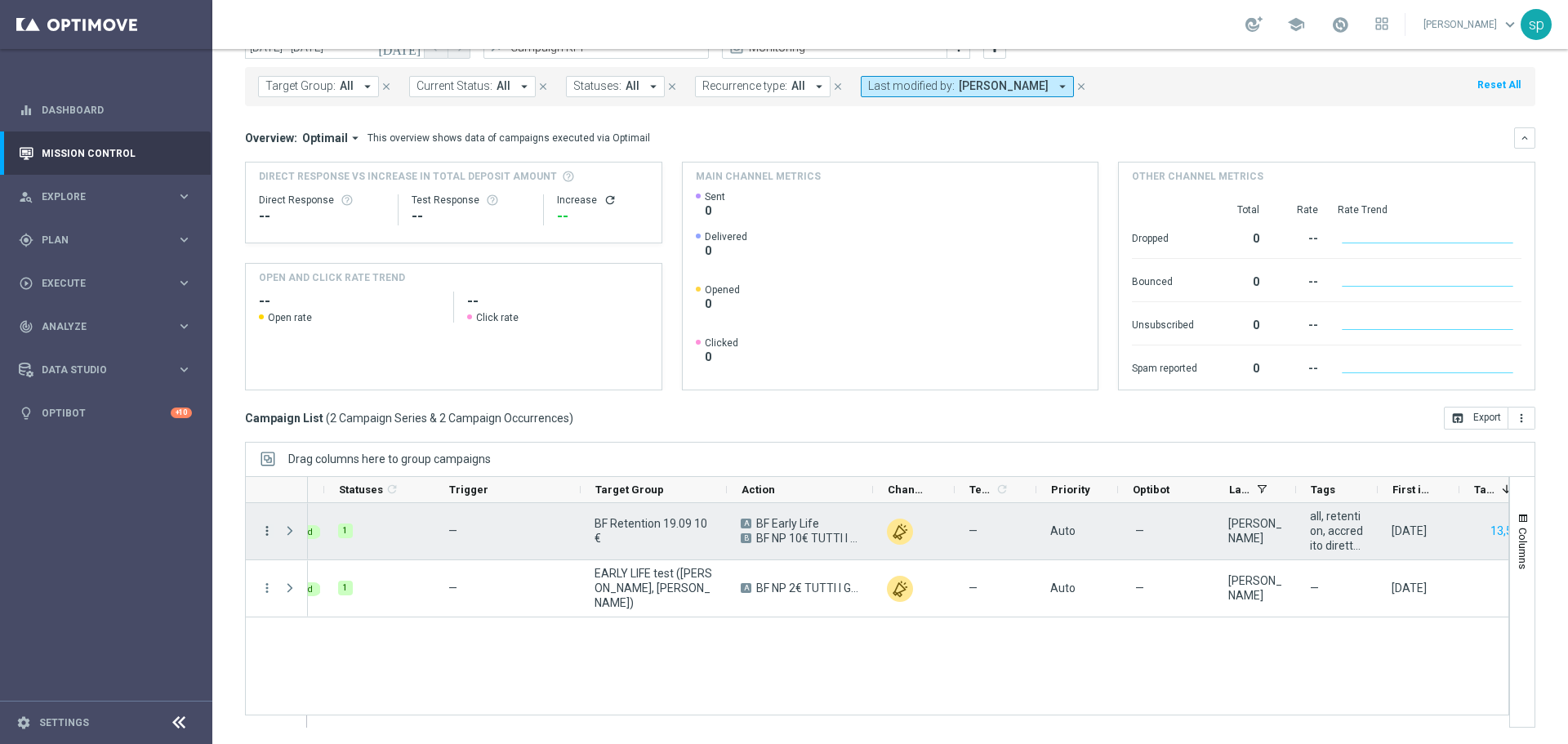
click at [270, 532] on icon "more_vert" at bounding box center [266, 531] width 15 height 15
click at [325, 541] on span "Campaign Details" at bounding box center [340, 540] width 82 height 11
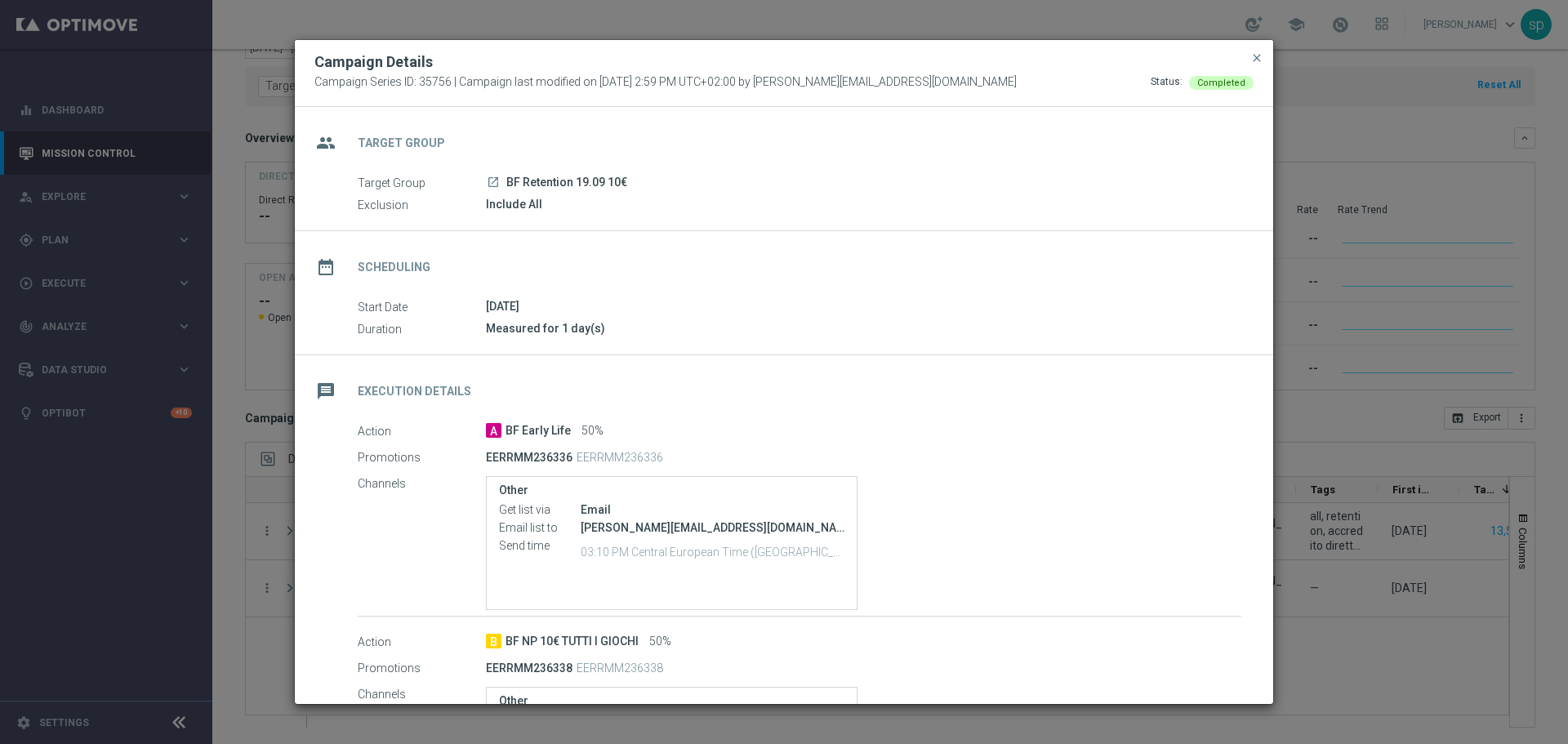
drag, startPoint x: 1260, startPoint y: 491, endPoint x: 1266, endPoint y: 515, distance: 24.7
click at [1266, 515] on div "group Target Group Target Group launch BF Retention 19.09 10€ Exclusion Include…" at bounding box center [783, 405] width 978 height 597
click at [1255, 61] on span "close" at bounding box center [1256, 57] width 13 height 13
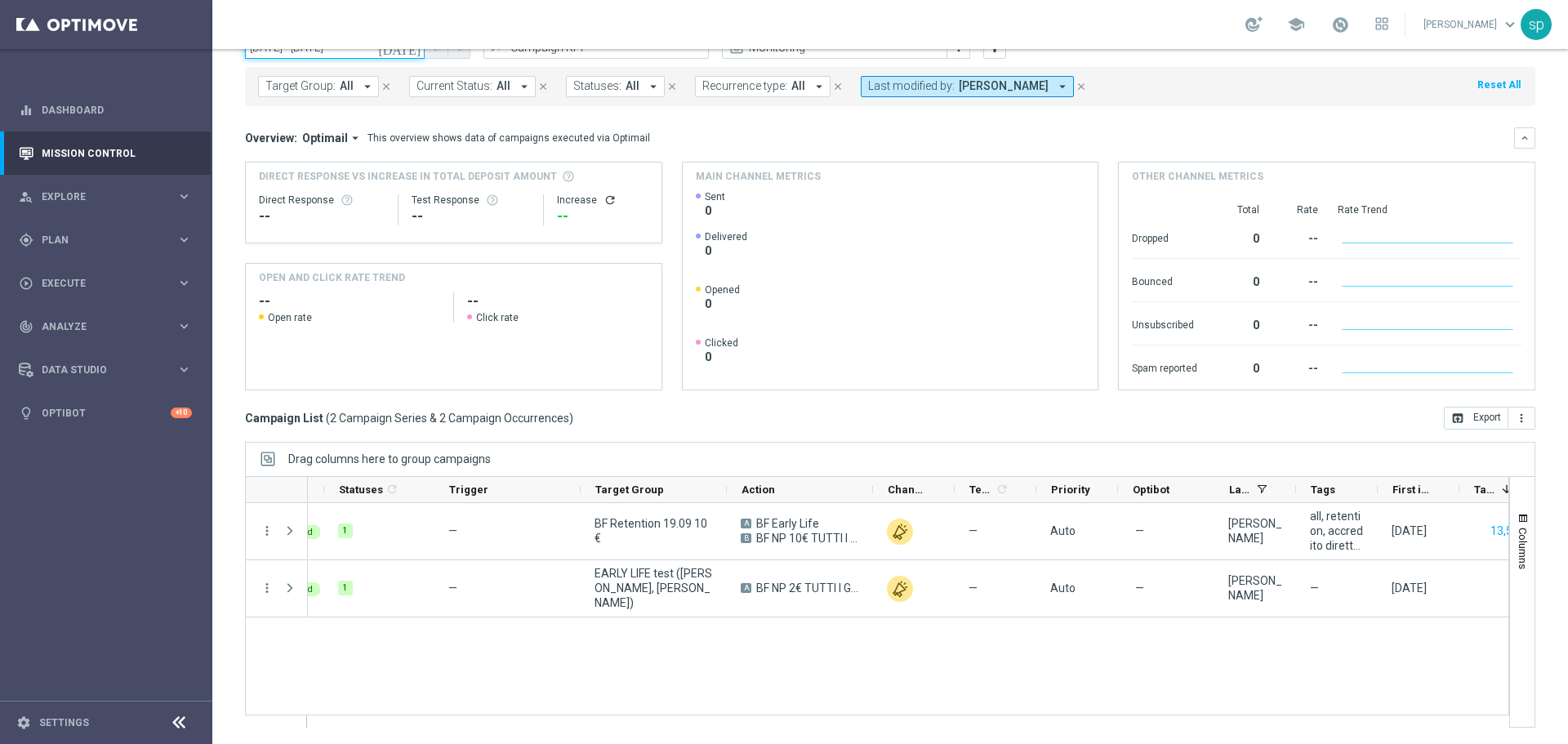
click at [312, 49] on input "[DATE] - [DATE]" at bounding box center [335, 47] width 180 height 23
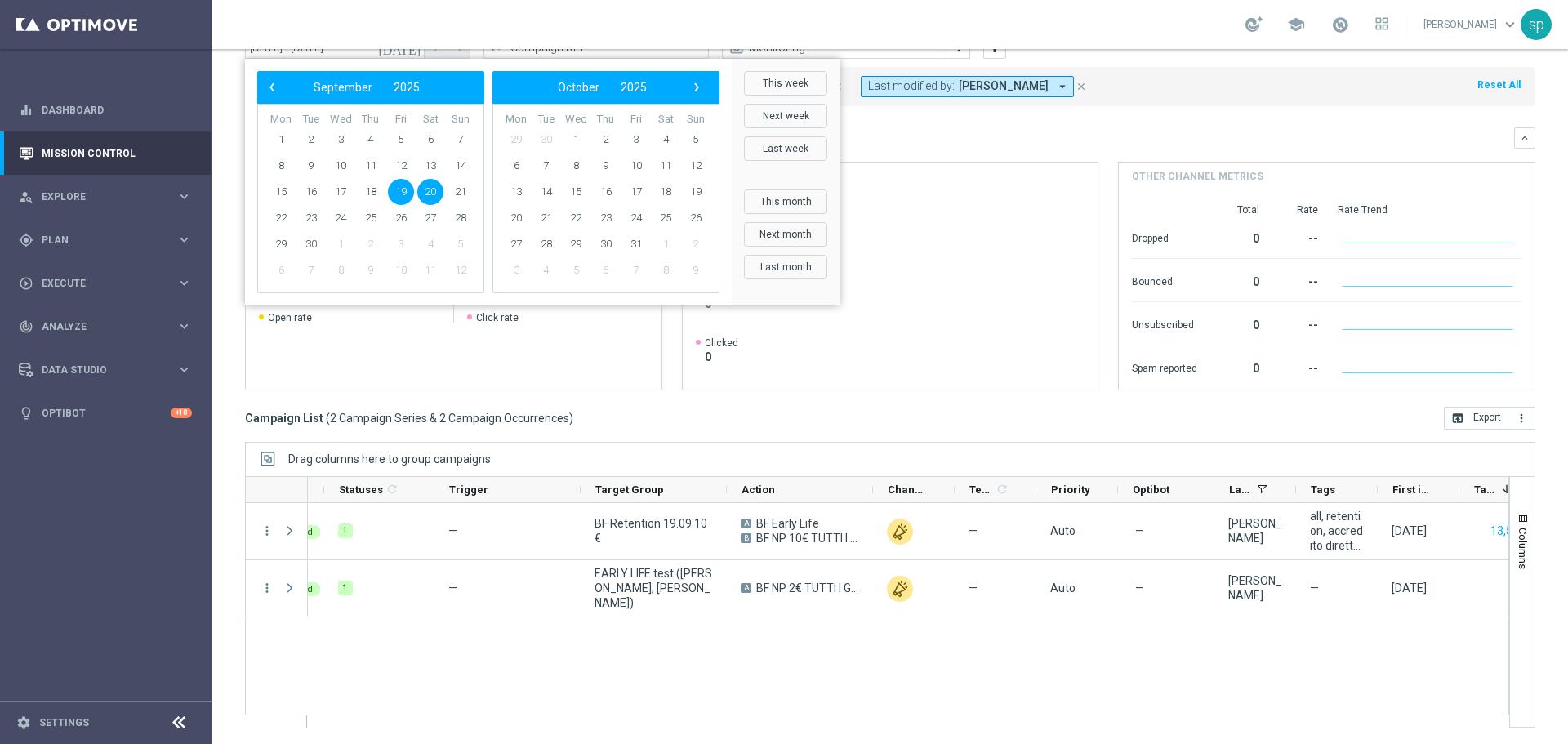
click at [401, 190] on span "19" at bounding box center [401, 192] width 27 height 27
click at [471, 190] on span "21" at bounding box center [460, 192] width 27 height 27
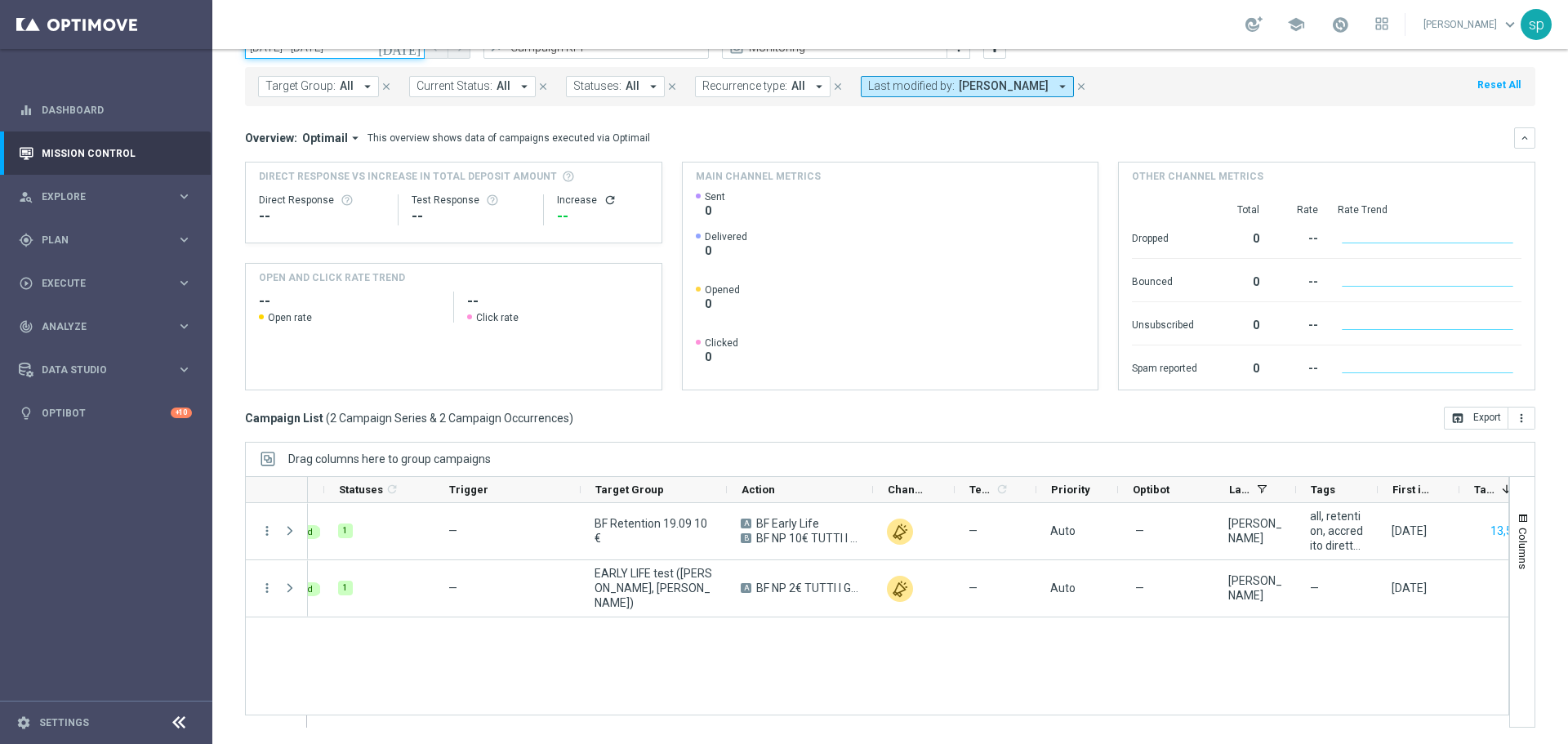
click at [343, 53] on input "[DATE] - [DATE]" at bounding box center [335, 47] width 180 height 23
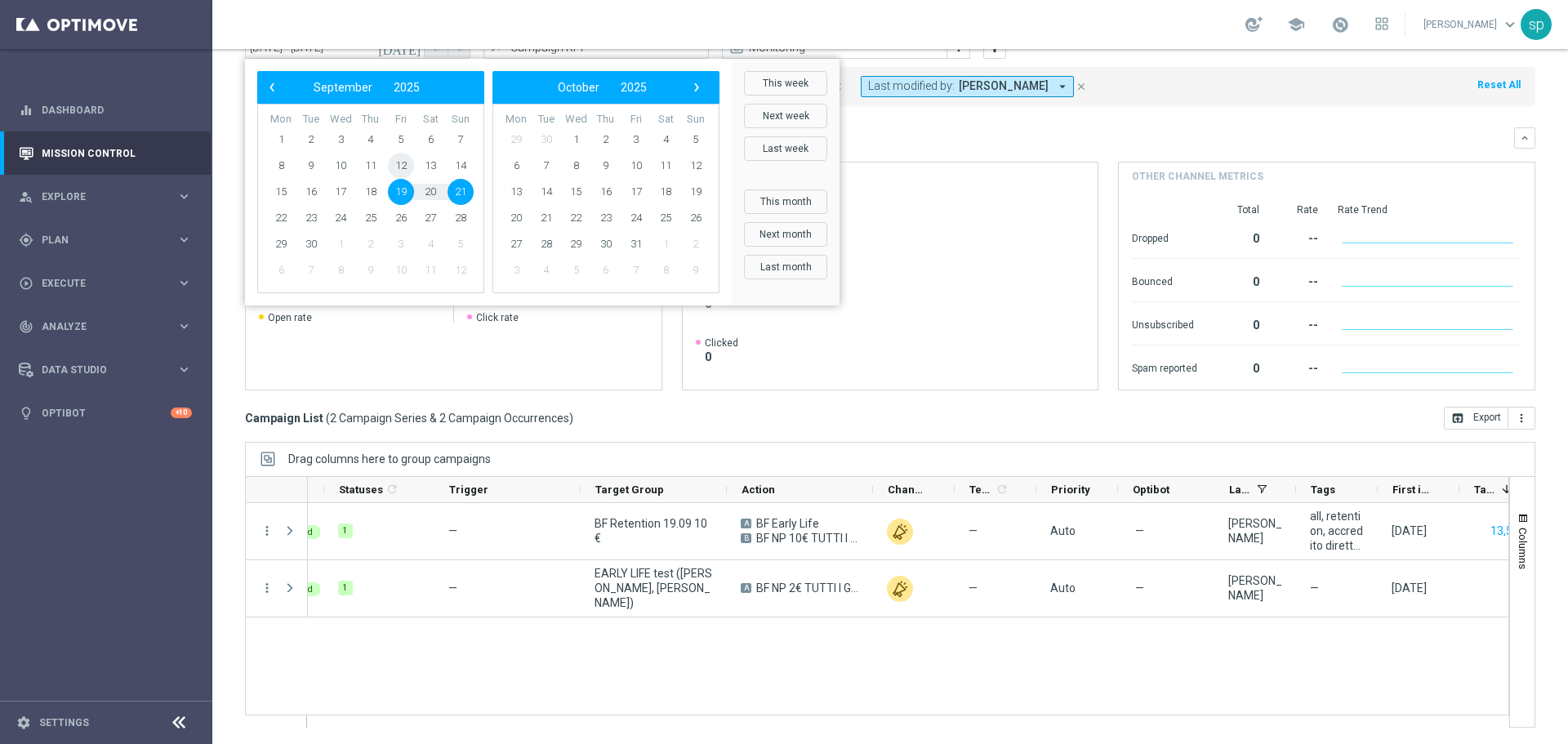
click at [400, 163] on span "12" at bounding box center [401, 165] width 27 height 27
click at [433, 166] on span "13" at bounding box center [431, 165] width 27 height 27
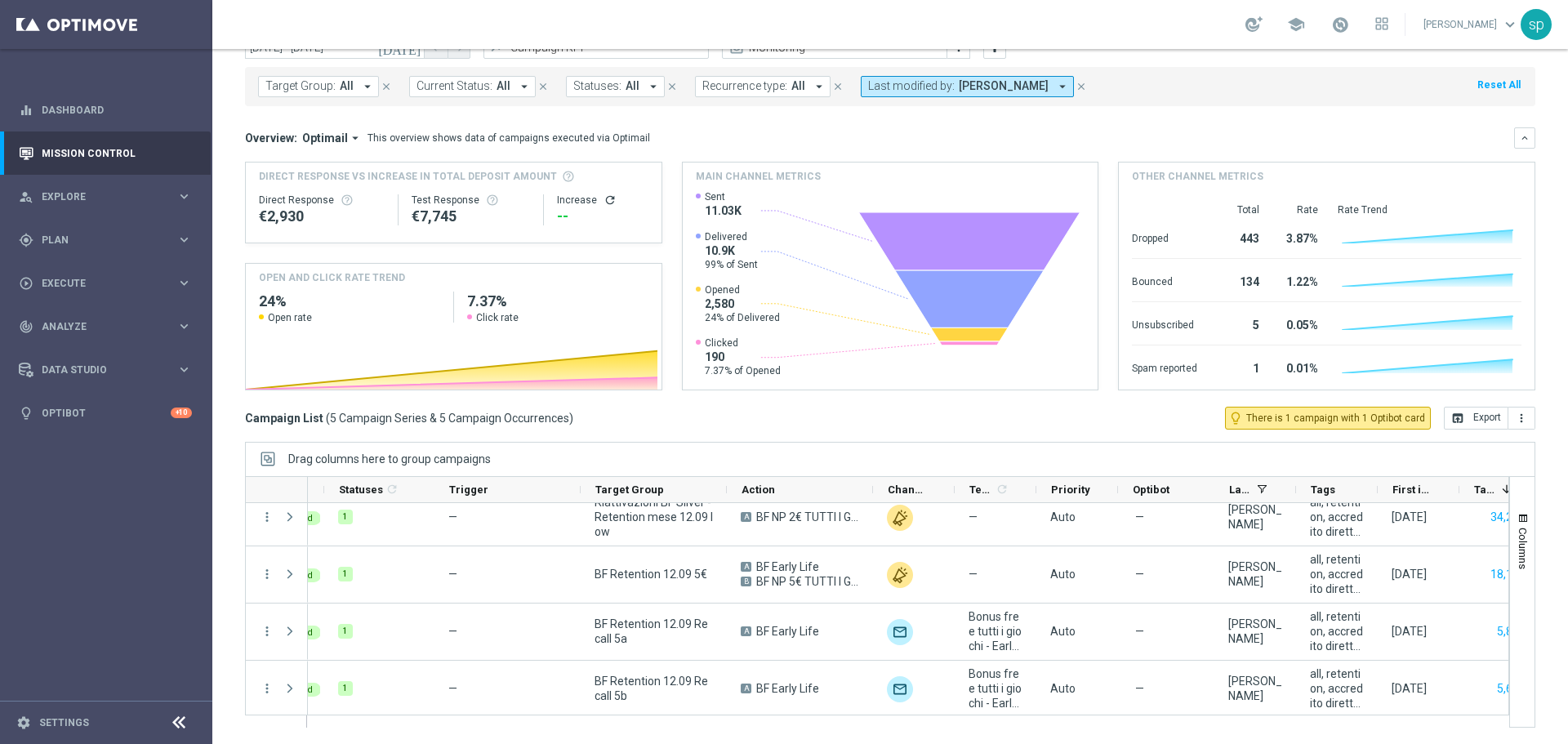
scroll to position [74, 0]
click at [1543, 63] on div "[DATE] [DATE] - [DATE] arrow_back arrow_forward Campaign KPI trending_up Monito…" at bounding box center [890, 346] width 1356 height 621
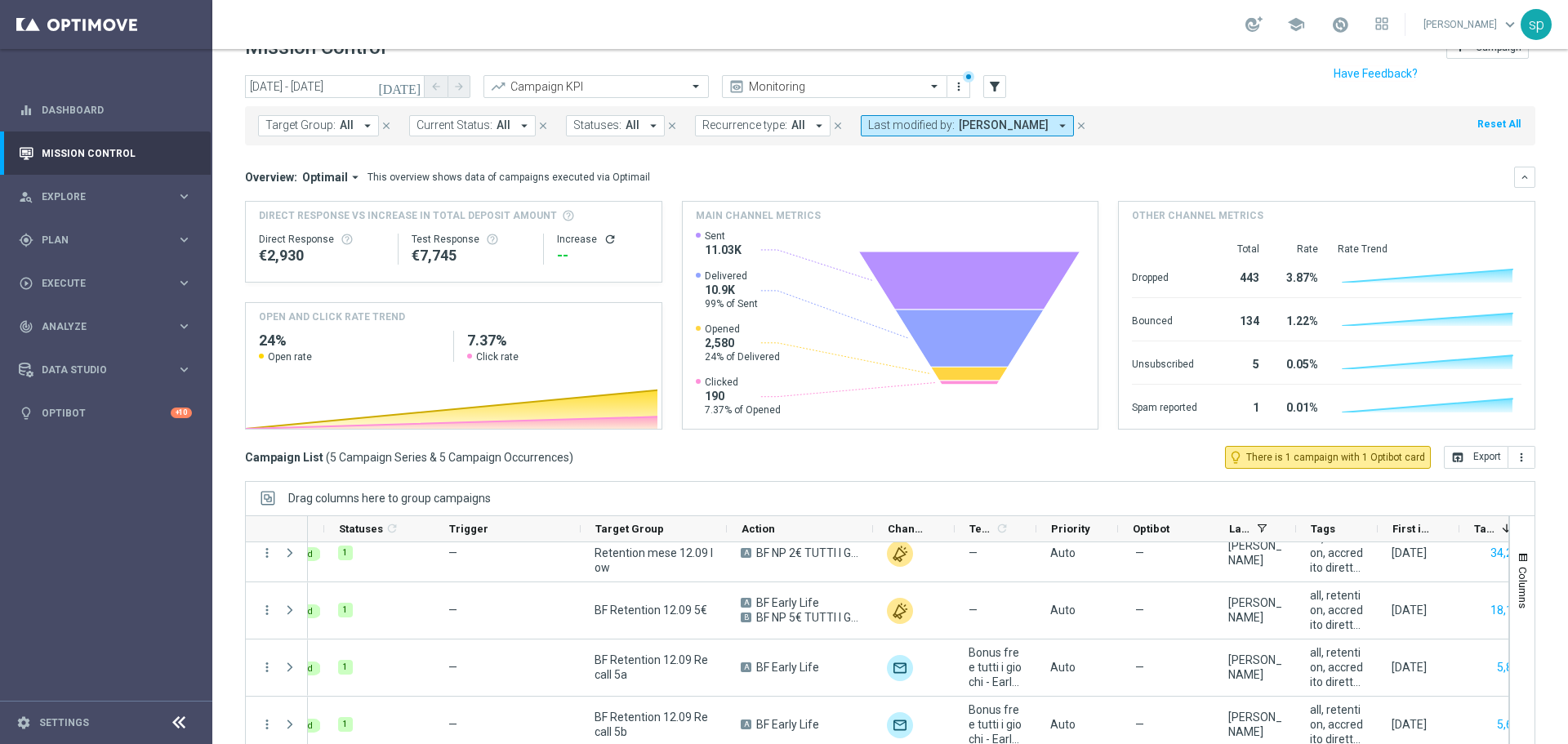
scroll to position [0, 0]
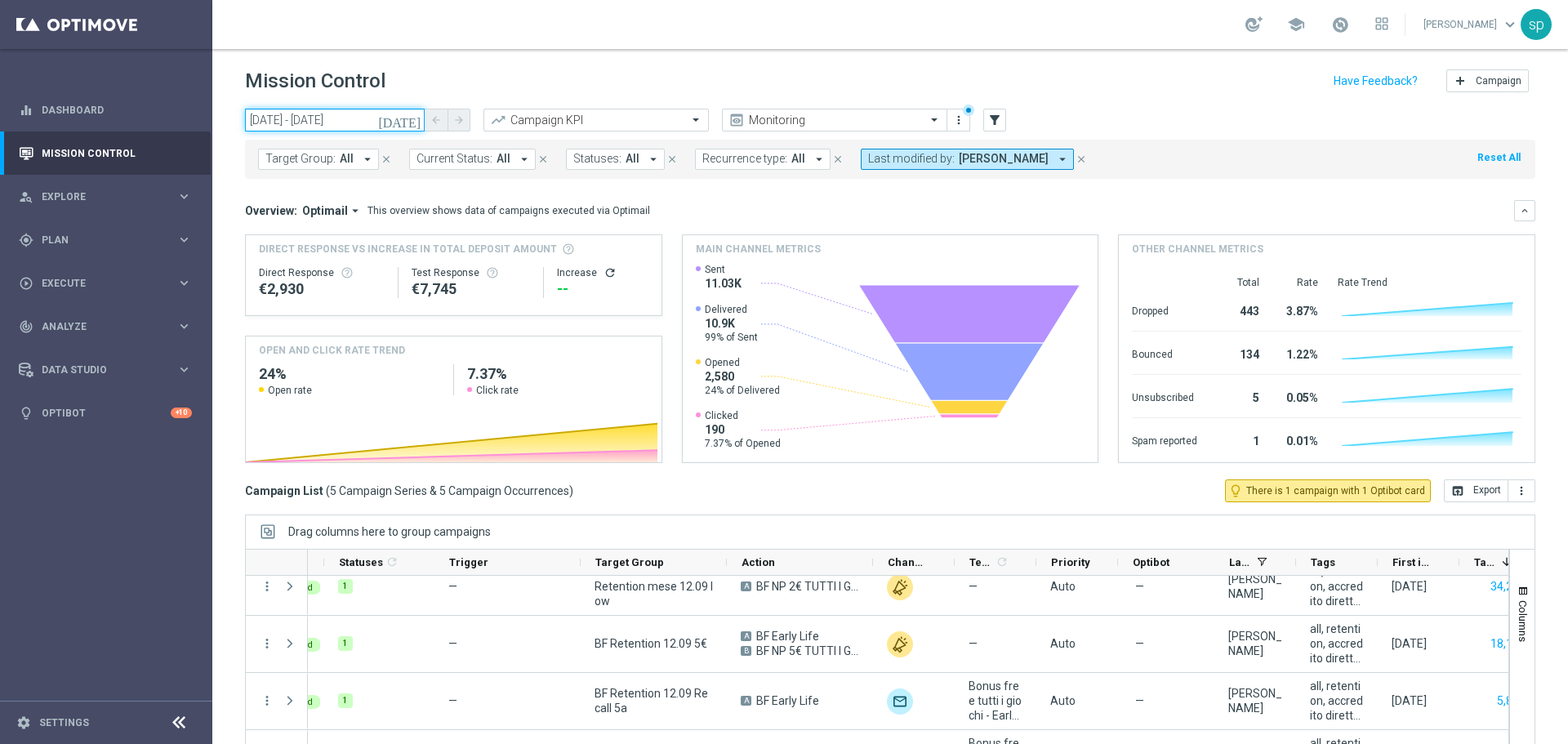
click at [342, 122] on input "[DATE] - [DATE]" at bounding box center [335, 120] width 180 height 23
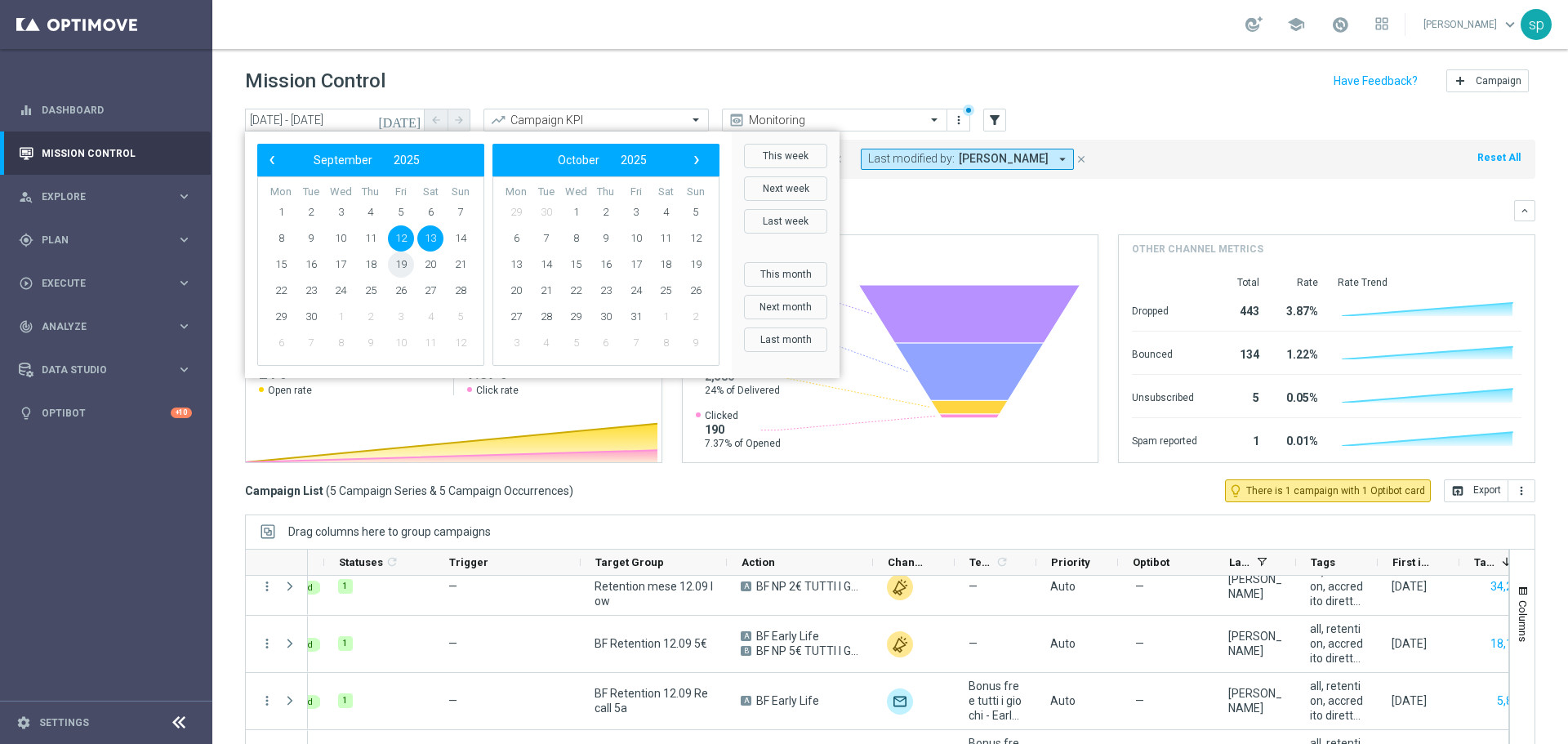
click at [402, 269] on span "19" at bounding box center [401, 265] width 27 height 27
click at [427, 265] on span "20" at bounding box center [431, 265] width 27 height 27
type input "[DATE] - [DATE]"
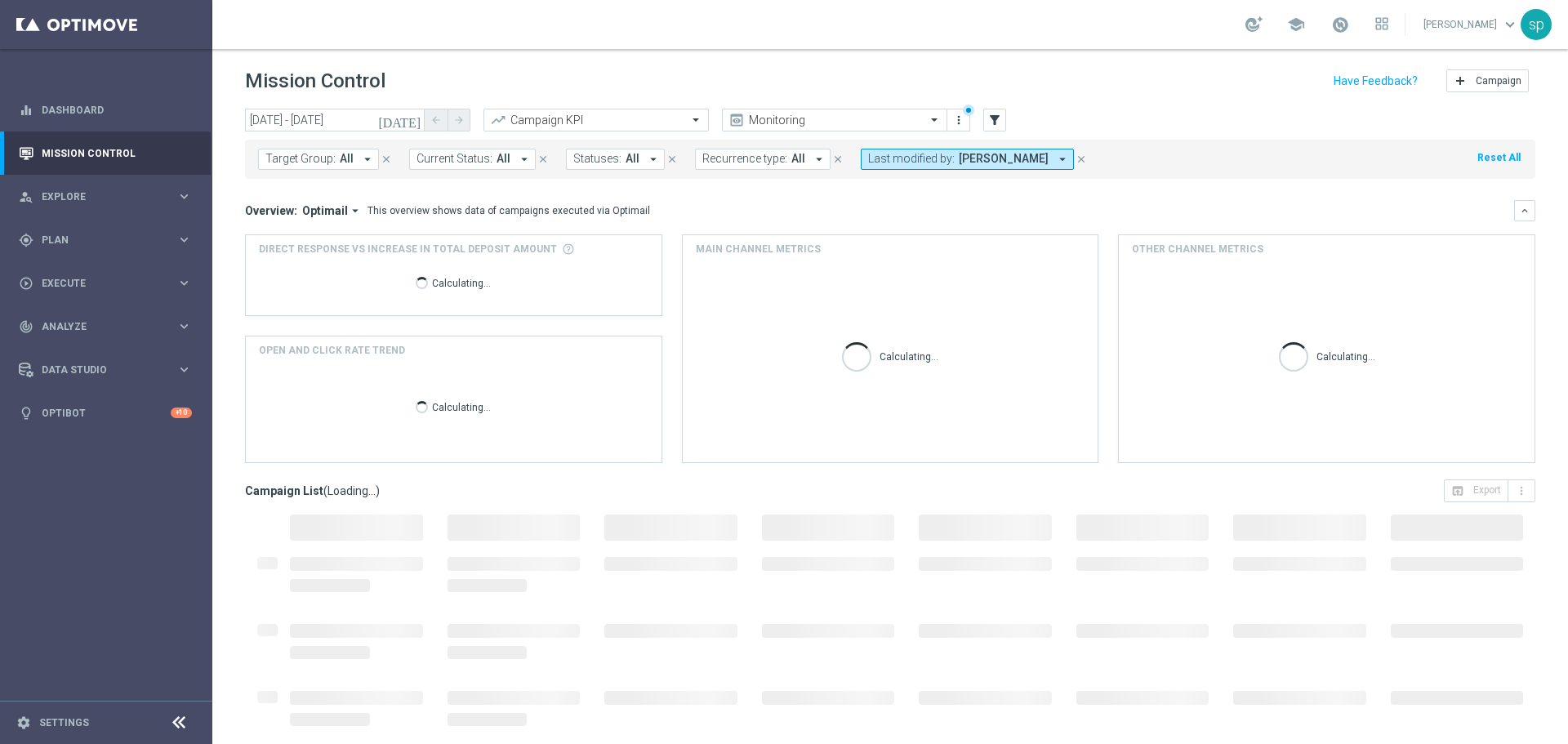
click at [922, 157] on span "Last modified by:" at bounding box center [911, 158] width 86 height 14
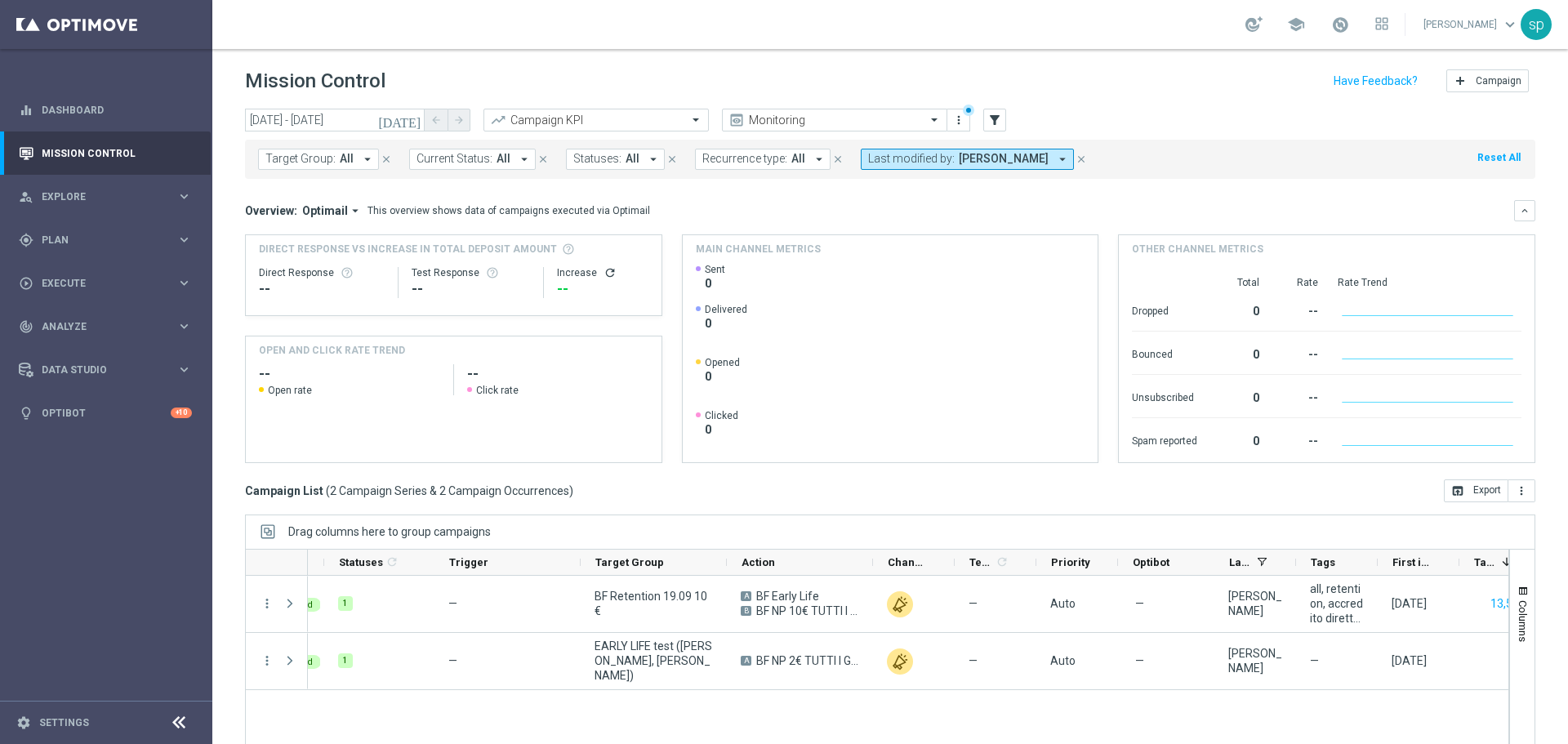
click at [922, 157] on span "Last modified by:" at bounding box center [911, 158] width 86 height 14
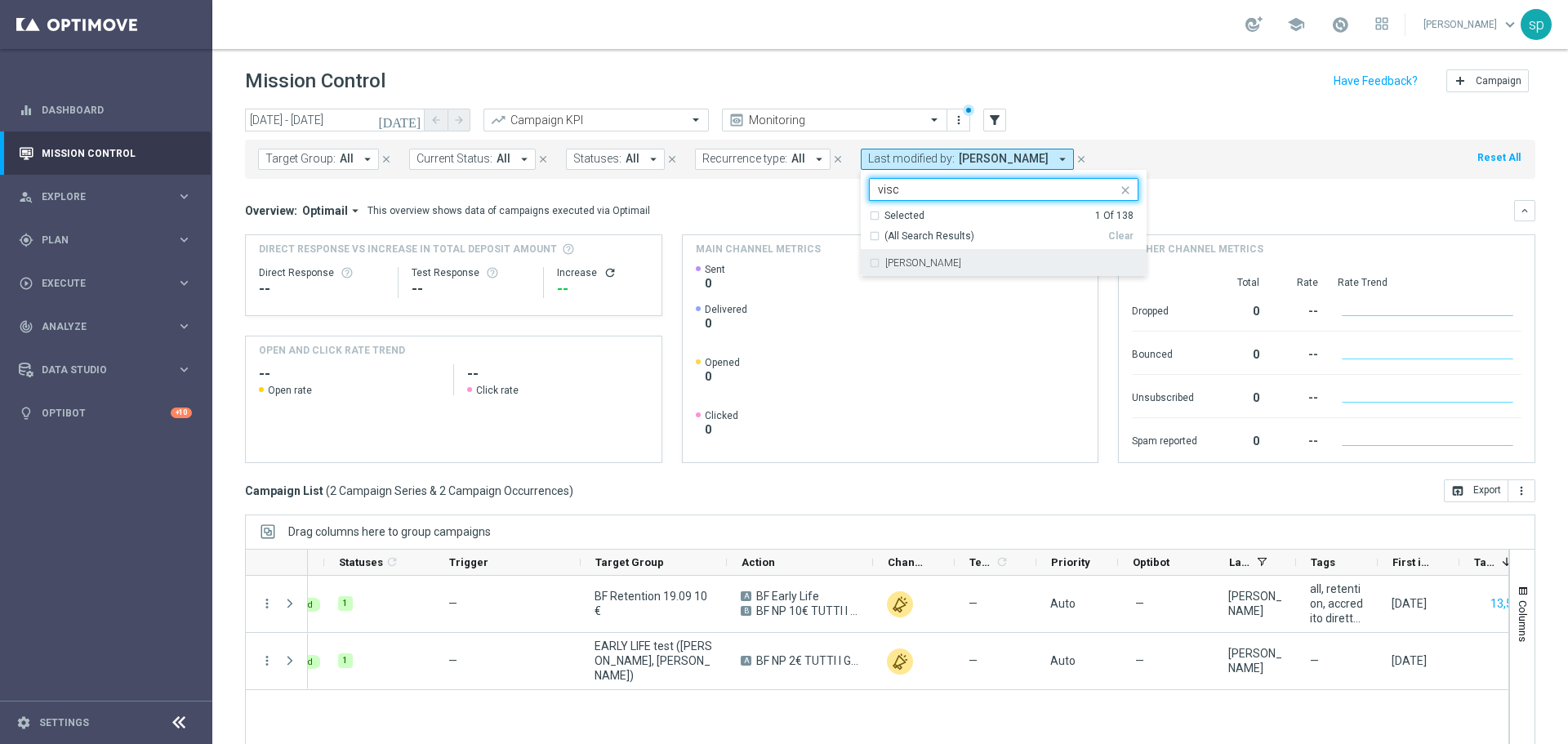
click at [961, 262] on label "[PERSON_NAME]" at bounding box center [923, 263] width 76 height 9
type input "visc"
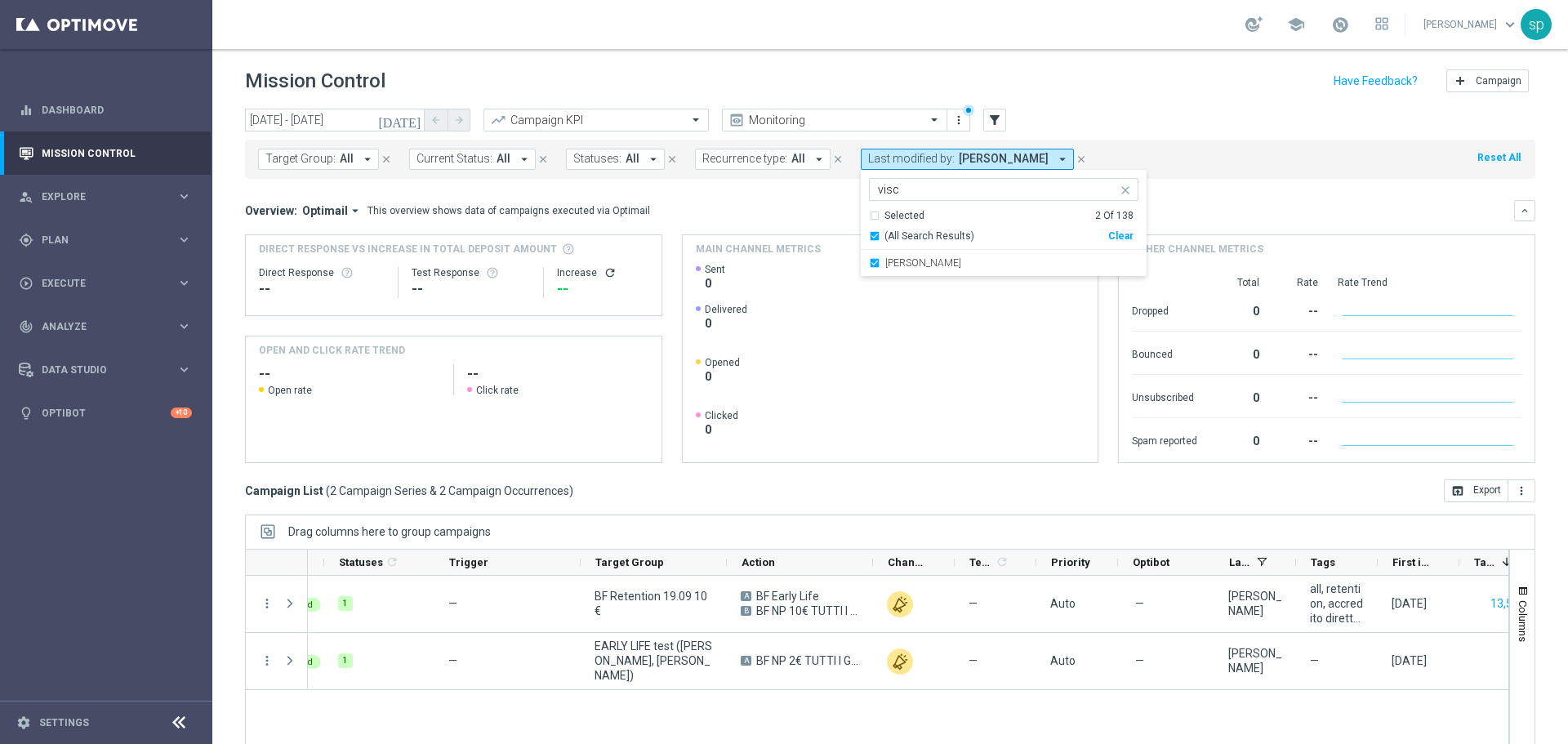
click at [1161, 214] on div "Overview: Optimail arrow_drop_down This overview shows data of campaigns execut…" at bounding box center [879, 211] width 1269 height 15
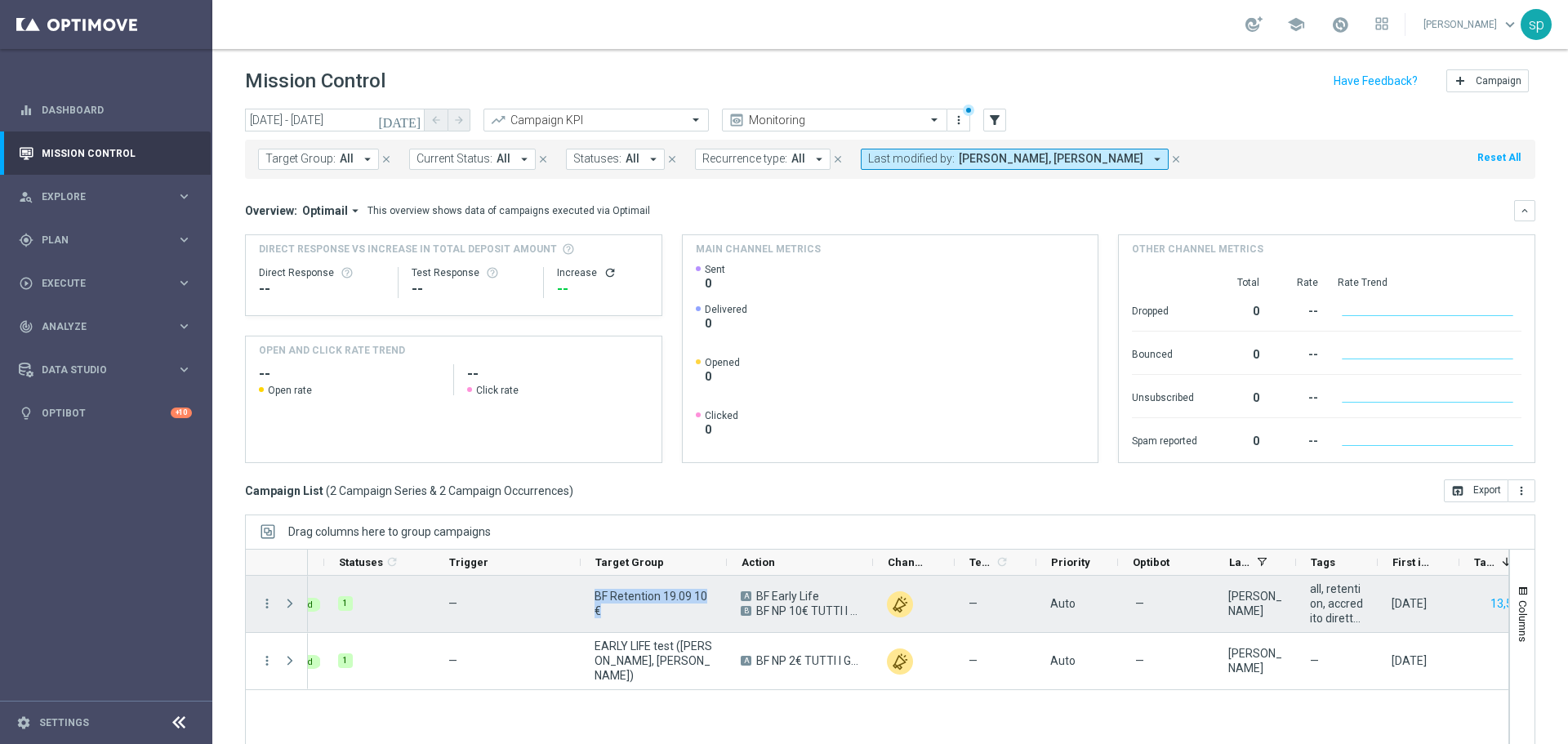
drag, startPoint x: 621, startPoint y: 610, endPoint x: 597, endPoint y: 597, distance: 27.3
click at [597, 597] on span "BF Retention 19.09 10€" at bounding box center [654, 604] width 118 height 29
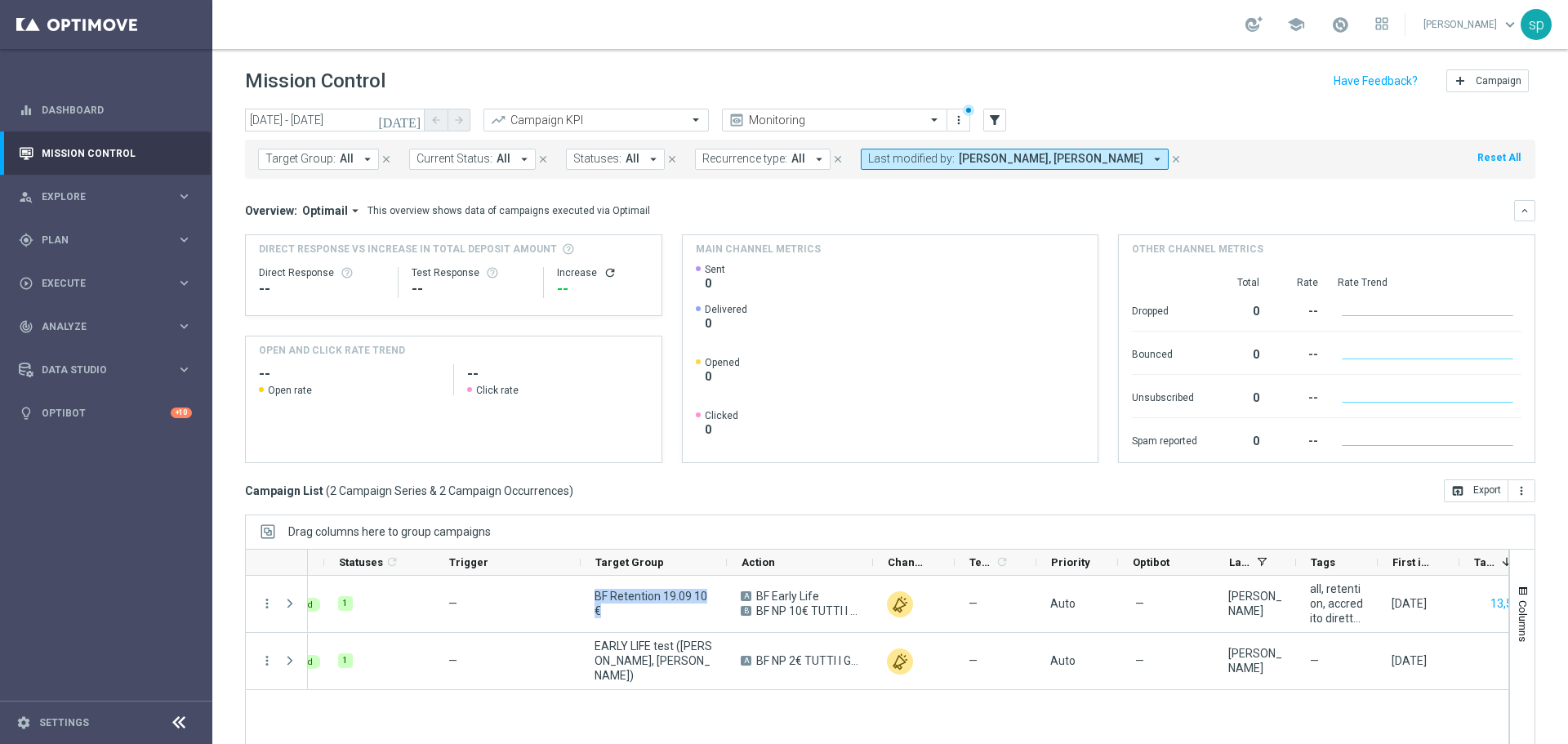
click at [318, 164] on span "Target Group:" at bounding box center [300, 158] width 70 height 14
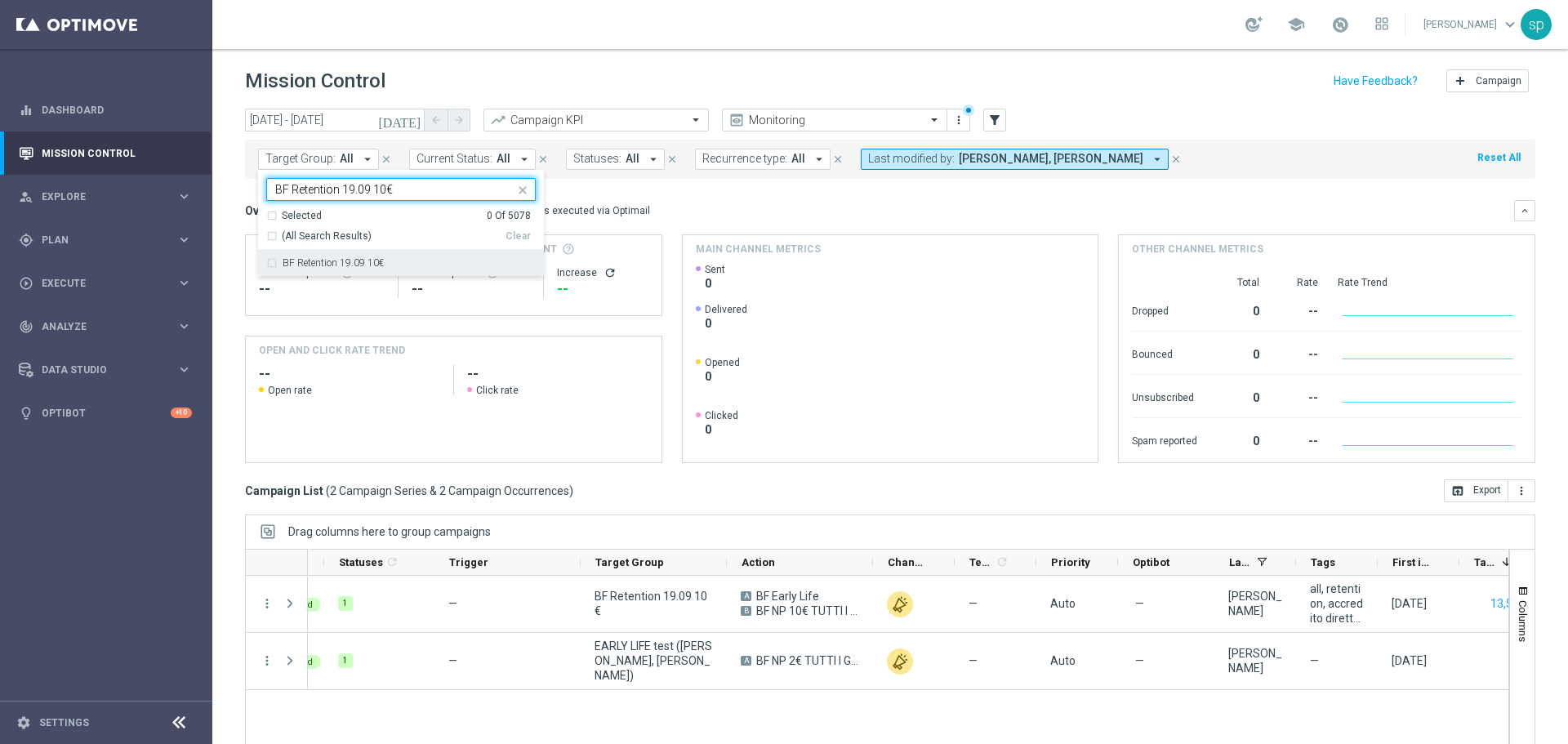
click at [377, 257] on div "BF Retention 19.09 10€" at bounding box center [401, 263] width 270 height 27
type input "BF Retention 19.09 10€"
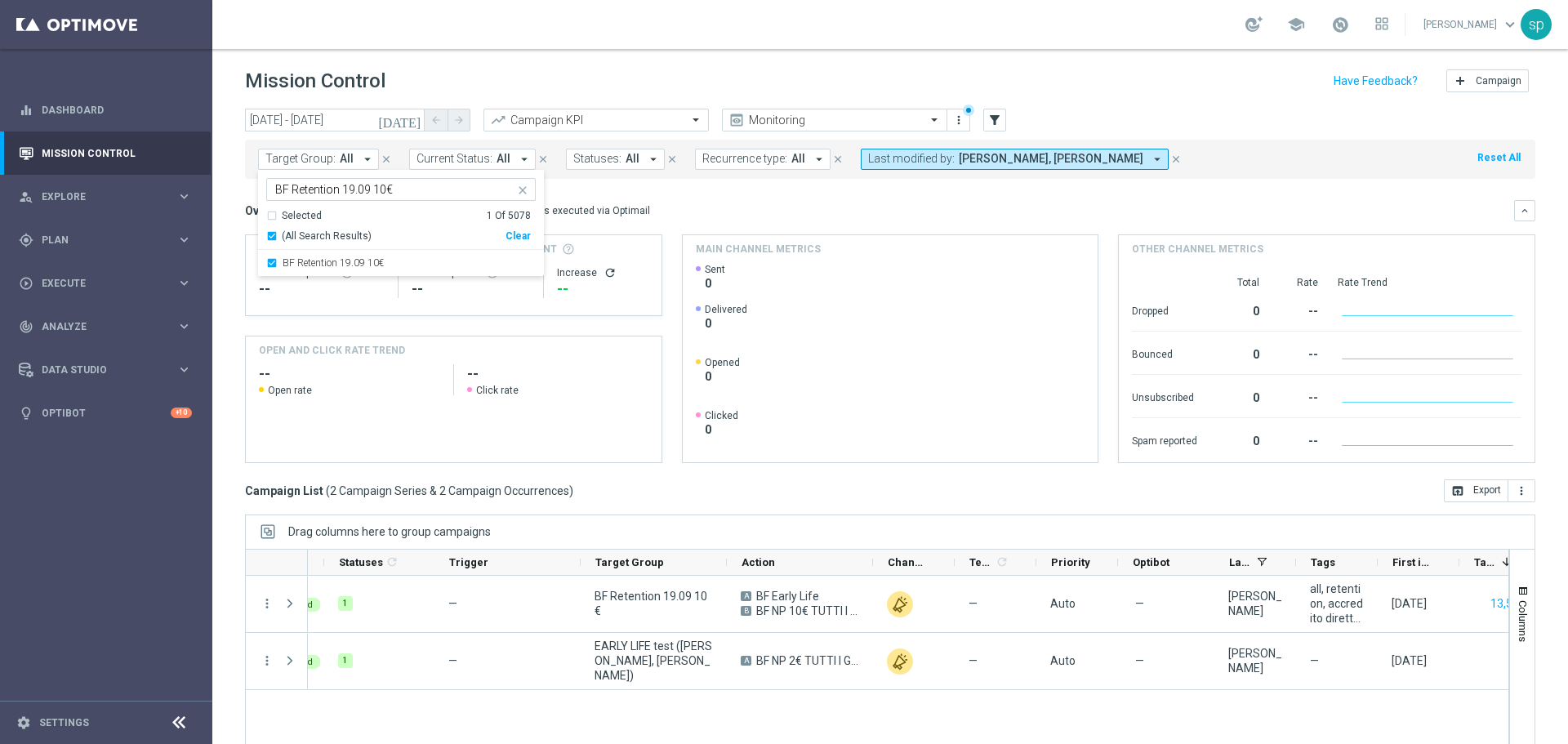
click at [668, 192] on mini-dashboard "Overview: Optimail arrow_drop_down This overview shows data of campaigns execut…" at bounding box center [890, 329] width 1291 height 301
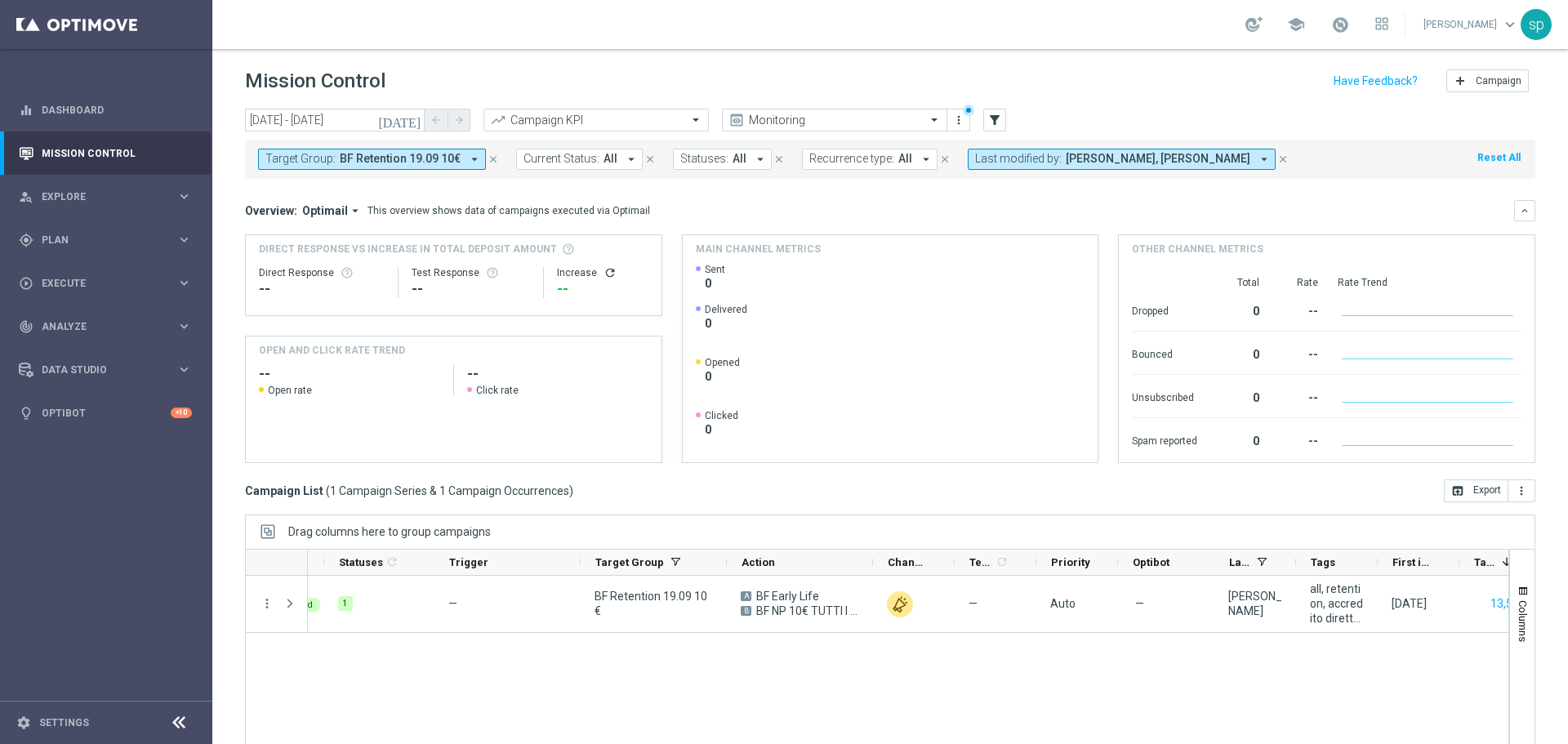
click at [1069, 153] on span "[PERSON_NAME], [PERSON_NAME]" at bounding box center [1158, 158] width 185 height 14
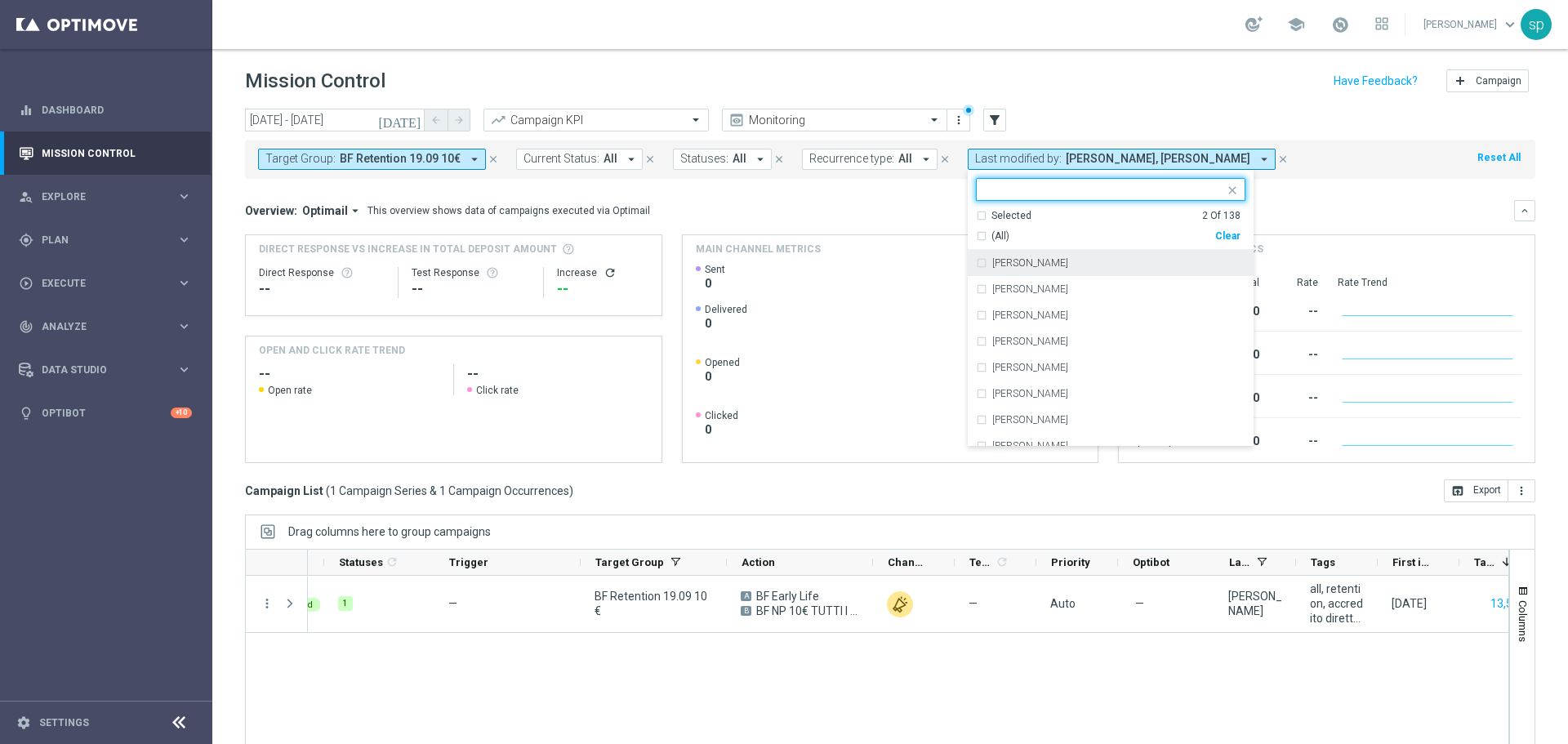
click at [0, 0] on div "Clear" at bounding box center [0, 0] width 0 height 0
click at [1308, 200] on div "Overview: Optimail arrow_drop_down This overview shows data of campaigns execut…" at bounding box center [890, 211] width 1291 height 21
